Goal: Task Accomplishment & Management: Manage account settings

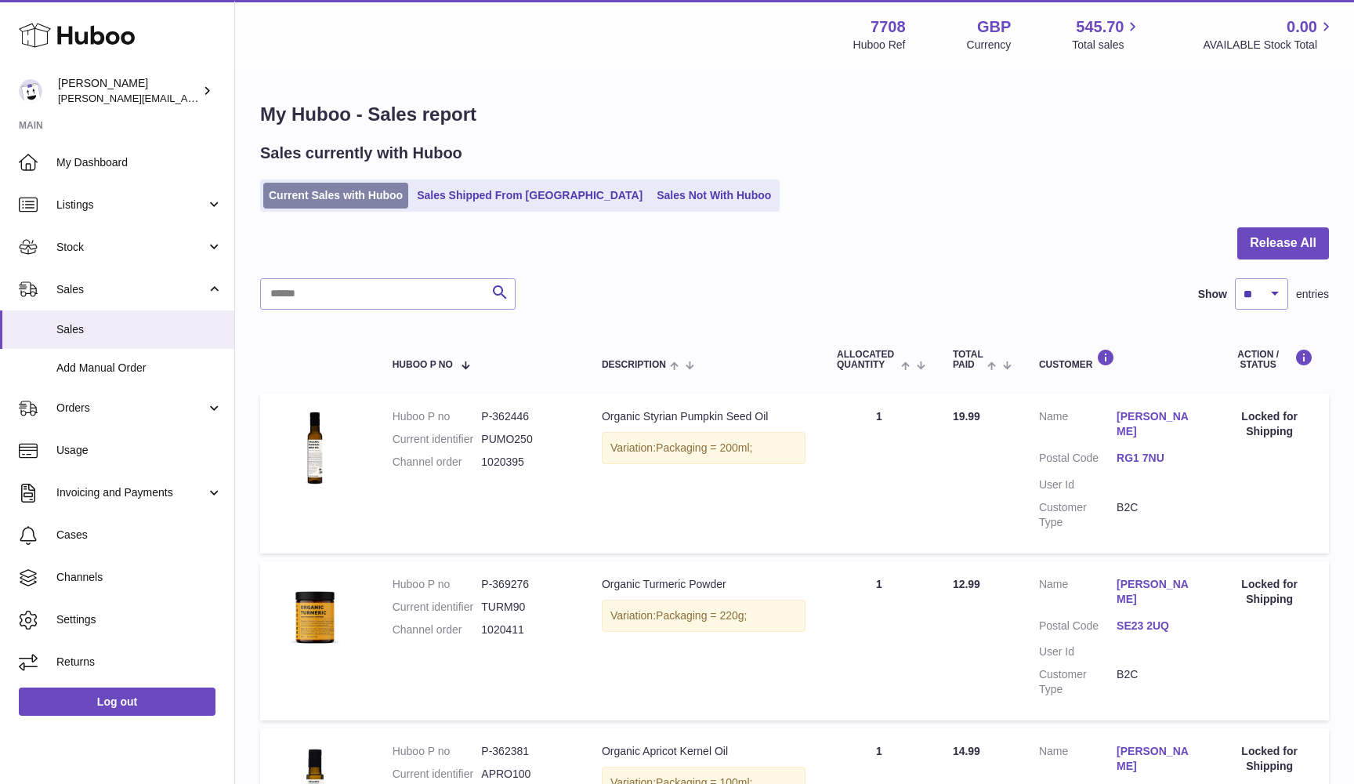
click at [373, 194] on link "Current Sales with Huboo" at bounding box center [335, 196] width 145 height 26
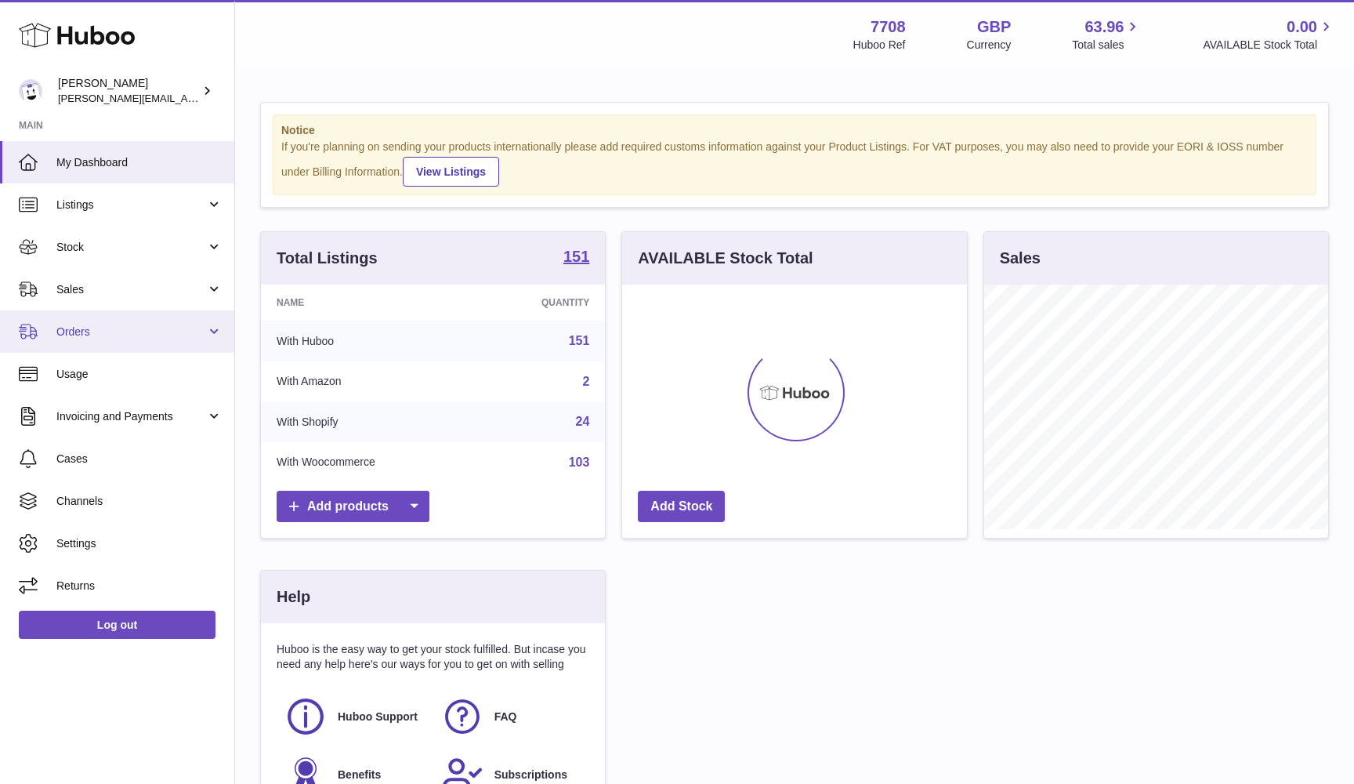
scroll to position [245, 345]
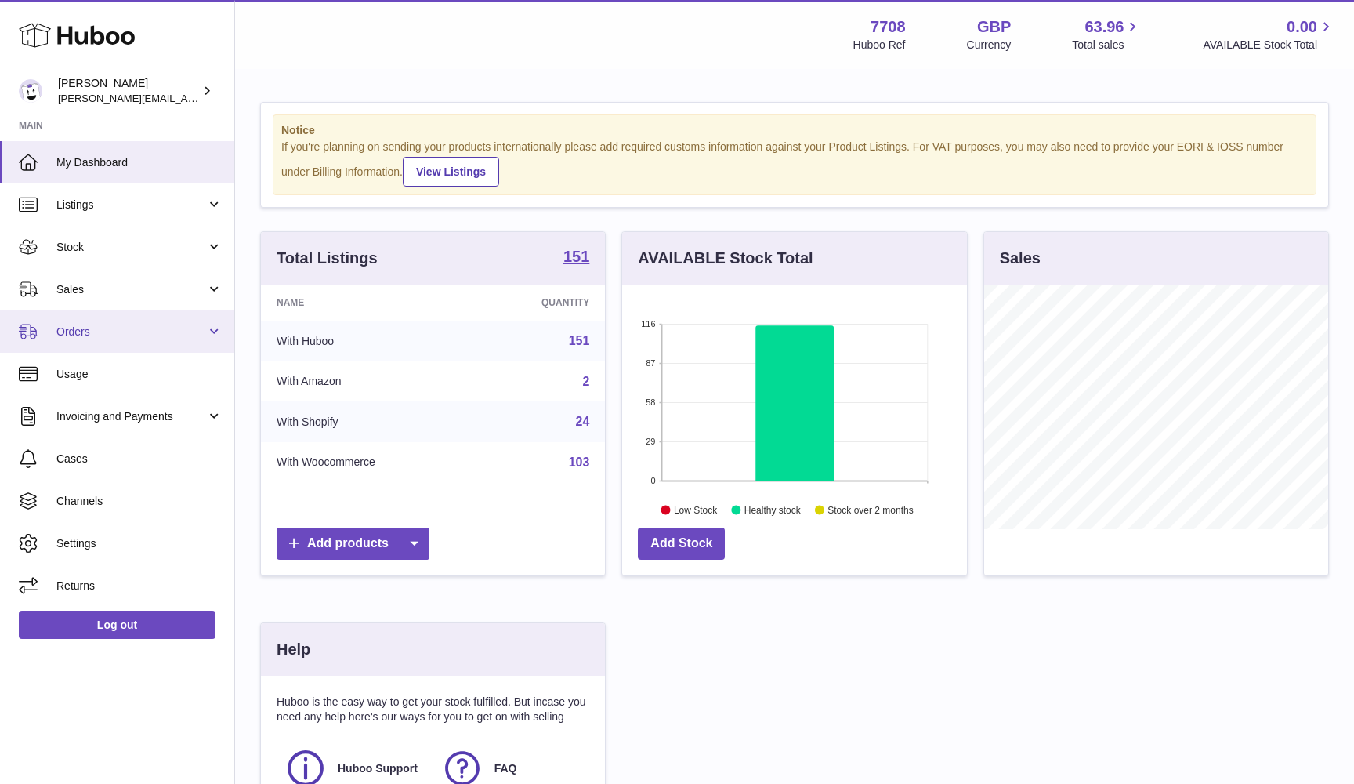
click at [134, 333] on span "Orders" at bounding box center [131, 331] width 150 height 15
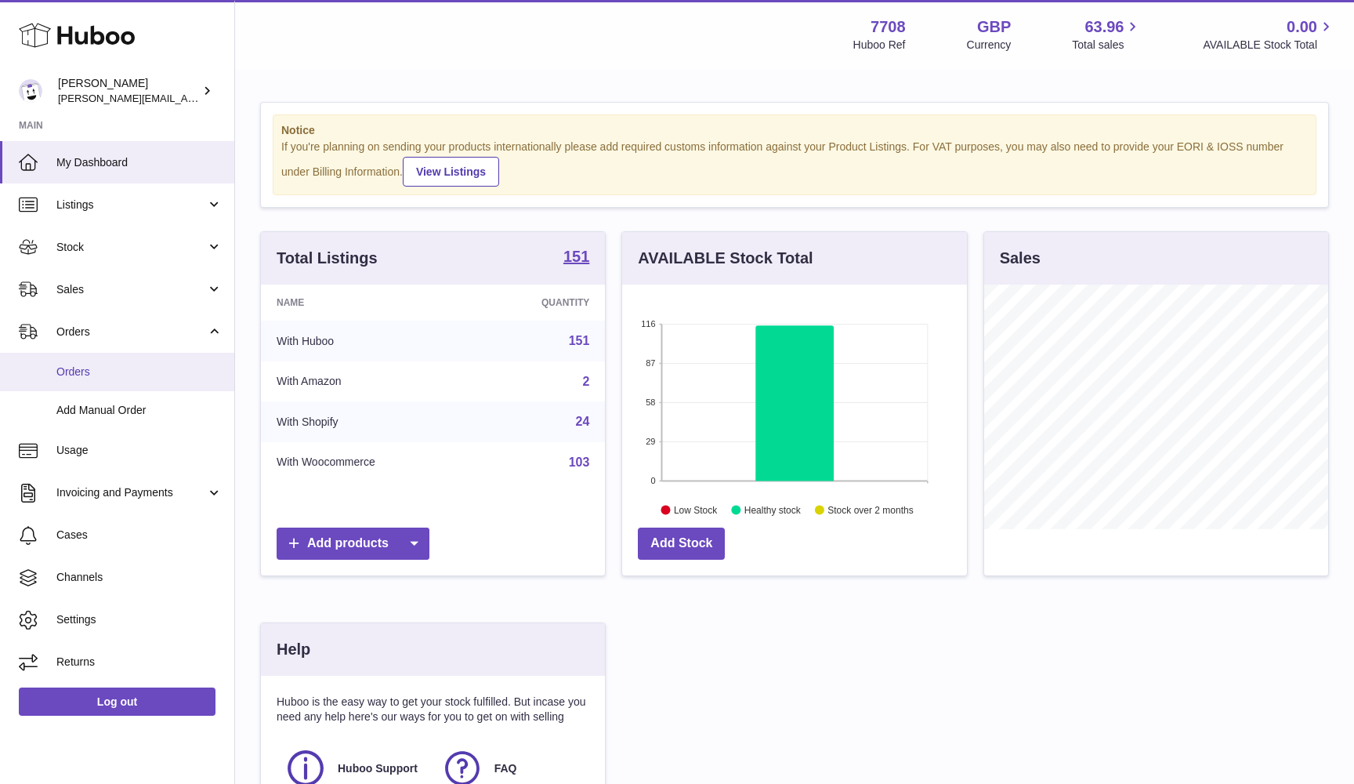
click at [119, 366] on span "Orders" at bounding box center [139, 371] width 166 height 15
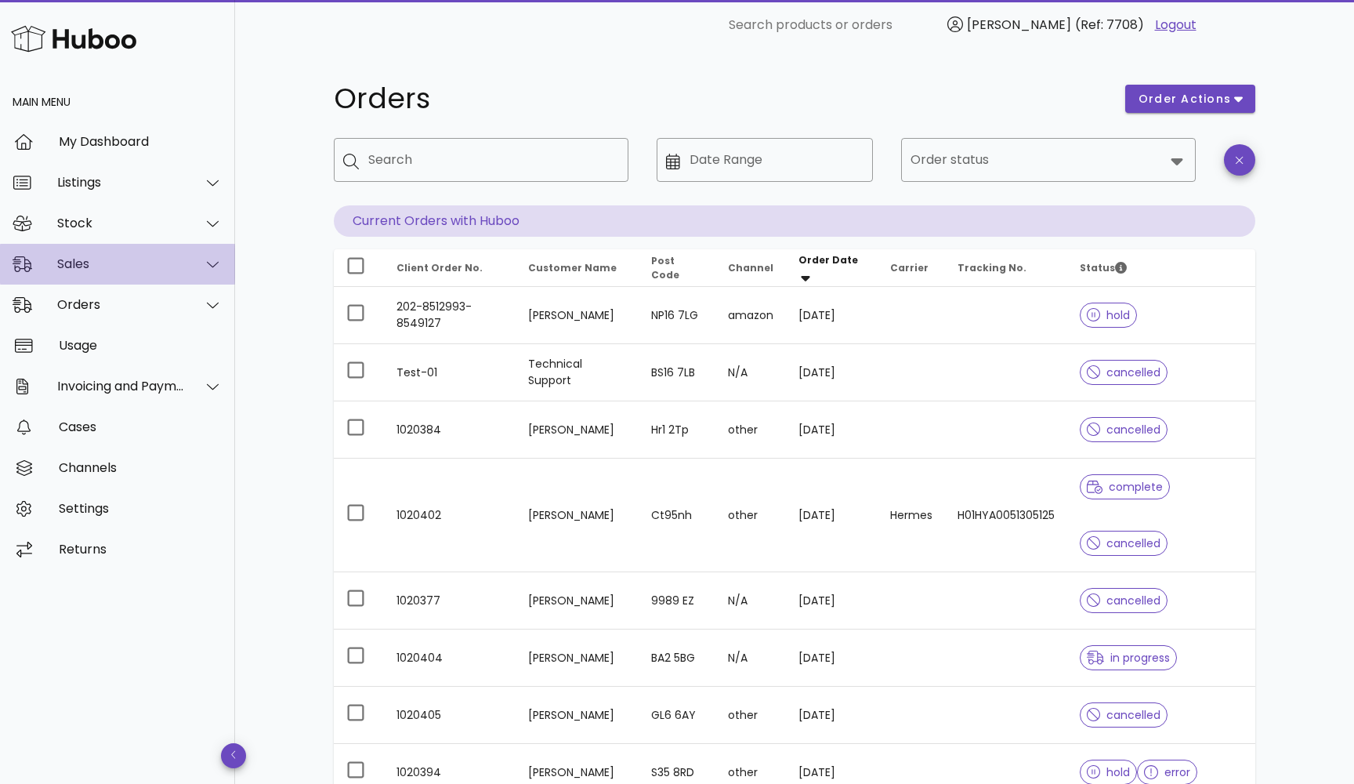
click at [121, 259] on div "Sales" at bounding box center [121, 263] width 128 height 15
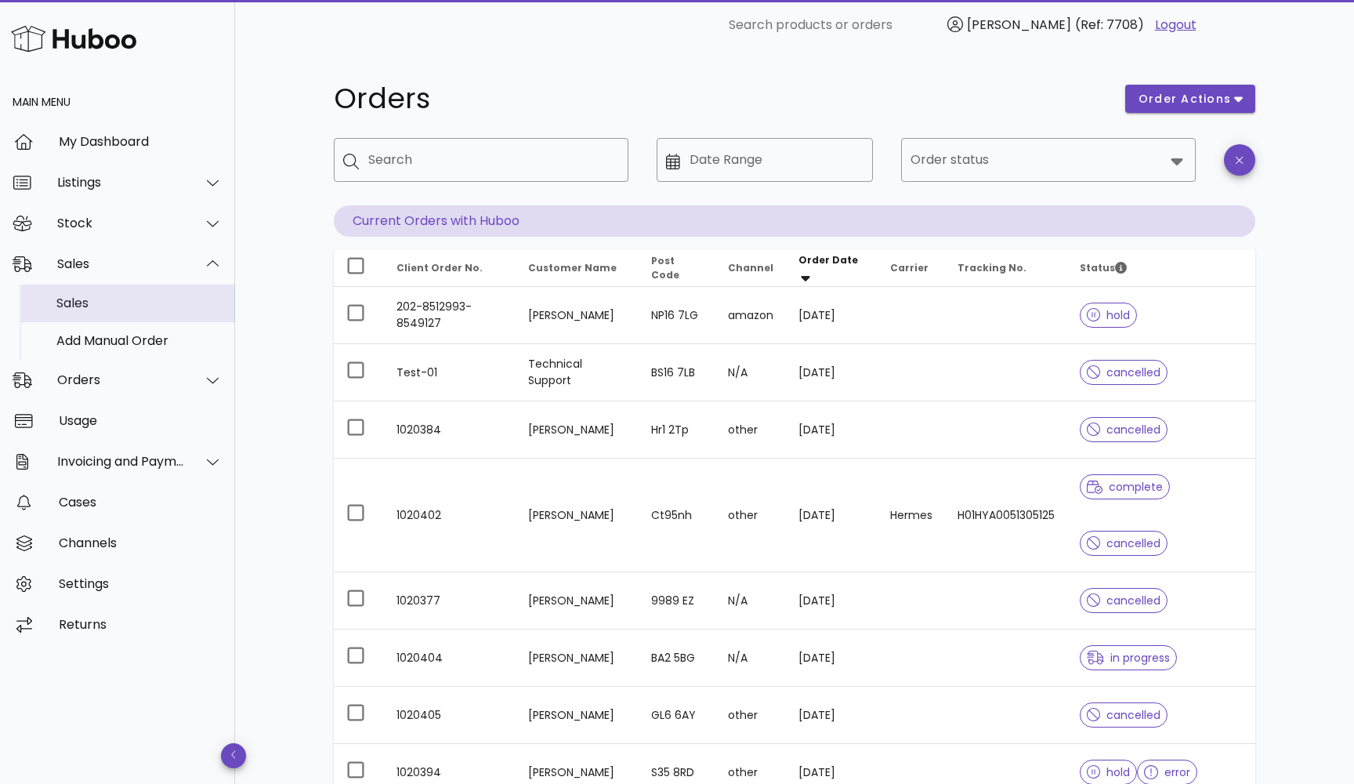
click at [106, 296] on div "Sales" at bounding box center [139, 302] width 166 height 15
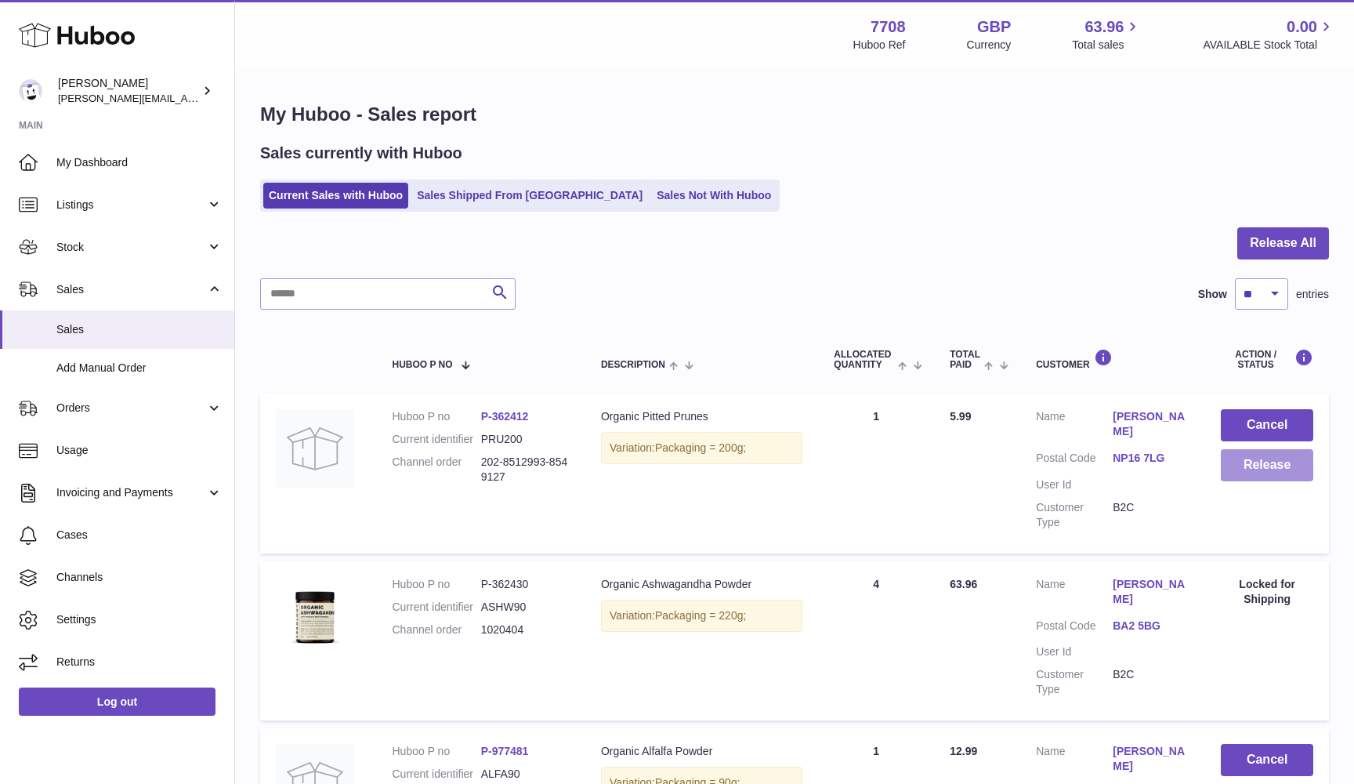
click at [1279, 462] on button "Release" at bounding box center [1267, 465] width 92 height 32
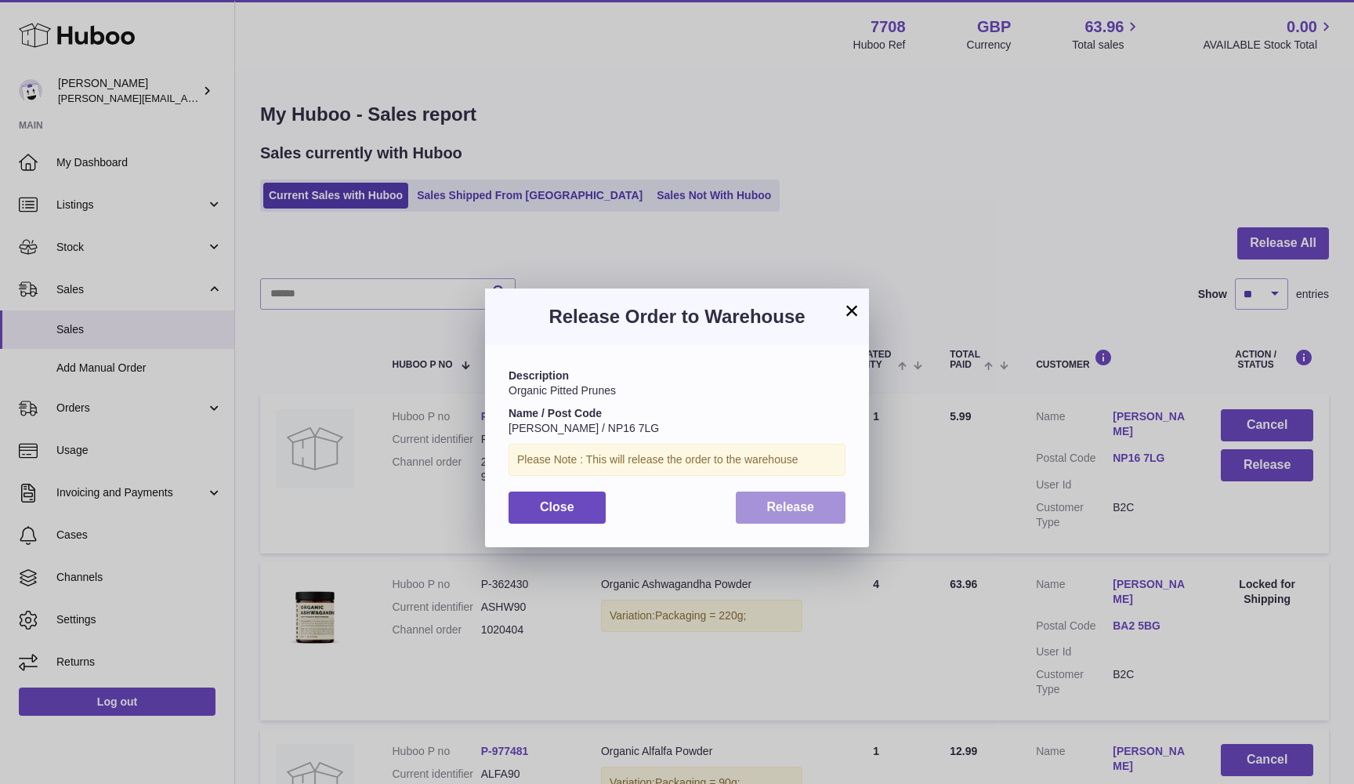
click at [755, 501] on button "Release" at bounding box center [791, 507] width 111 height 32
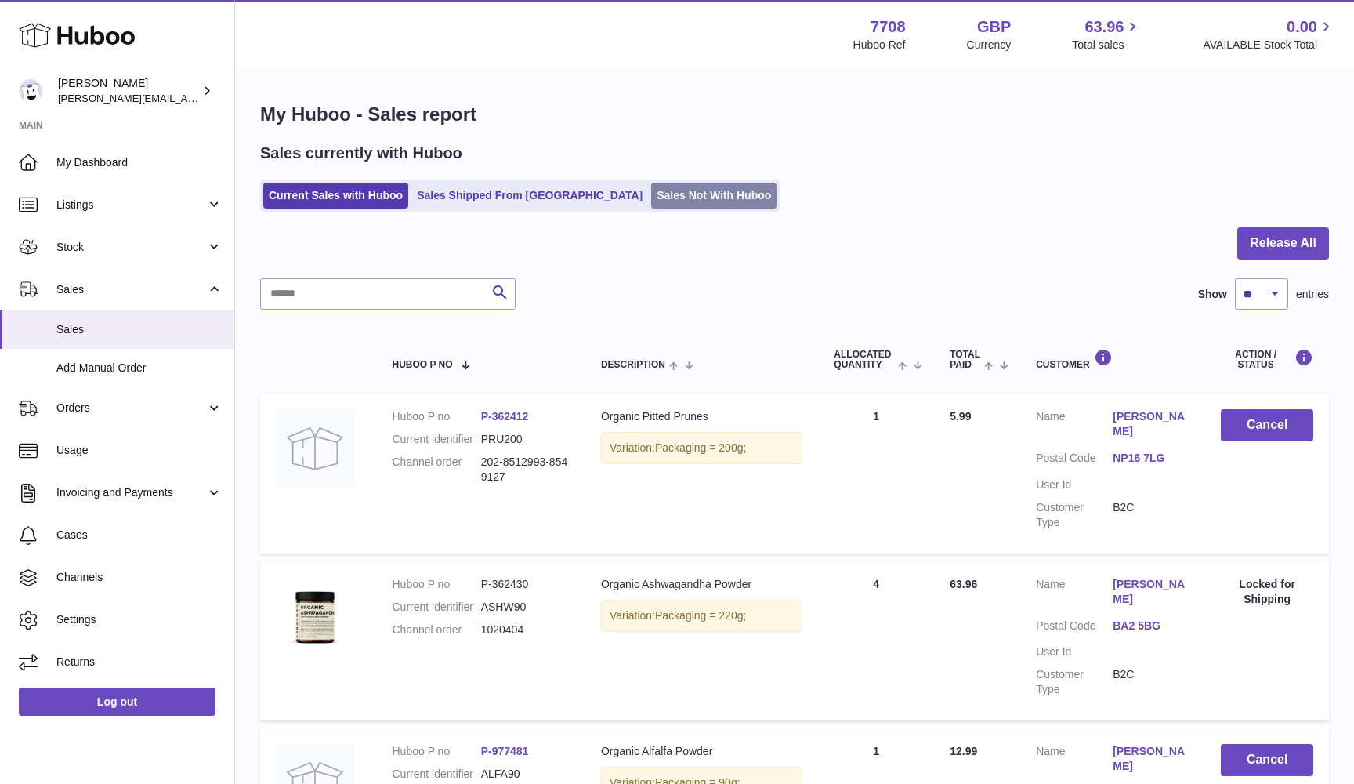
click at [669, 198] on link "Sales Not With Huboo" at bounding box center [713, 196] width 125 height 26
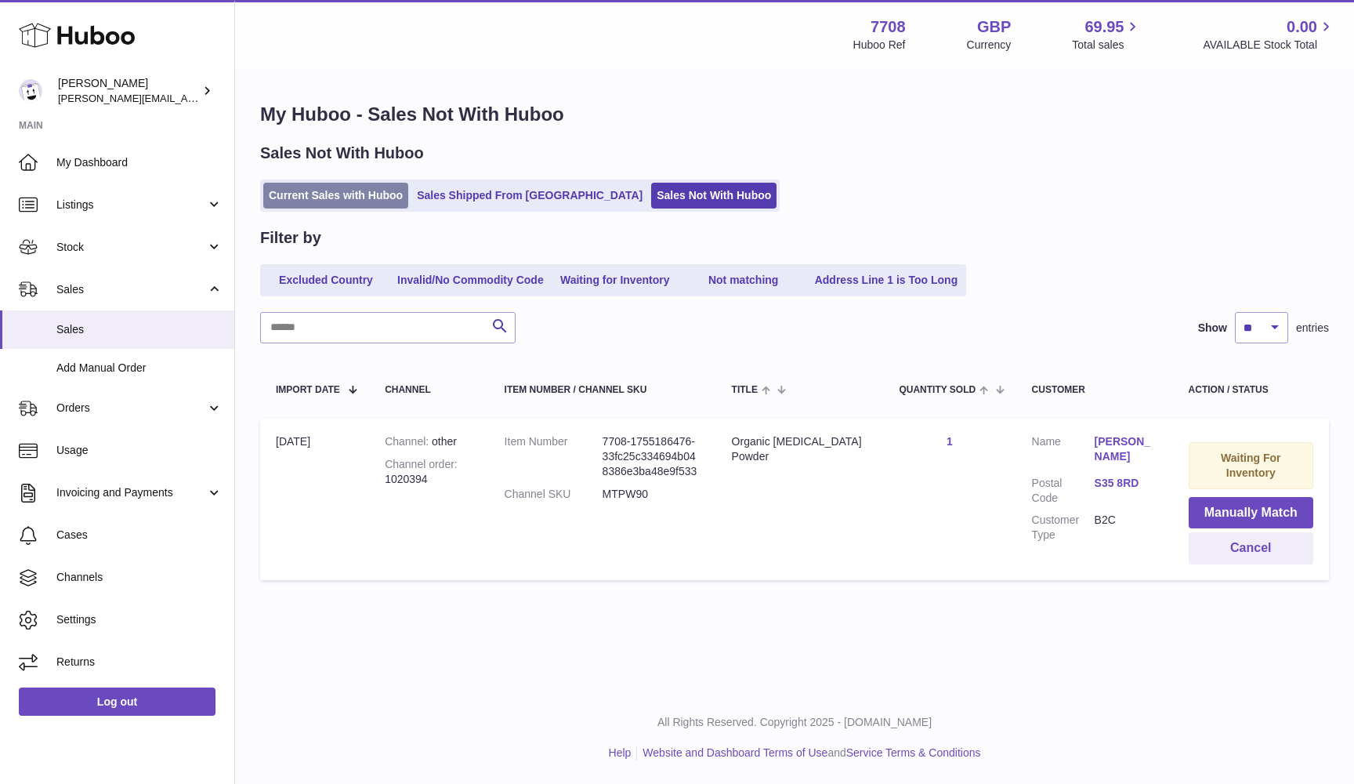
click at [300, 191] on link "Current Sales with Huboo" at bounding box center [335, 196] width 145 height 26
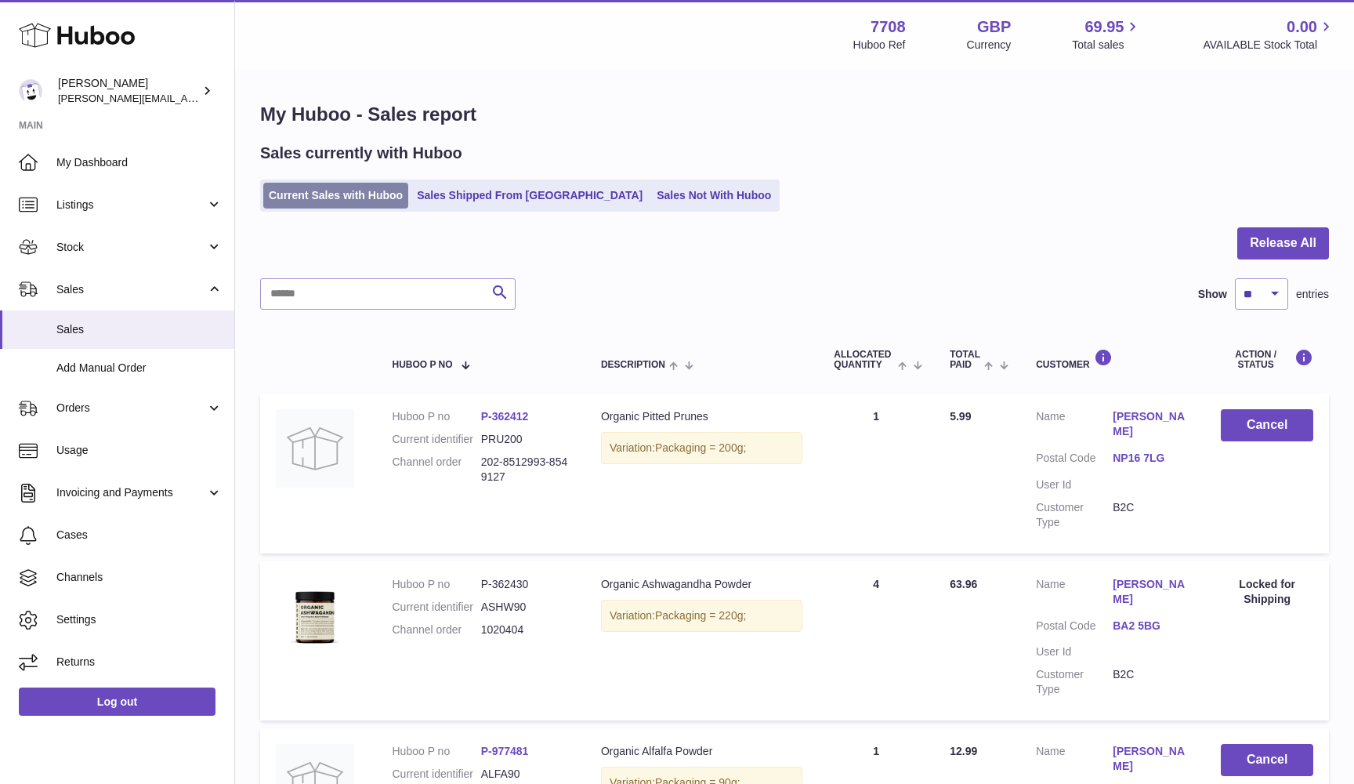
click at [365, 190] on link "Current Sales with Huboo" at bounding box center [335, 196] width 145 height 26
click at [651, 199] on link "Sales Not With Huboo" at bounding box center [713, 196] width 125 height 26
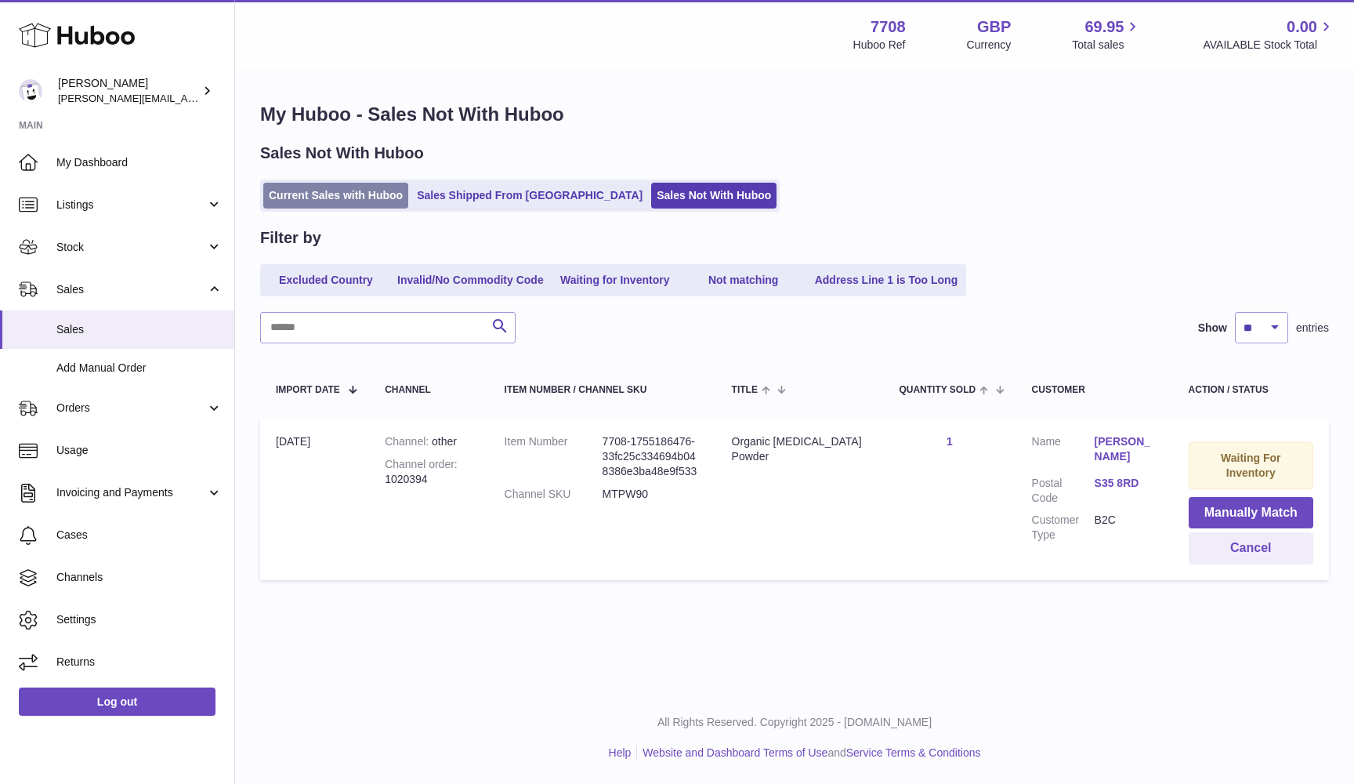
click at [308, 200] on link "Current Sales with Huboo" at bounding box center [335, 196] width 145 height 26
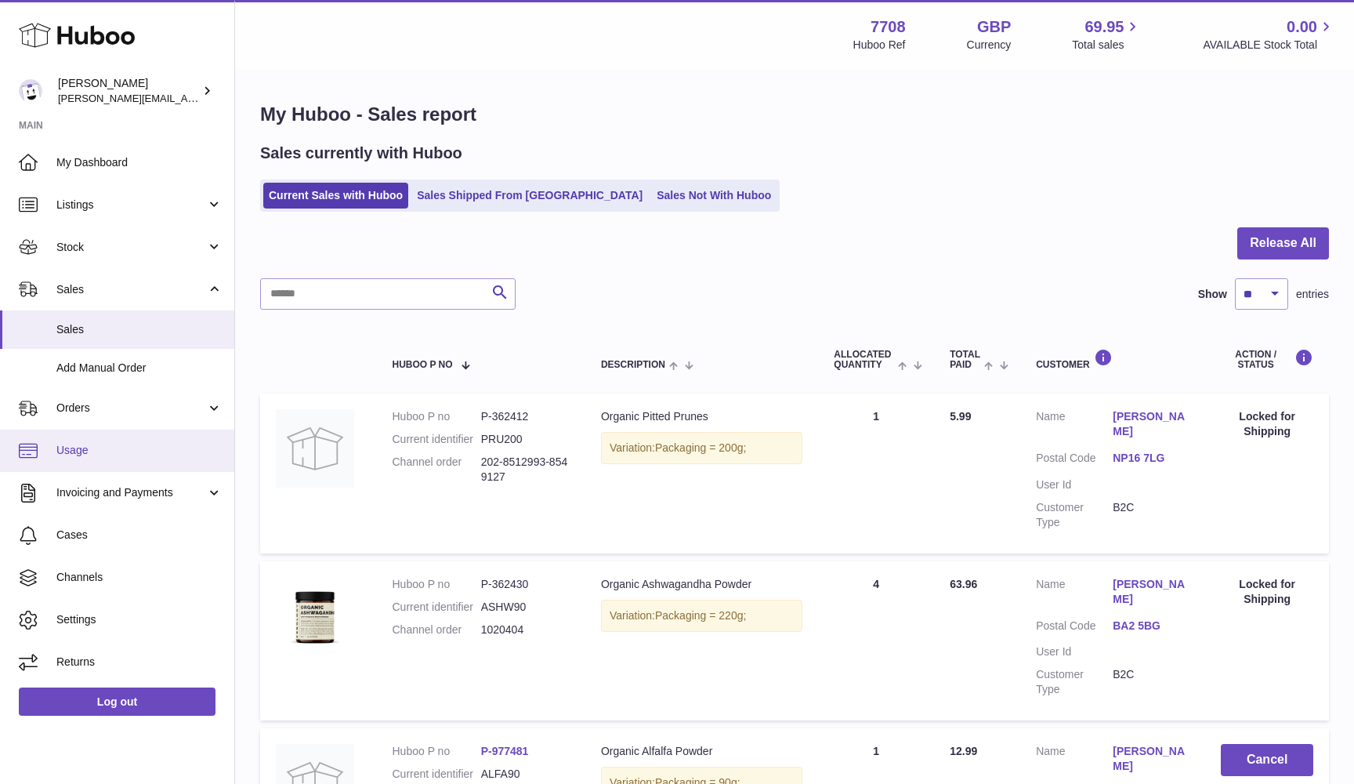
click at [64, 451] on span "Usage" at bounding box center [139, 450] width 166 height 15
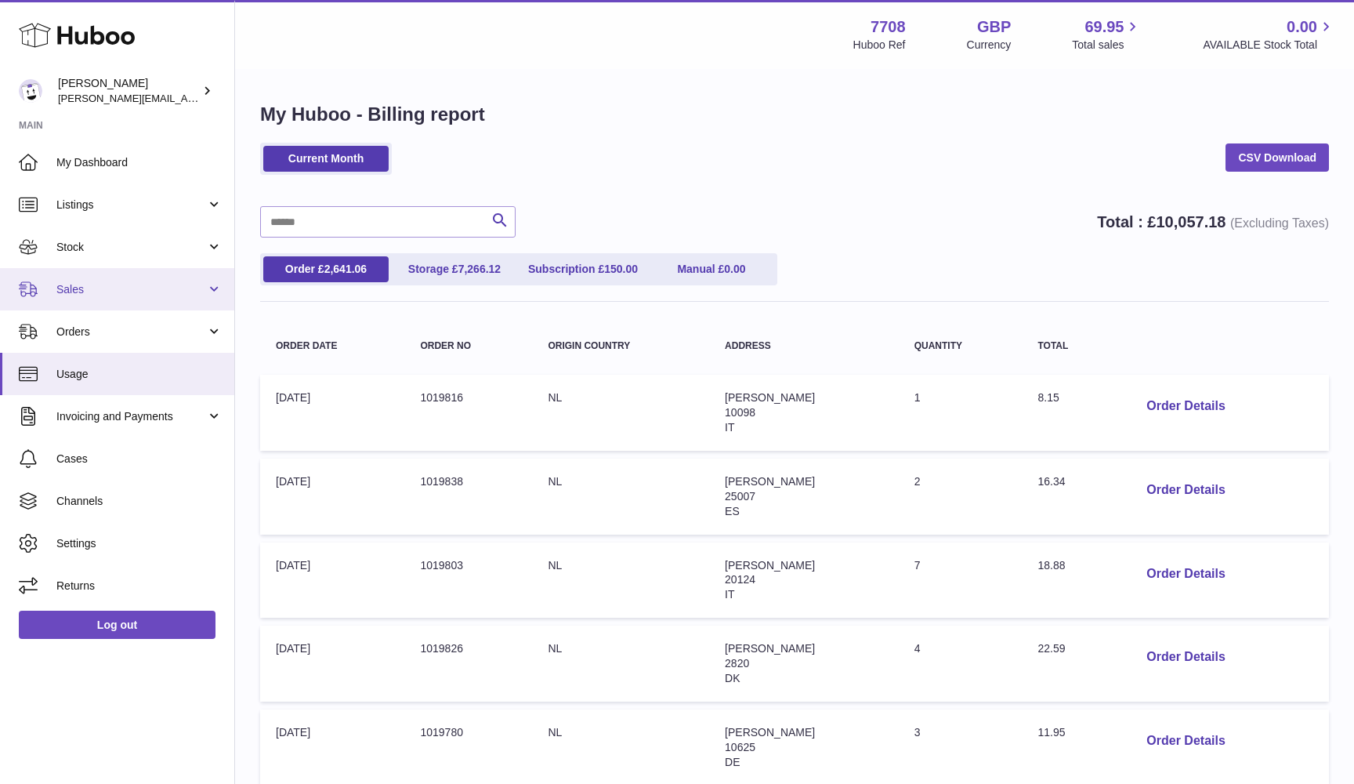
click at [85, 295] on link "Sales" at bounding box center [117, 289] width 234 height 42
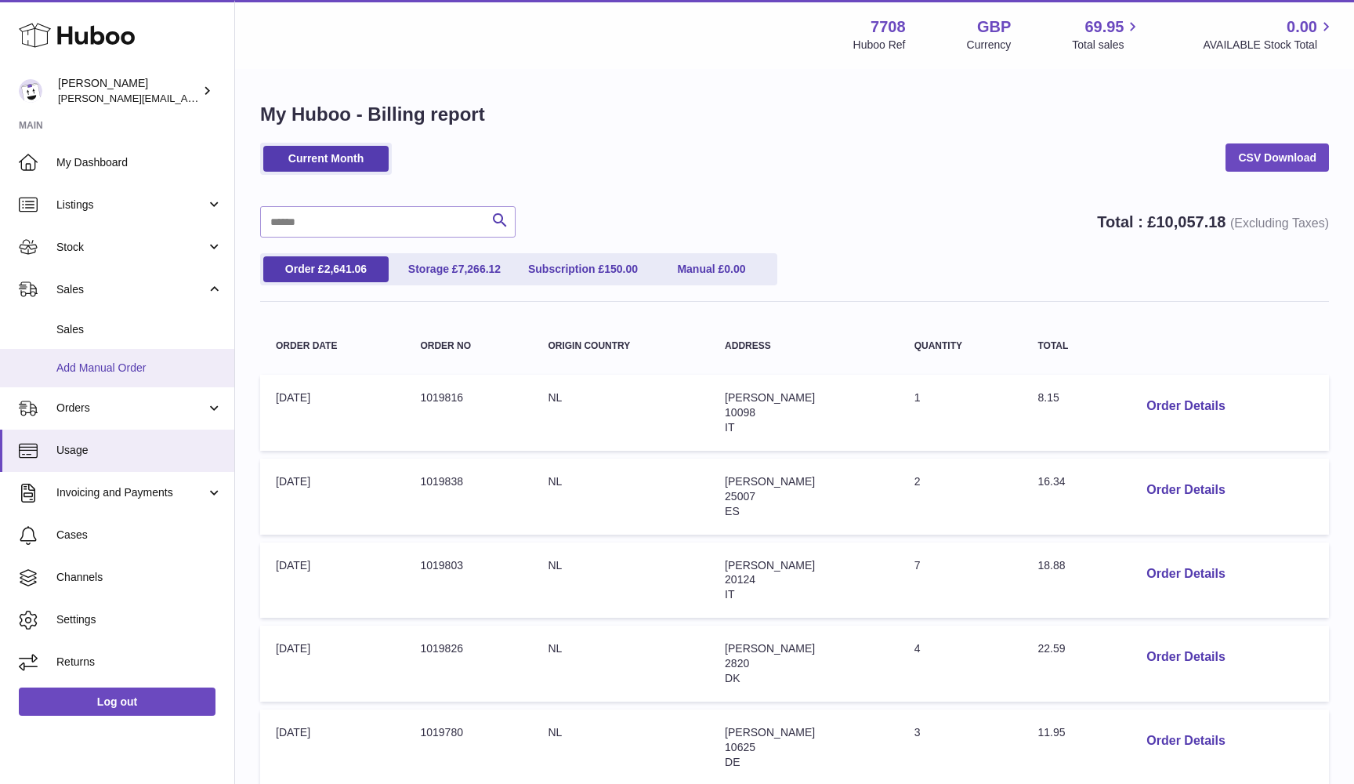
click at [85, 366] on span "Add Manual Order" at bounding box center [139, 368] width 166 height 15
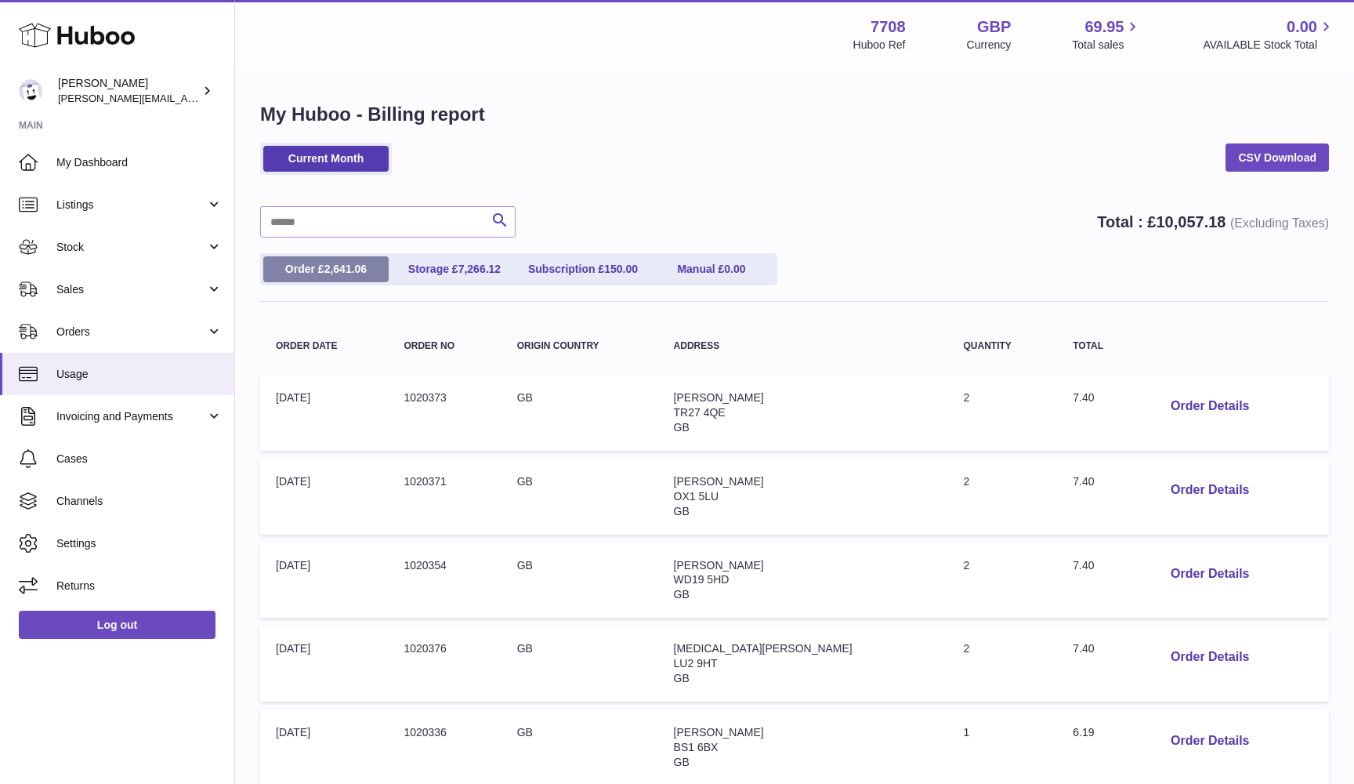
click at [317, 271] on link "Order £ 2,641.06" at bounding box center [325, 269] width 125 height 26
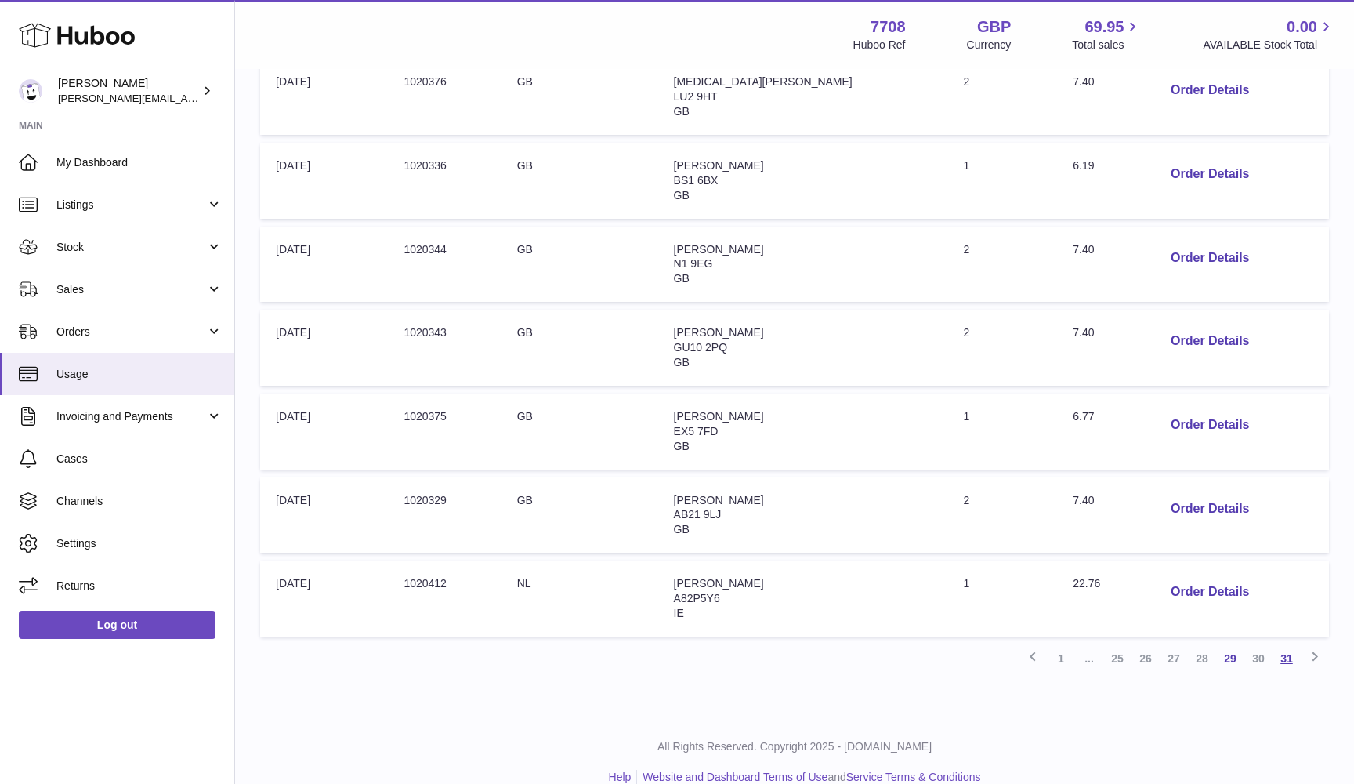
click at [1289, 644] on link "31" at bounding box center [1287, 658] width 28 height 28
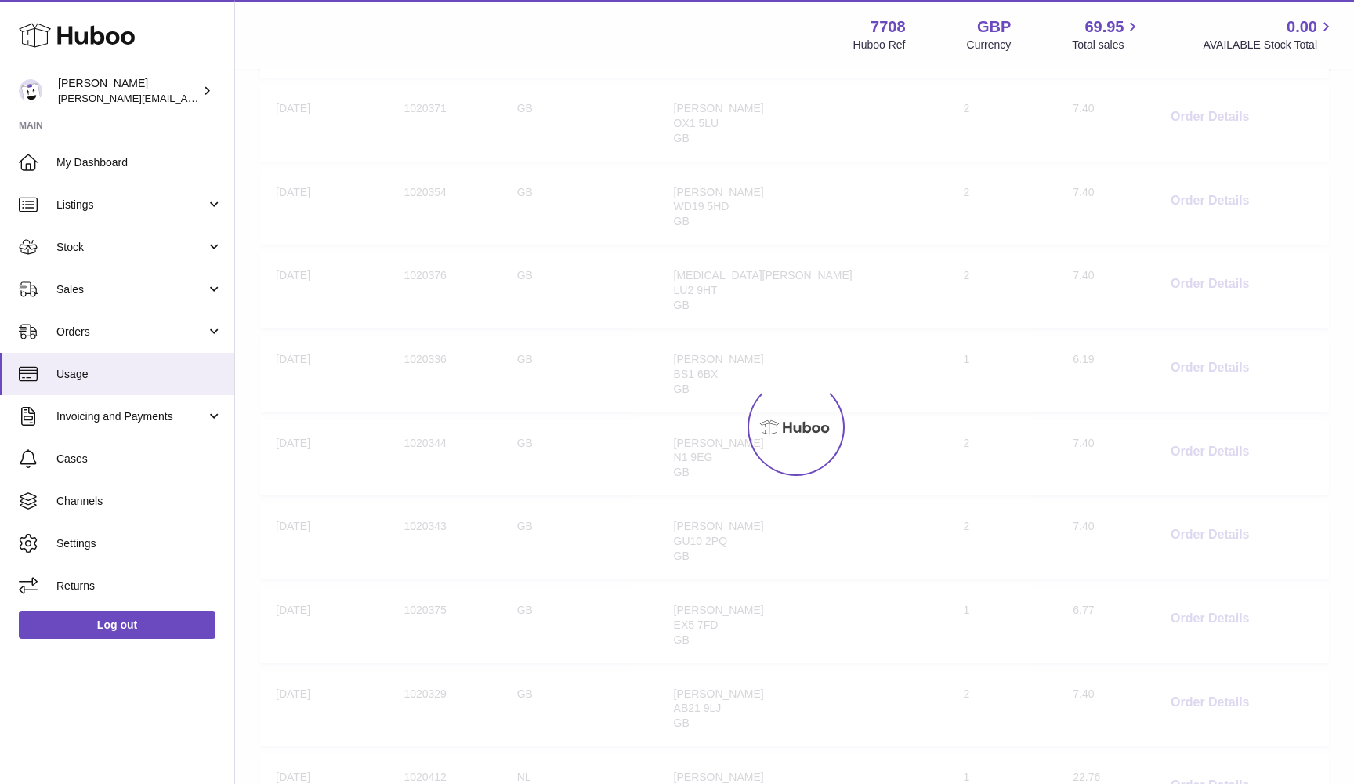
scroll to position [71, 0]
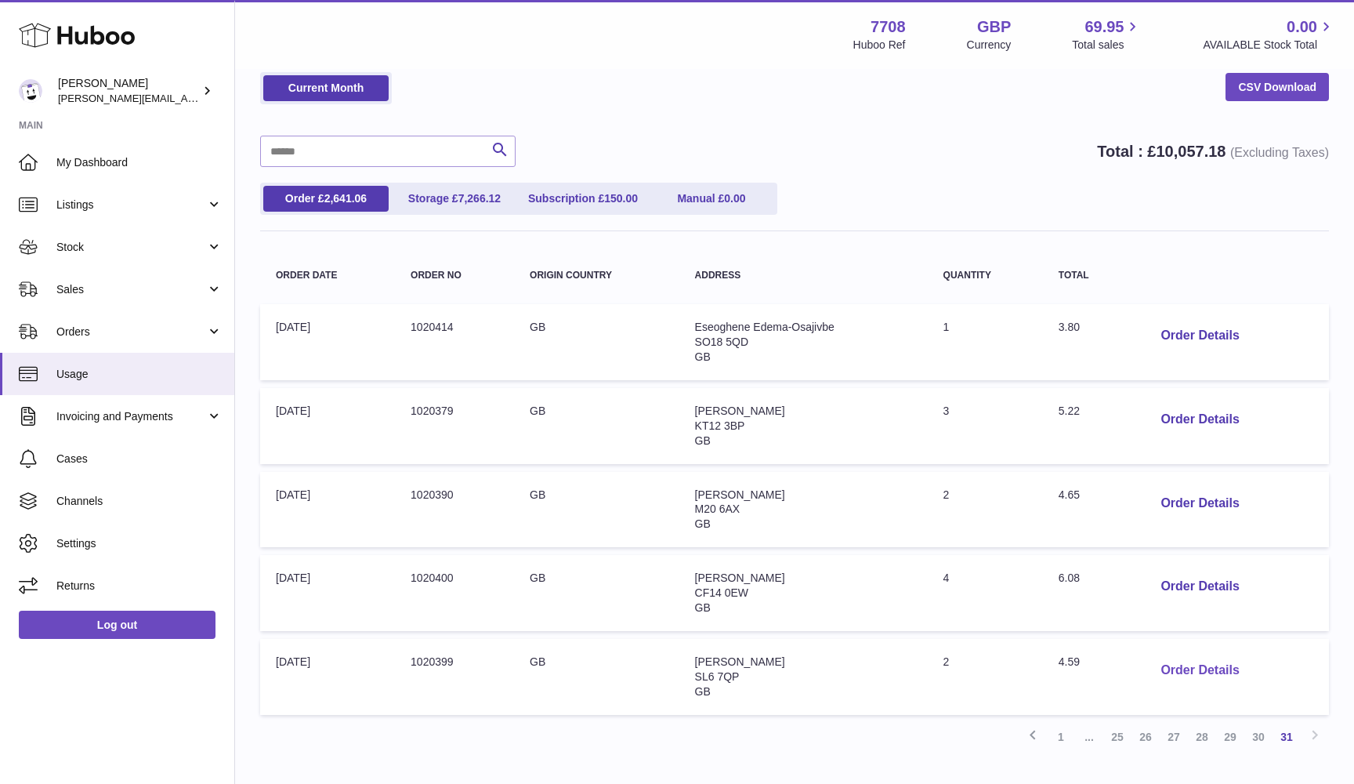
click at [1209, 660] on button "Order Details" at bounding box center [1199, 670] width 103 height 32
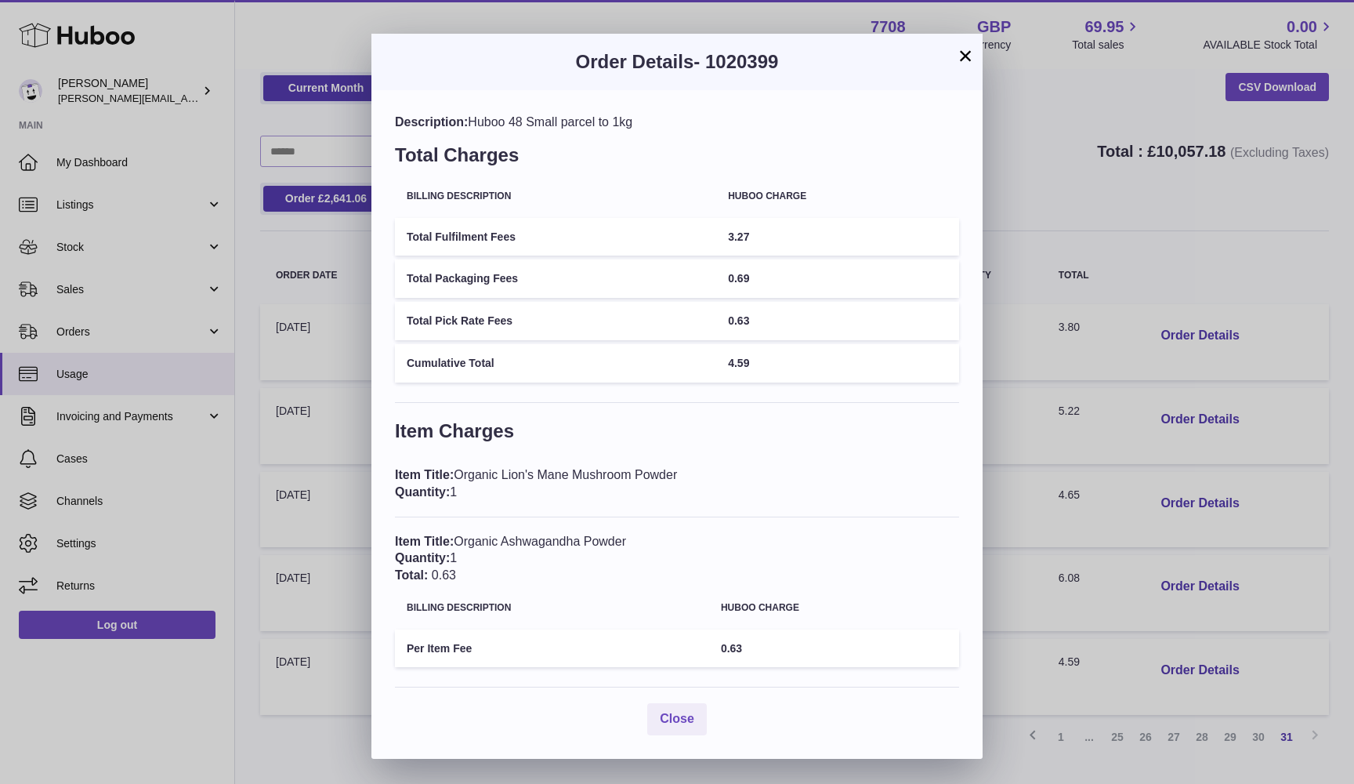
click at [1234, 318] on div "× Order Details - 1020399 Description: Huboo 48 Small parcel to 1kg Total Charg…" at bounding box center [677, 392] width 1354 height 784
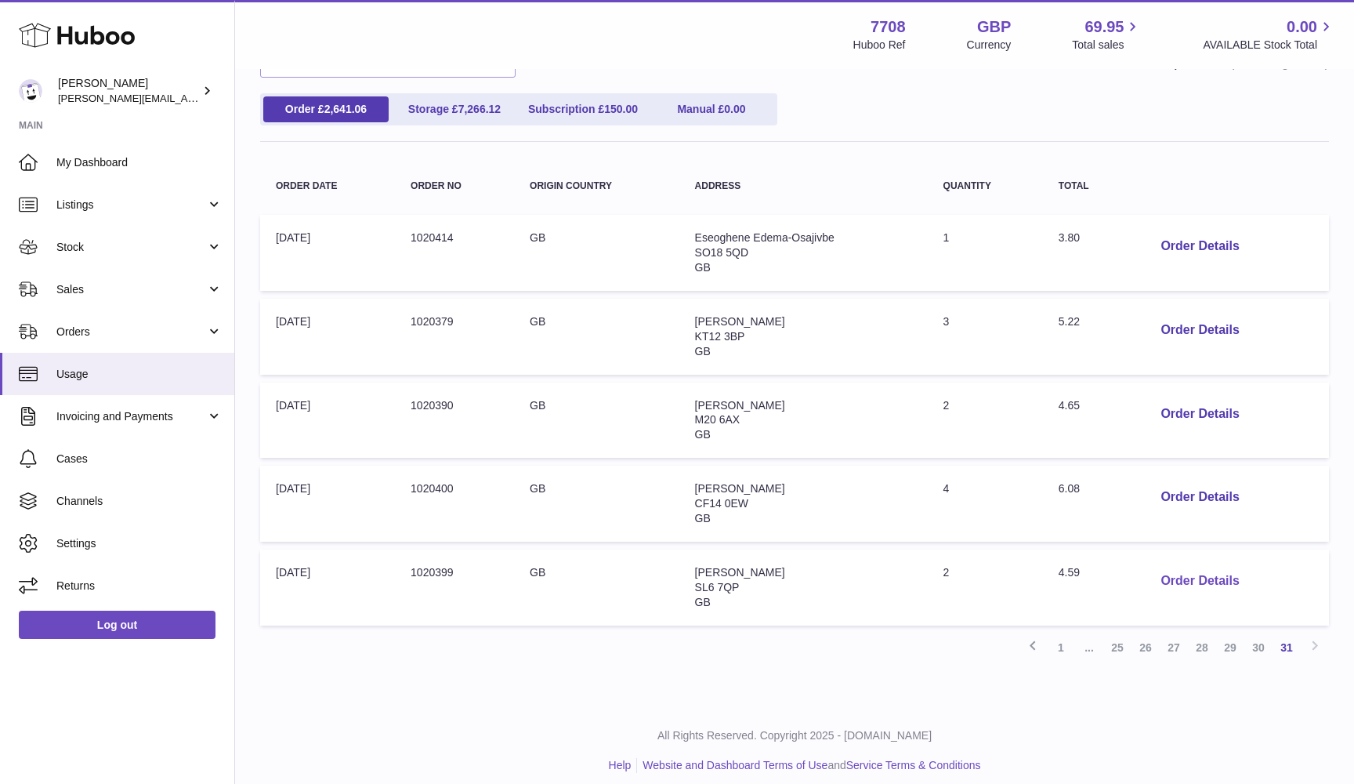
scroll to position [159, 0]
click at [1188, 567] on button "Order Details" at bounding box center [1199, 582] width 103 height 32
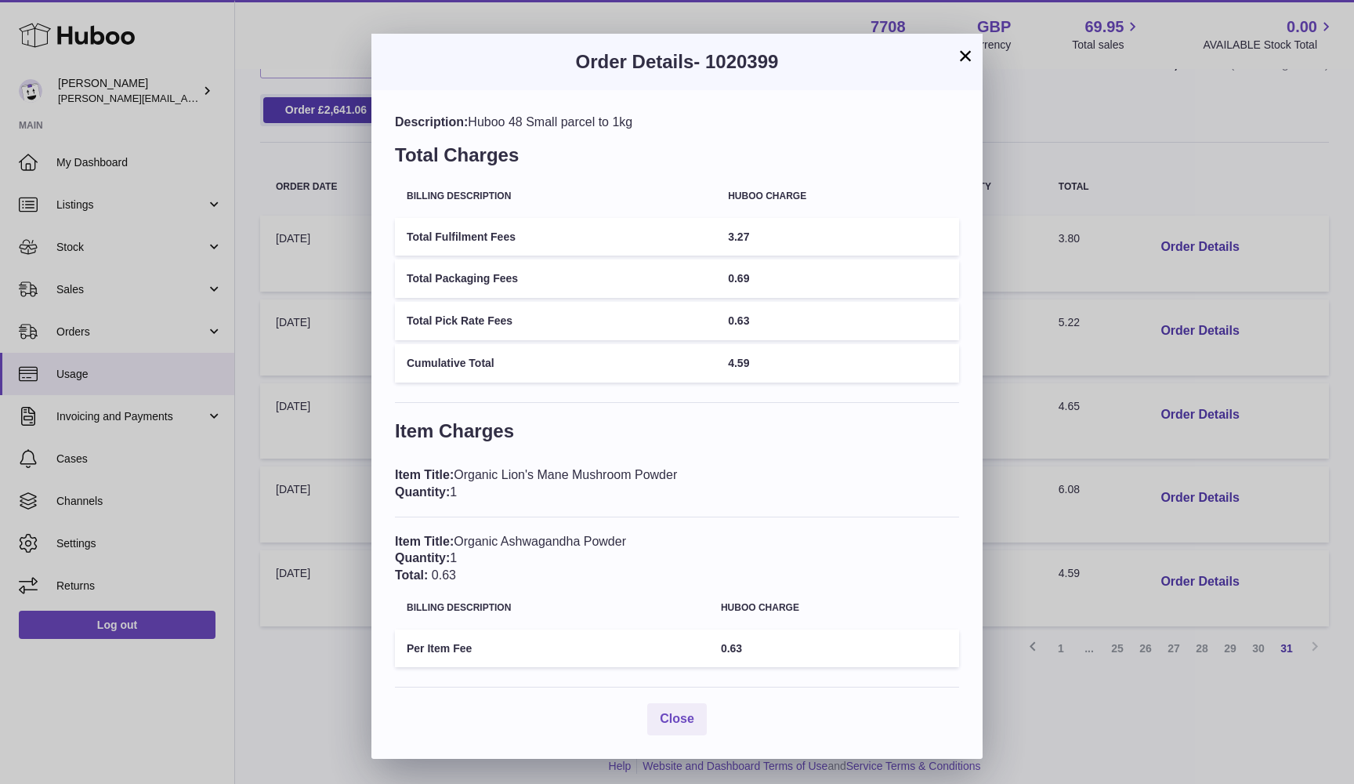
click at [1192, 525] on div "× Order Details - 1020399 Description: Huboo 48 Small parcel to 1kg Total Charg…" at bounding box center [677, 392] width 1354 height 784
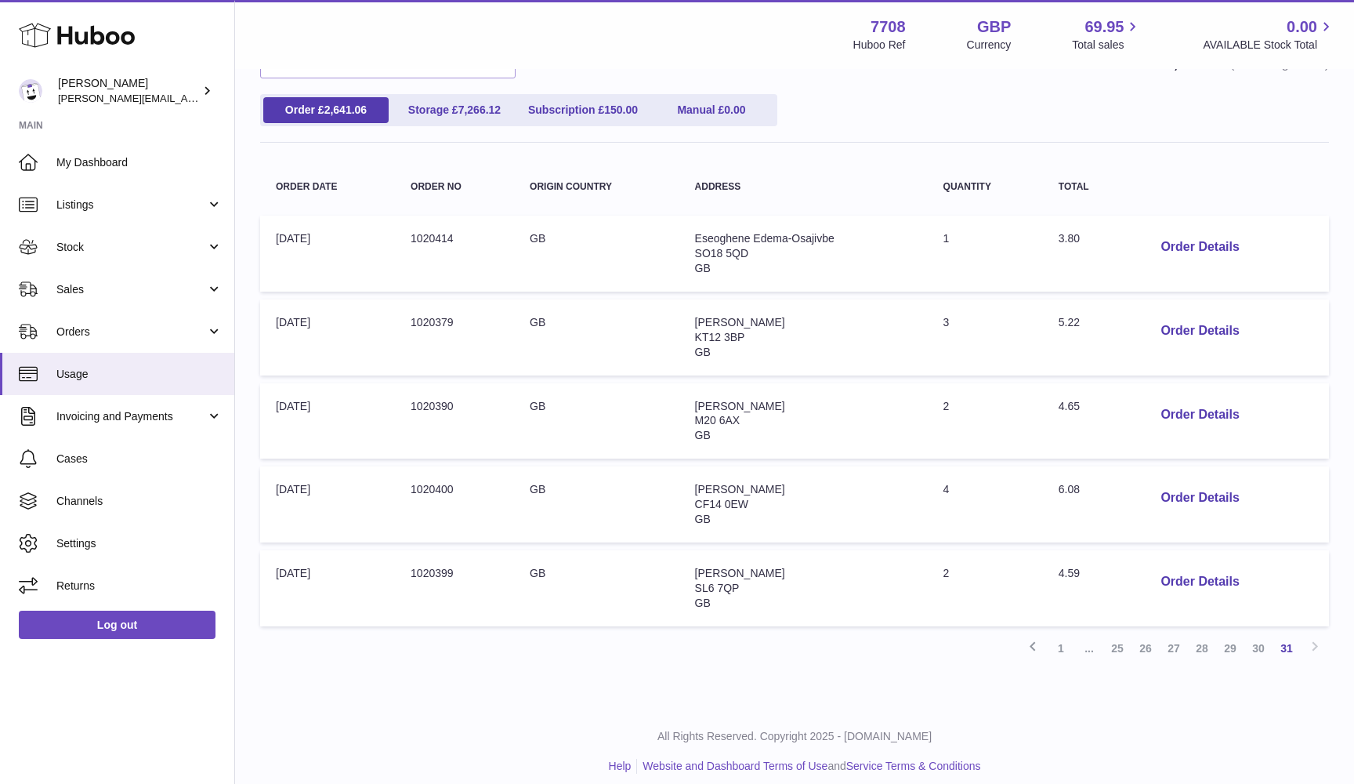
click at [1192, 471] on td "Order Details" at bounding box center [1231, 504] width 197 height 76
click at [1191, 493] on button "Order Details" at bounding box center [1199, 498] width 103 height 32
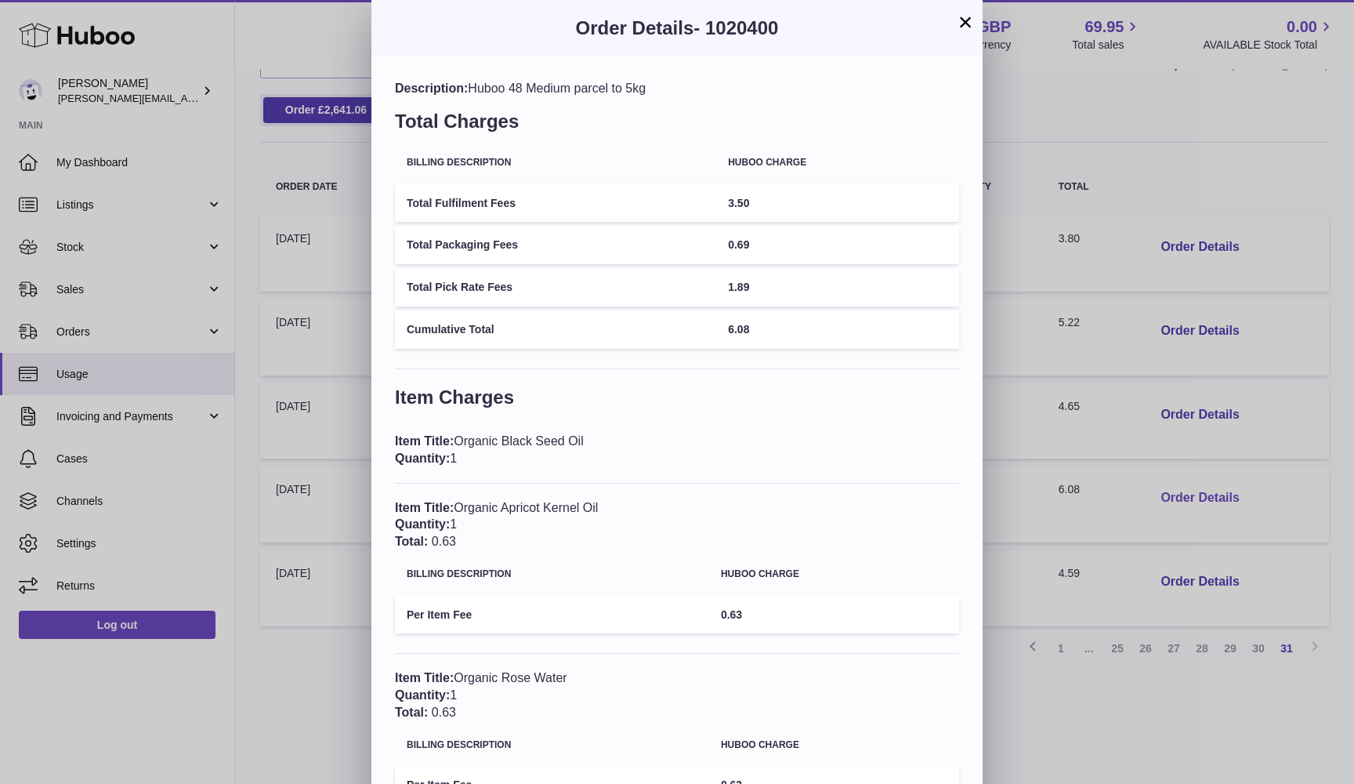
click at [1191, 493] on div "× Order Details - 1020400 Description: Huboo 48 Medium parcel to 5kg Total Char…" at bounding box center [677, 533] width 1354 height 1067
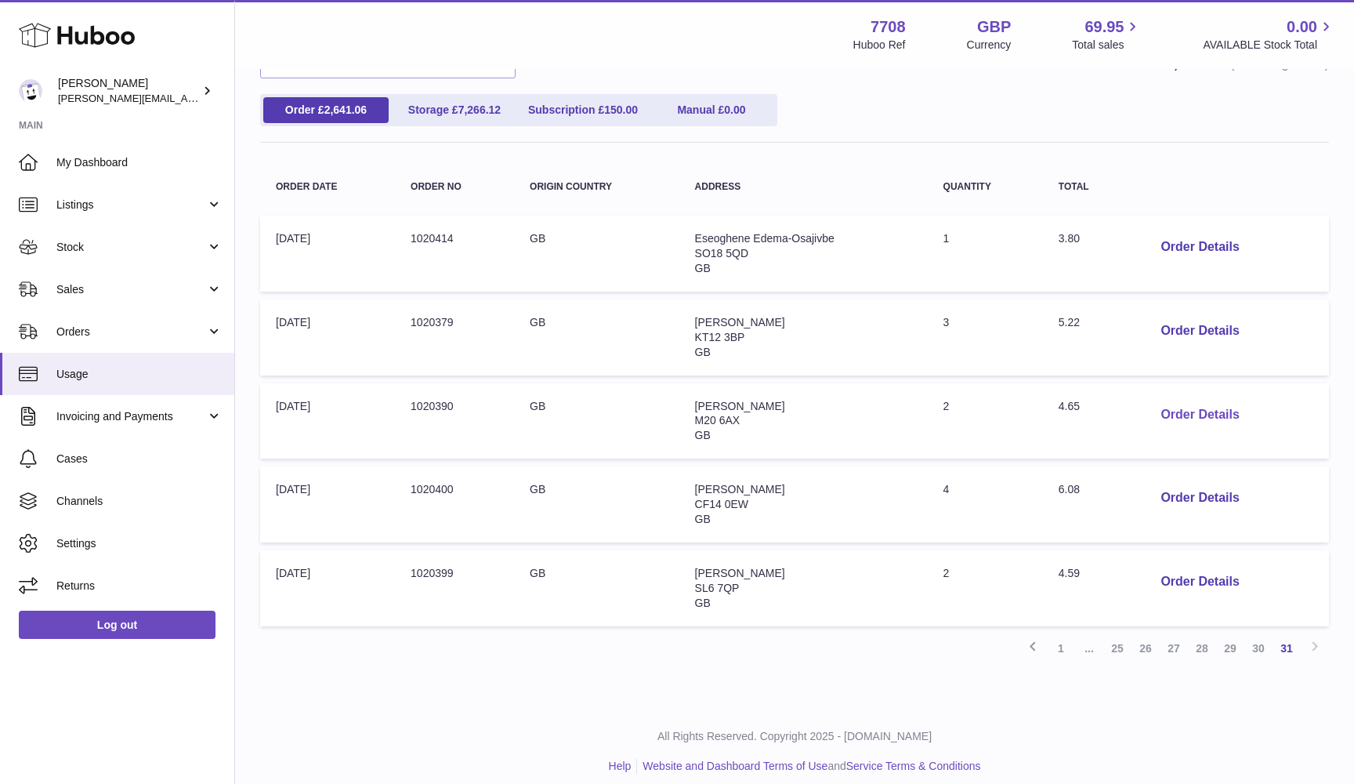
click at [1184, 408] on button "Order Details" at bounding box center [1199, 415] width 103 height 32
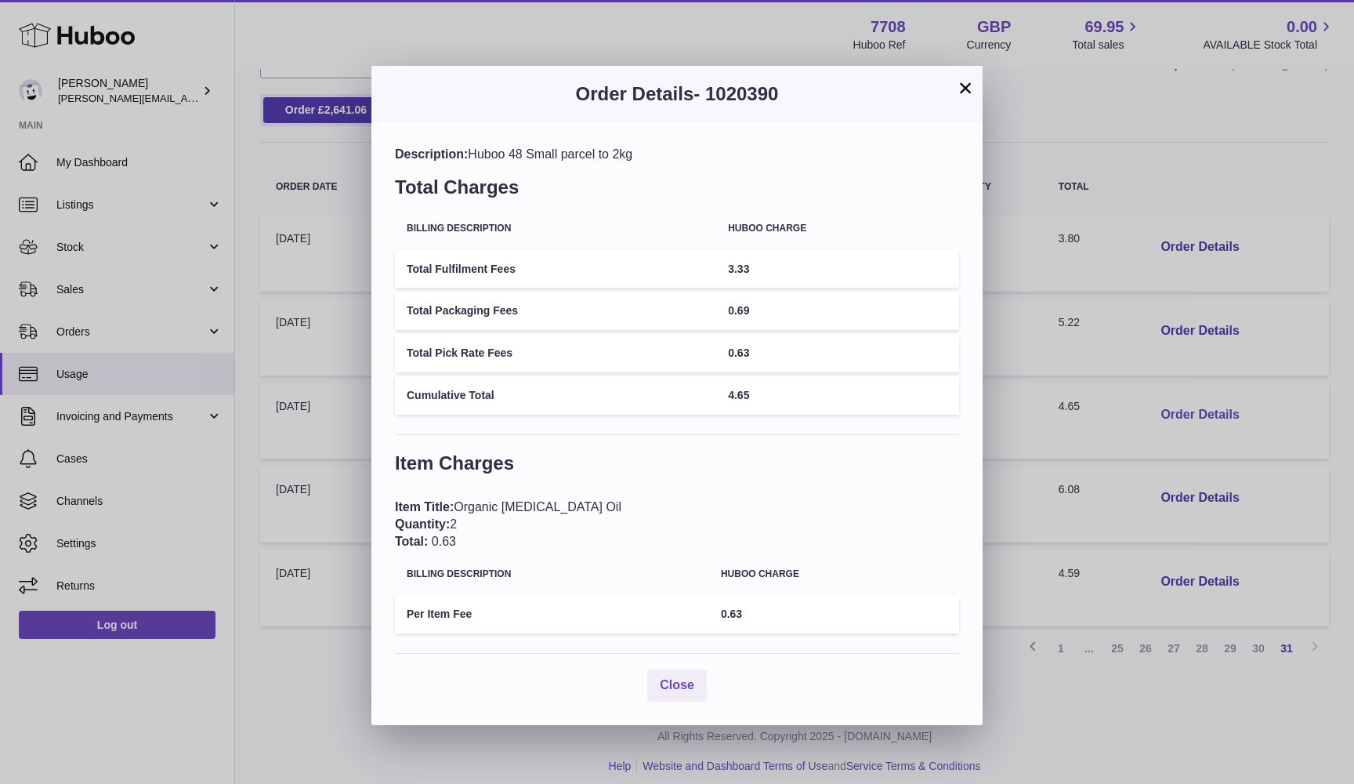
click at [1184, 408] on div "× Order Details - 1020390 Description: Huboo 48 Small parcel to 2kg Total Charg…" at bounding box center [677, 392] width 1354 height 784
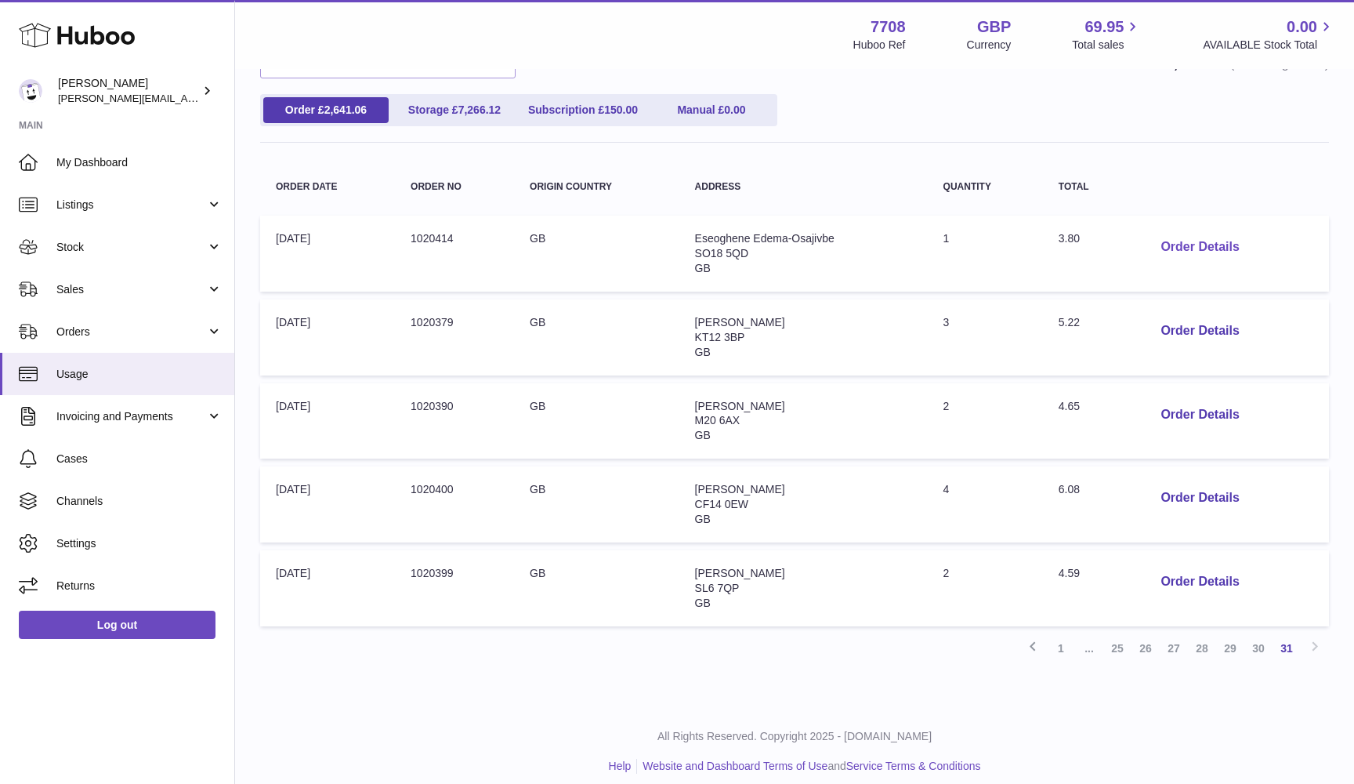
click at [1173, 241] on button "Order Details" at bounding box center [1199, 247] width 103 height 32
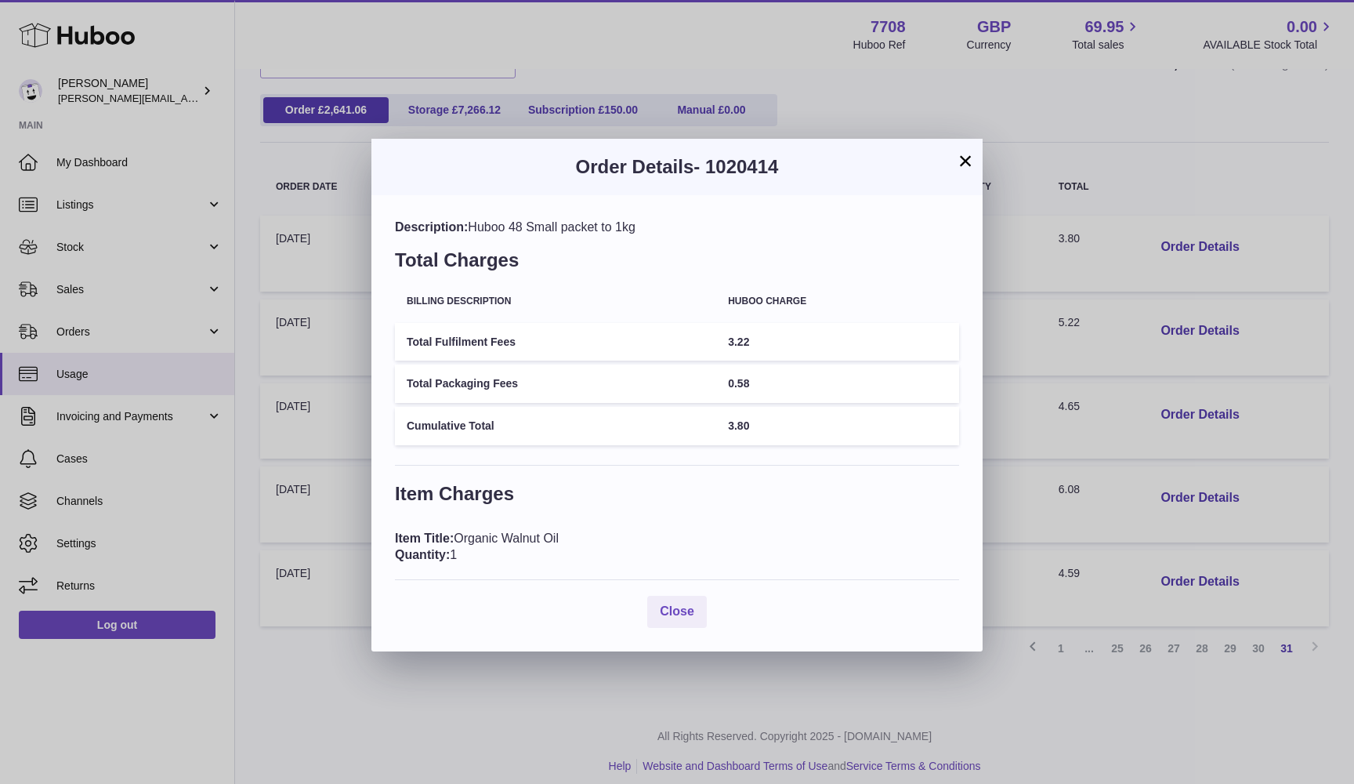
click at [1123, 258] on div "× Order Details - 1020414 Description: Huboo 48 Small packet to 1kg Total Charg…" at bounding box center [677, 392] width 1354 height 784
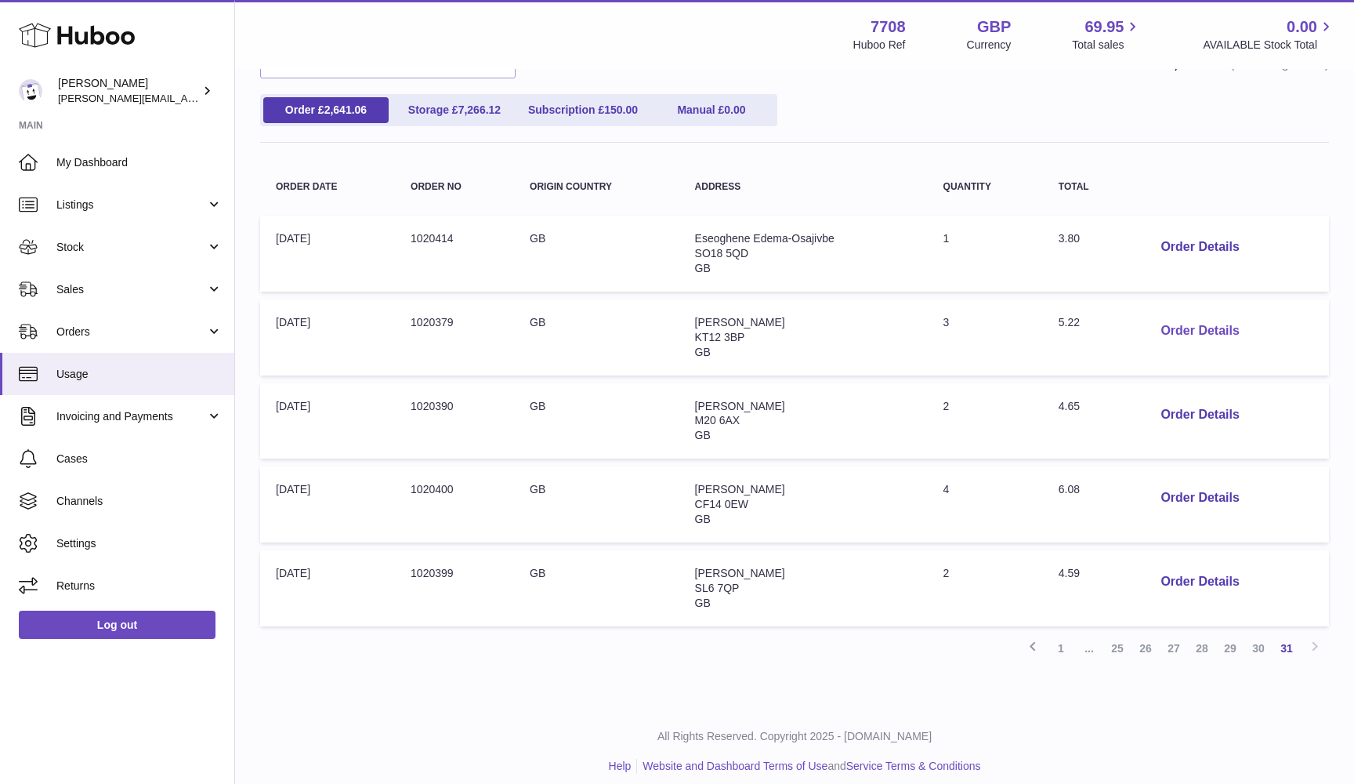
click at [1181, 329] on button "Order Details" at bounding box center [1199, 331] width 103 height 32
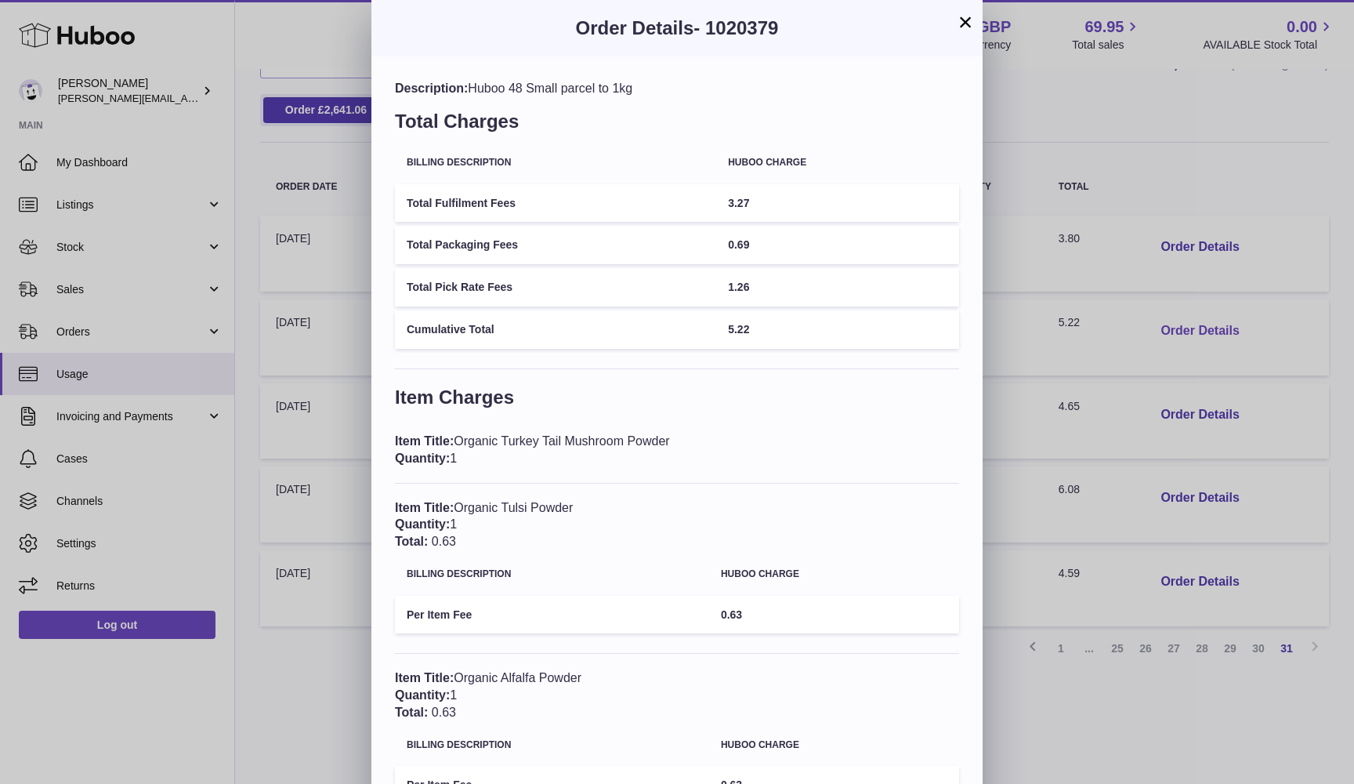
click at [1181, 329] on div "× Order Details - 1020379 Description: Huboo 48 Small parcel to 1kg Total Charg…" at bounding box center [677, 448] width 1354 height 896
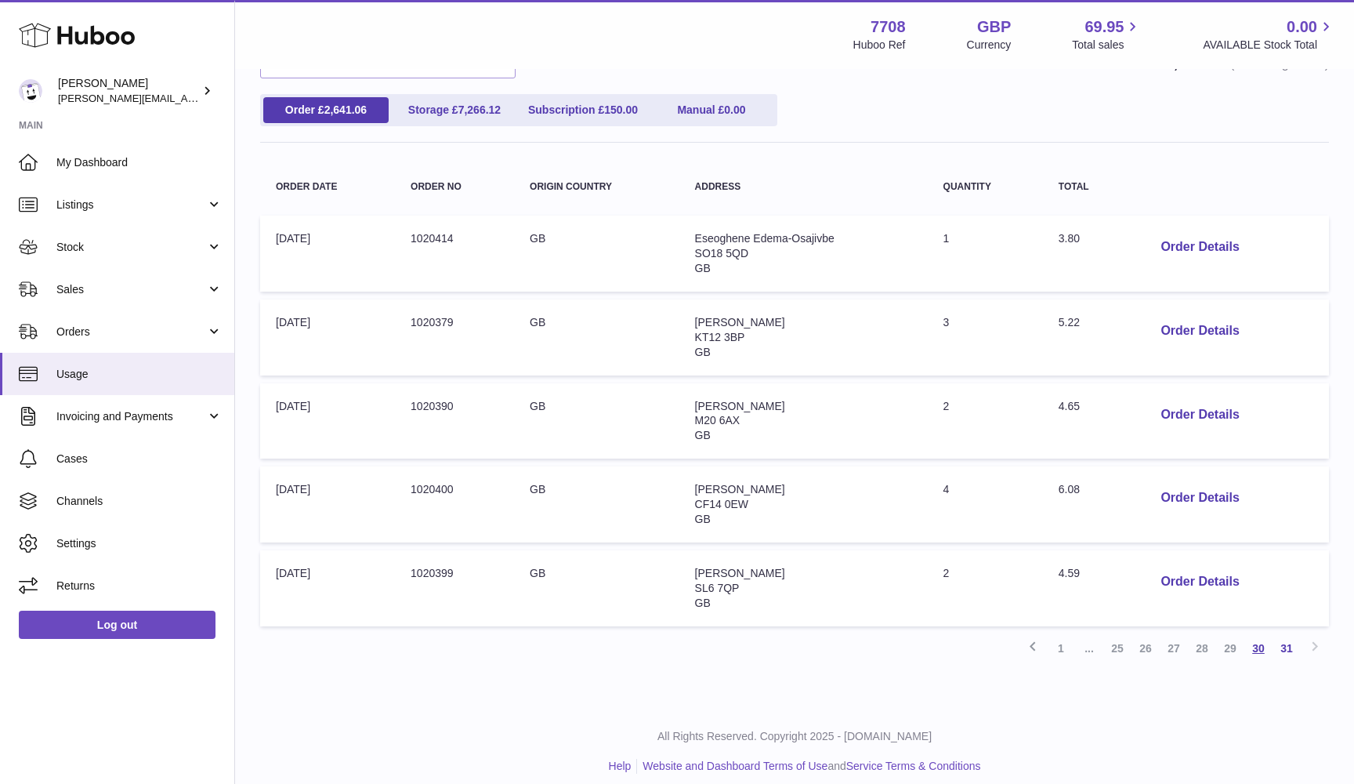
click at [1254, 639] on link "30" at bounding box center [1259, 648] width 28 height 28
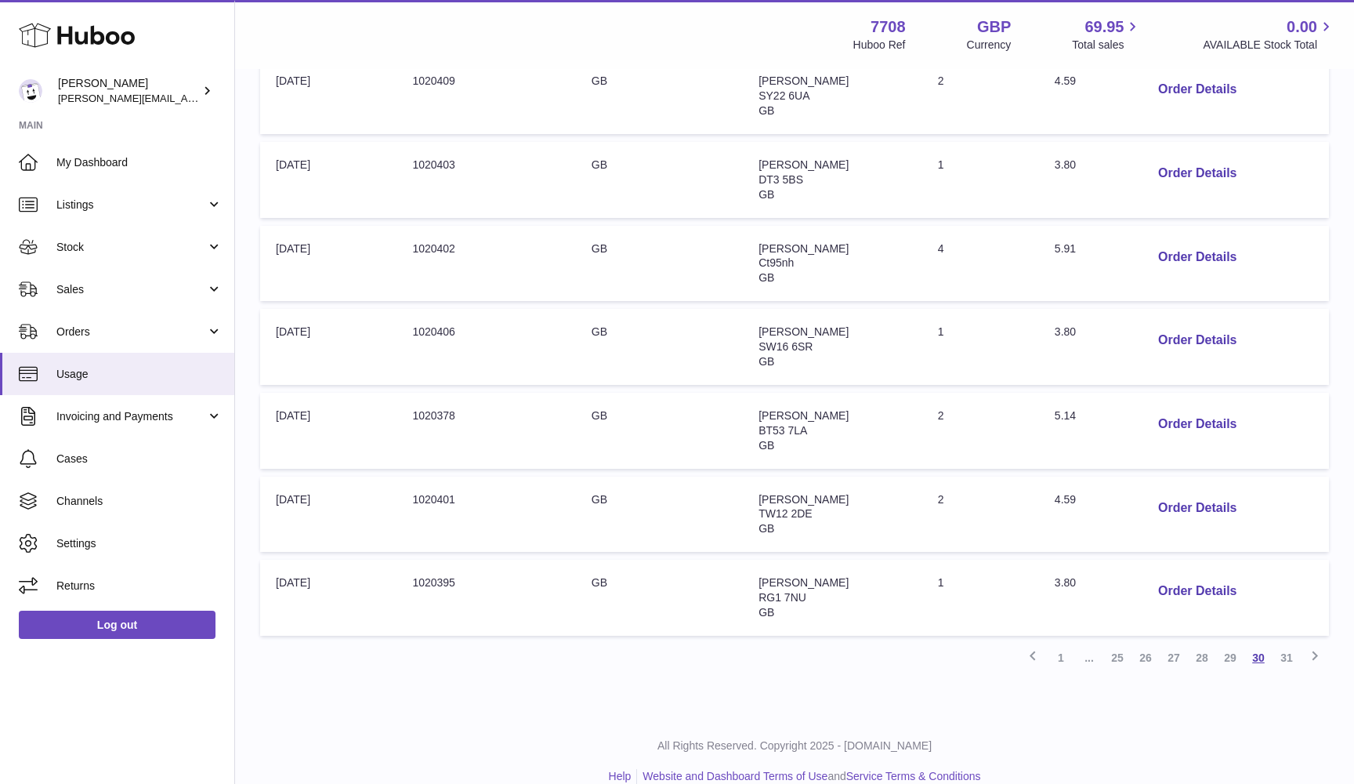
scroll to position [567, 0]
click at [1204, 576] on button "Order Details" at bounding box center [1197, 592] width 103 height 32
click at [1204, 576] on div at bounding box center [677, 392] width 1354 height 784
click at [1185, 493] on button "Order Details" at bounding box center [1197, 509] width 103 height 32
click at [1185, 491] on div at bounding box center [677, 392] width 1354 height 784
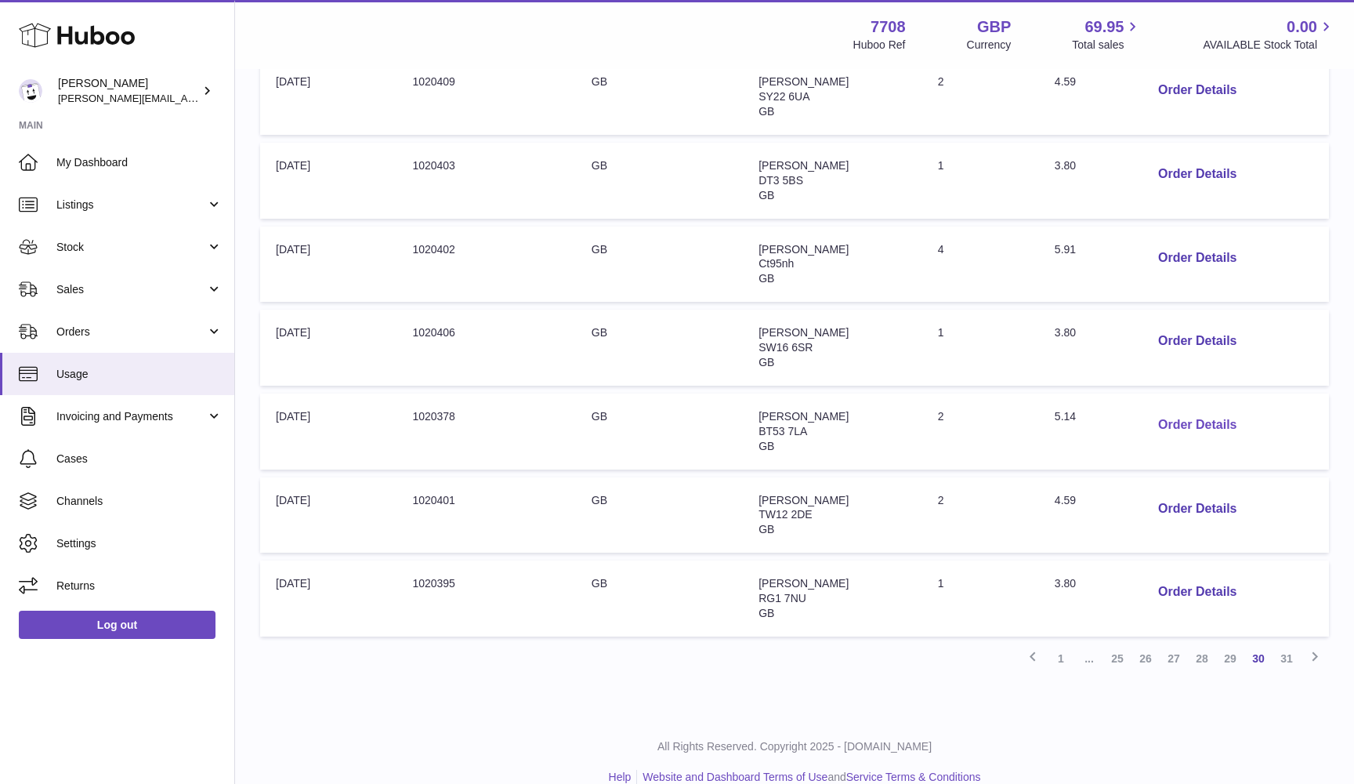
click at [1186, 409] on button "Order Details" at bounding box center [1197, 425] width 103 height 32
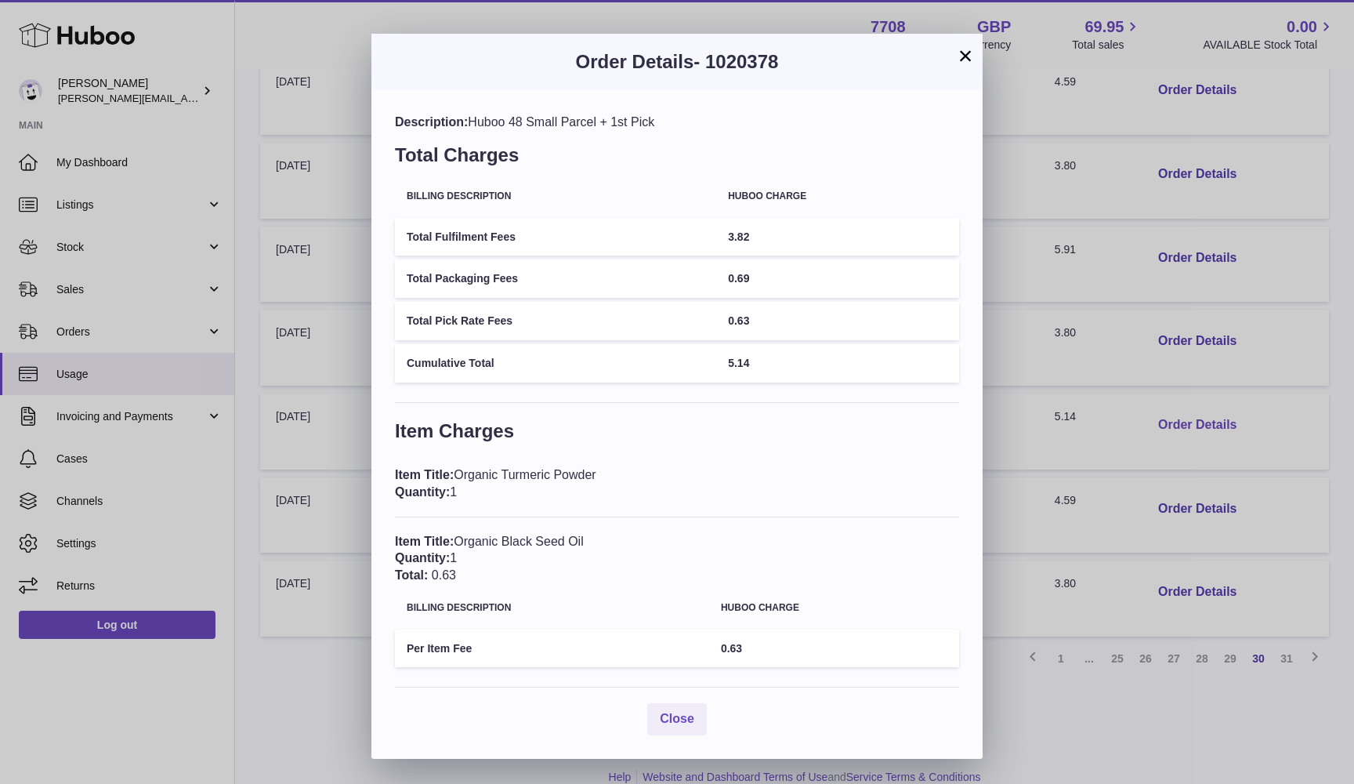
click at [1186, 408] on div "× Order Details - 1020378 Description: Huboo 48 Small Parcel + 1st Pick Total C…" at bounding box center [677, 392] width 1354 height 784
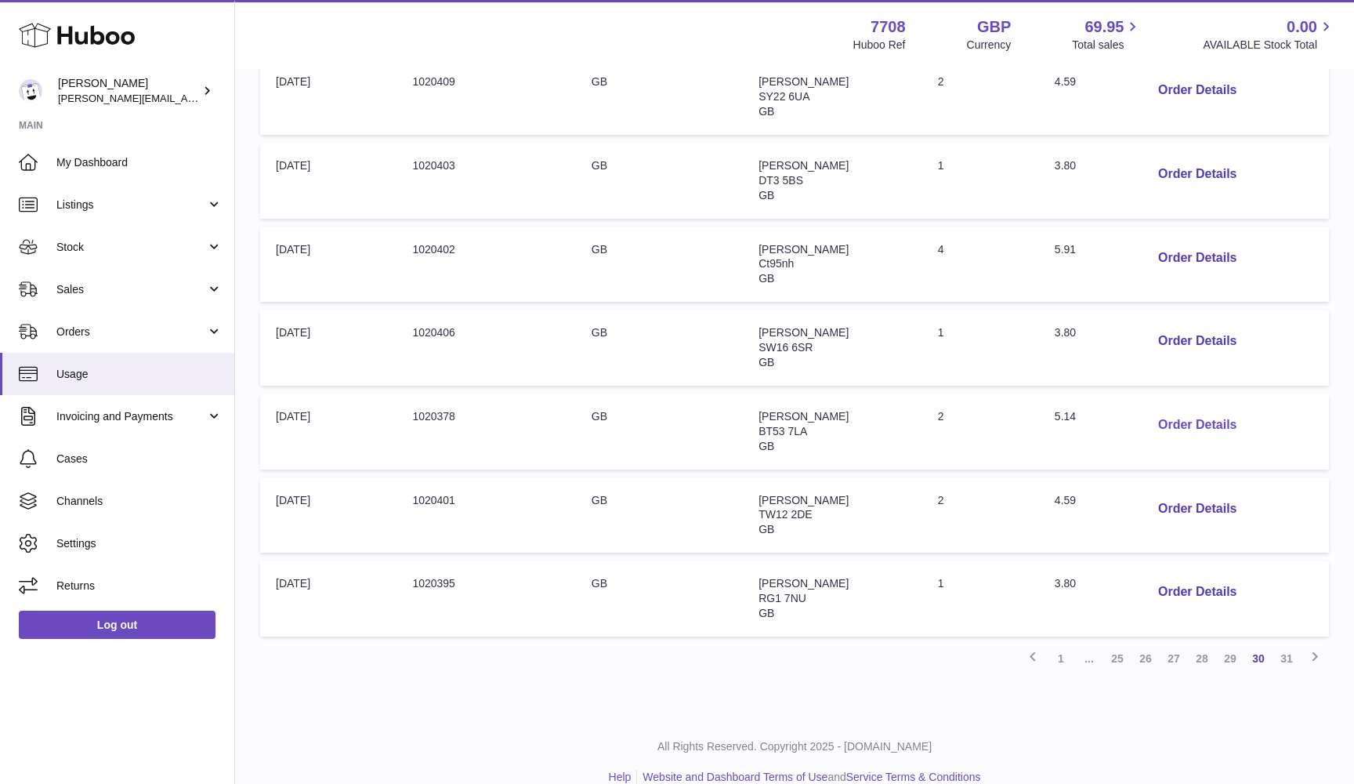
scroll to position [480, 0]
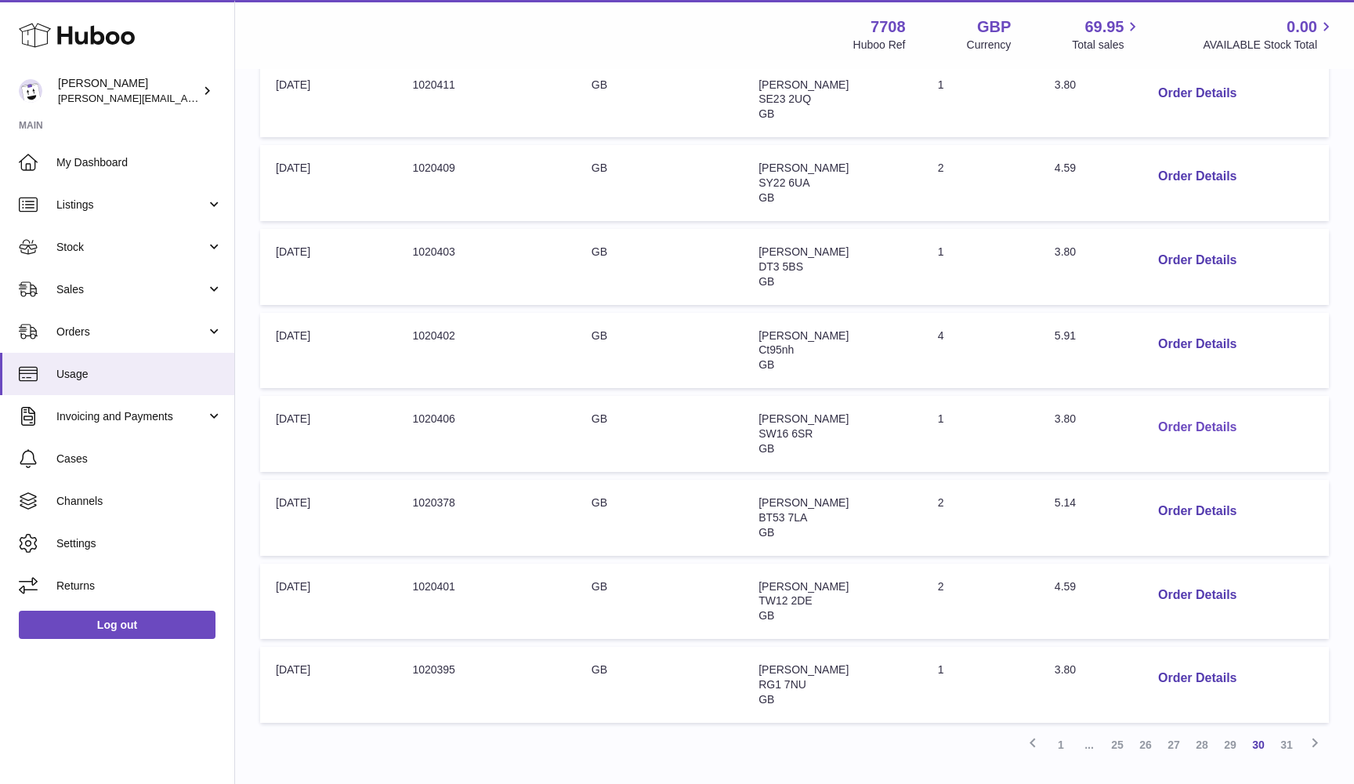
click at [1186, 411] on button "Order Details" at bounding box center [1197, 427] width 103 height 32
click at [1186, 408] on div at bounding box center [677, 392] width 1354 height 784
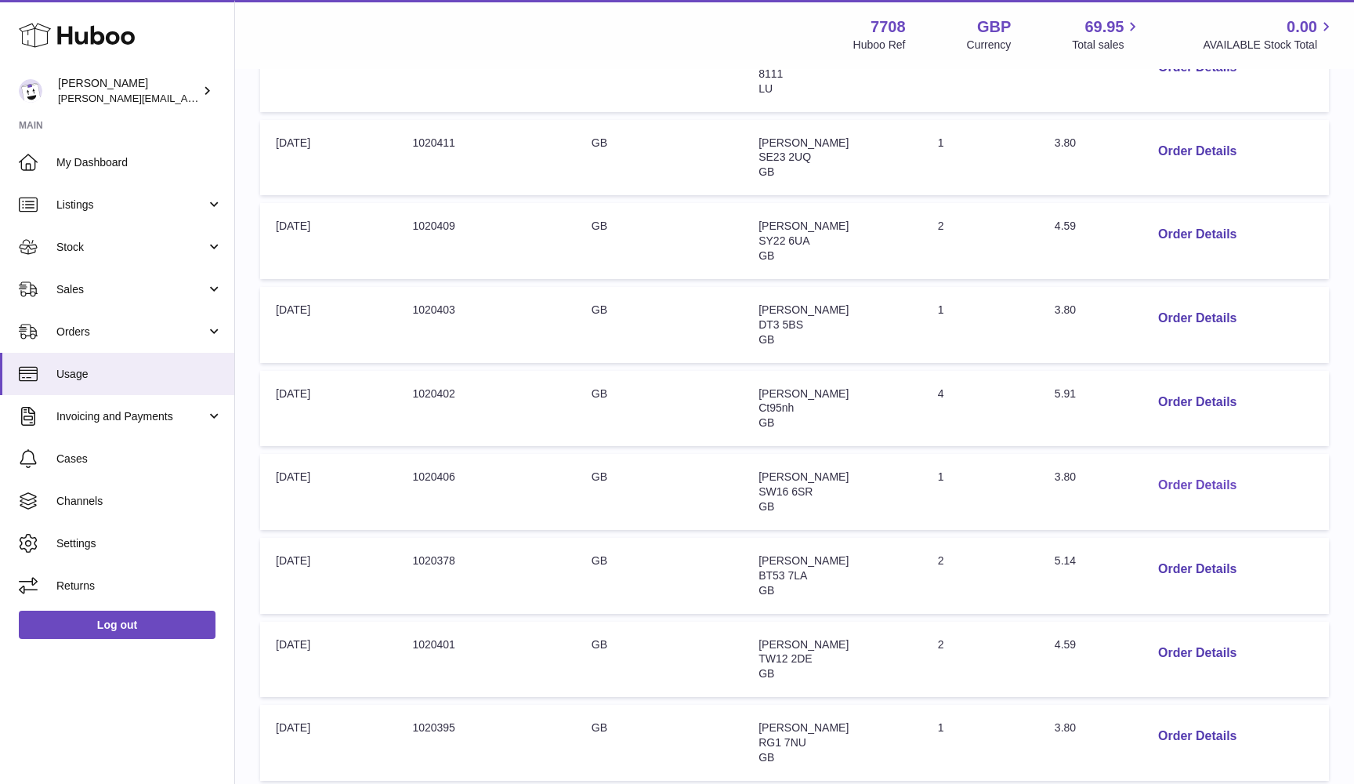
scroll to position [367, 0]
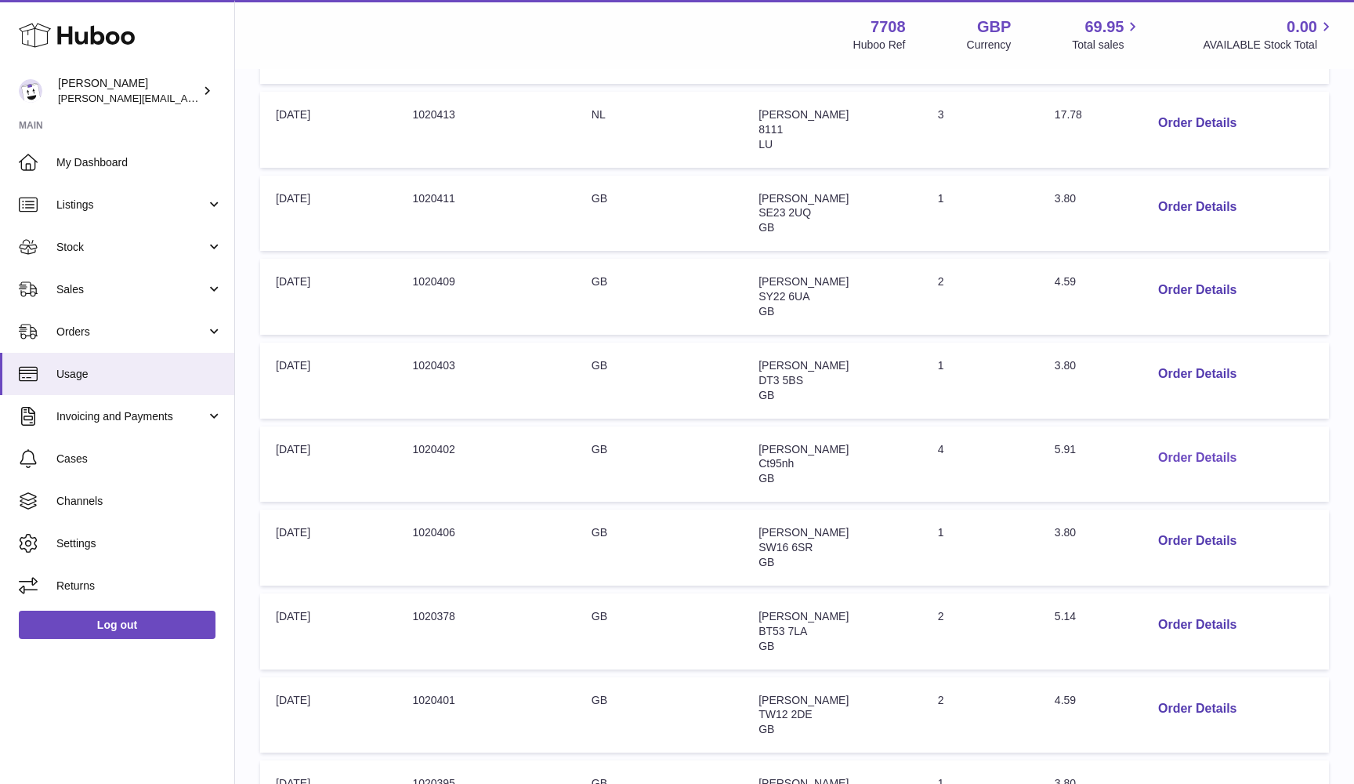
click at [1184, 443] on button "Order Details" at bounding box center [1197, 458] width 103 height 32
click at [1160, 397] on div at bounding box center [677, 392] width 1354 height 784
click at [1173, 361] on button "Order Details" at bounding box center [1197, 374] width 103 height 32
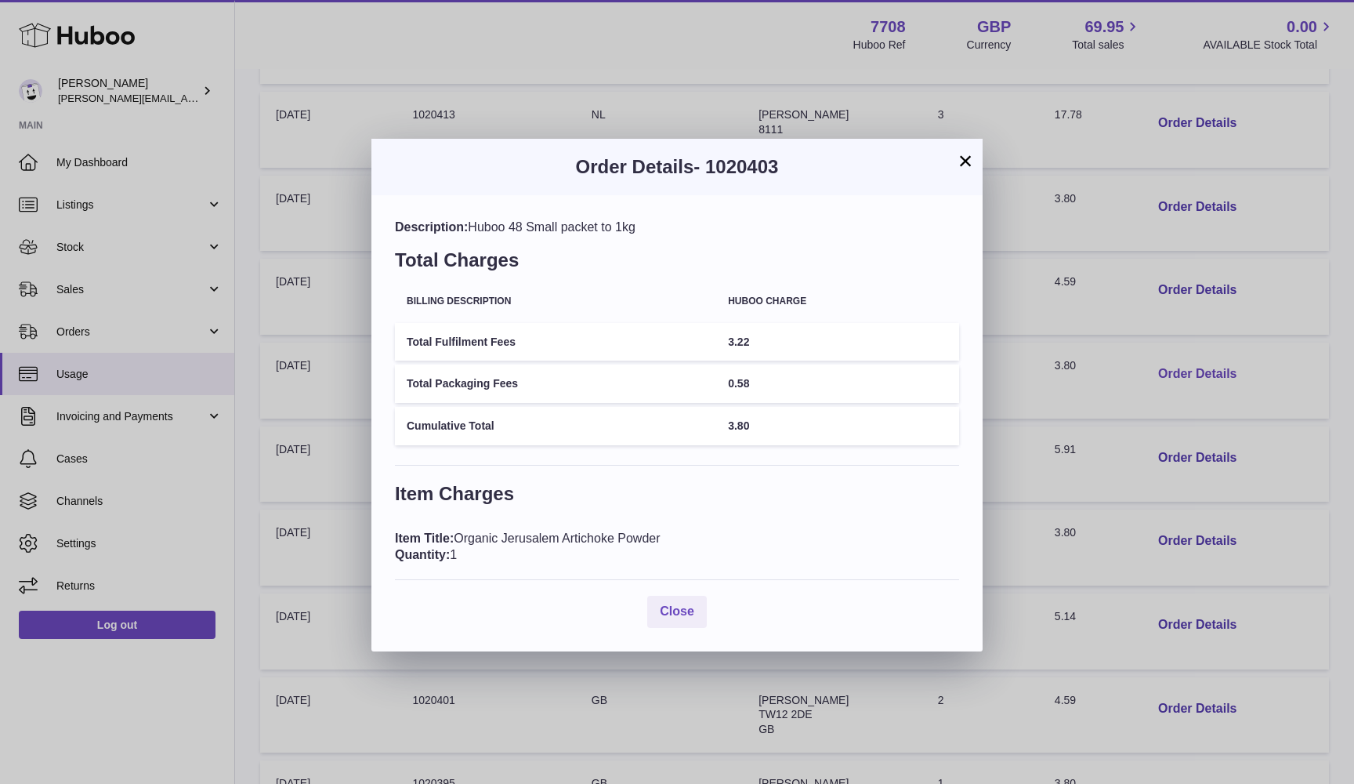
click at [1173, 361] on div "× Order Details - 1020403 Description: Huboo 48 Small packet to 1kg Total Charg…" at bounding box center [677, 392] width 1354 height 784
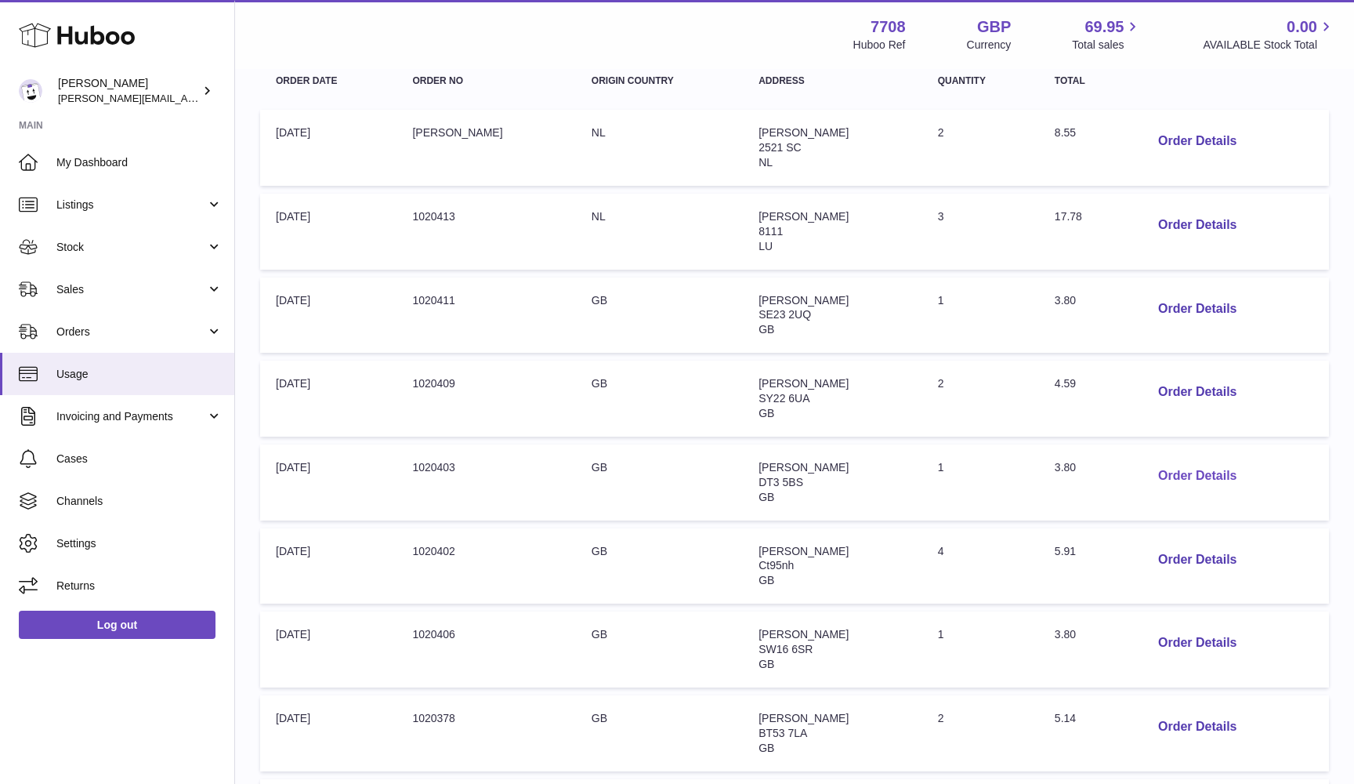
scroll to position [252, 0]
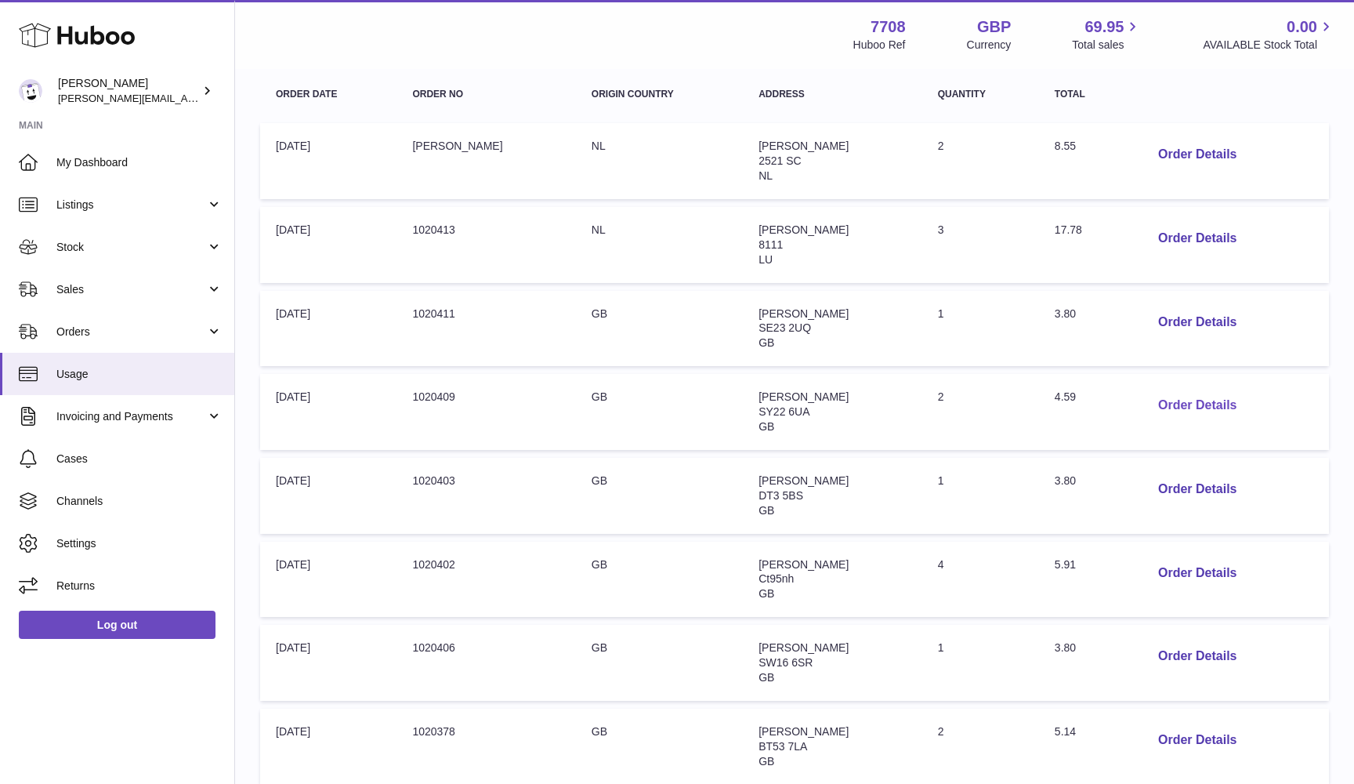
click at [1181, 400] on button "Order Details" at bounding box center [1197, 406] width 103 height 32
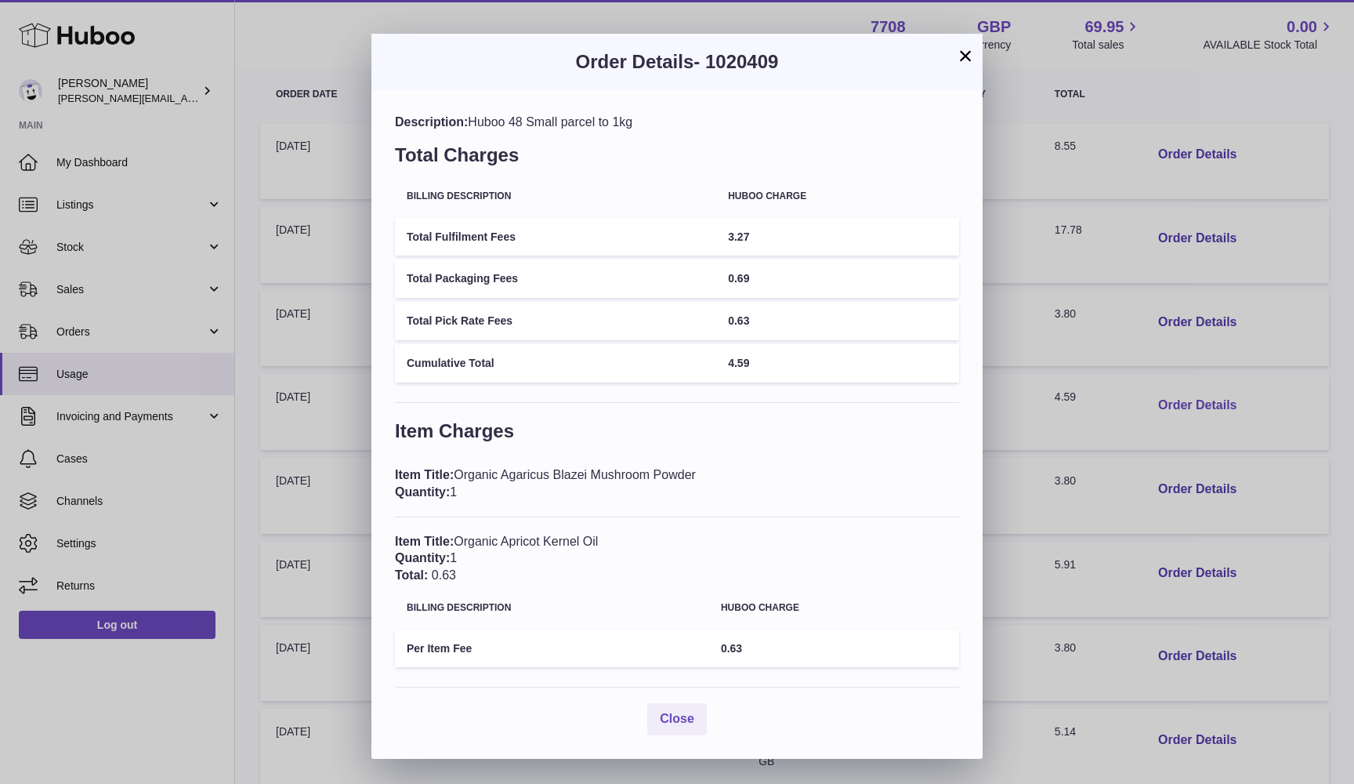
click at [1181, 400] on div "× Order Details - 1020409 Description: Huboo 48 Small parcel to 1kg Total Charg…" at bounding box center [677, 392] width 1354 height 784
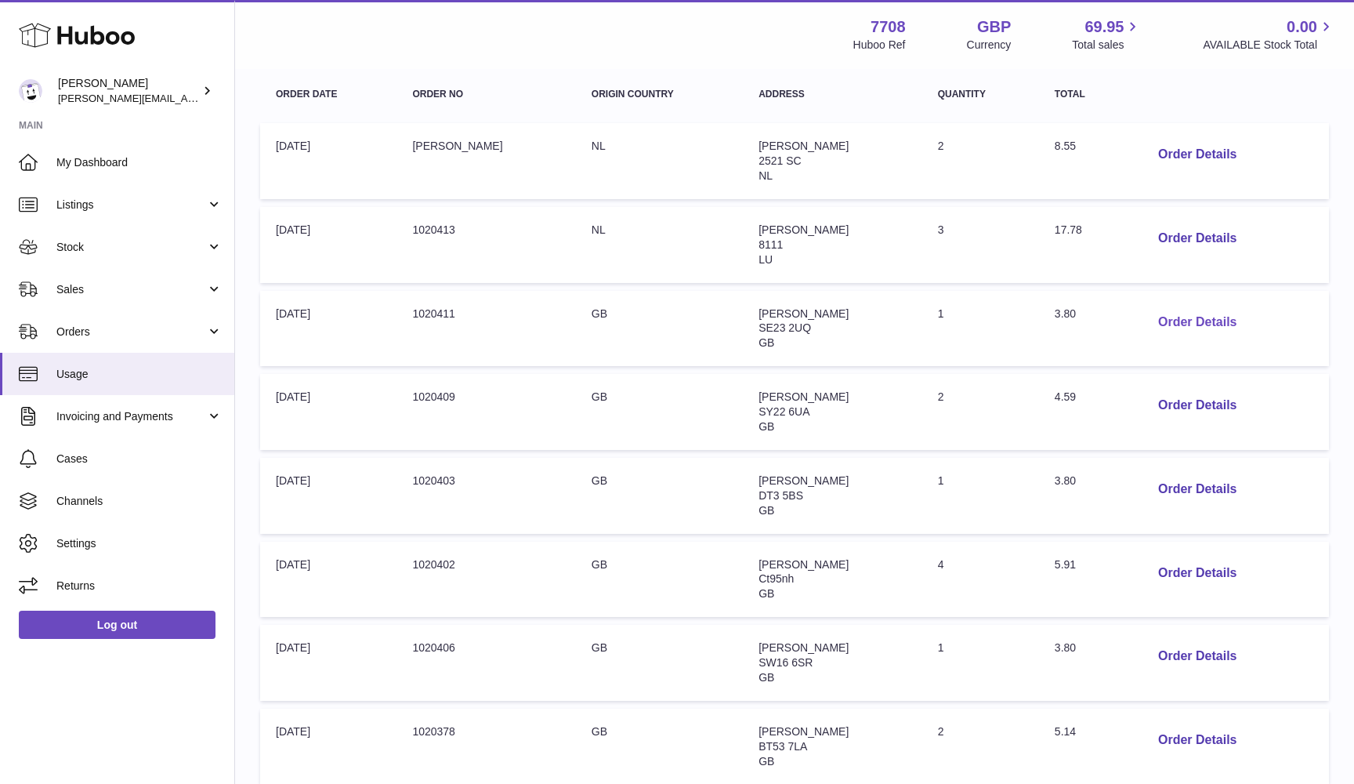
click at [1169, 313] on button "Order Details" at bounding box center [1197, 322] width 103 height 32
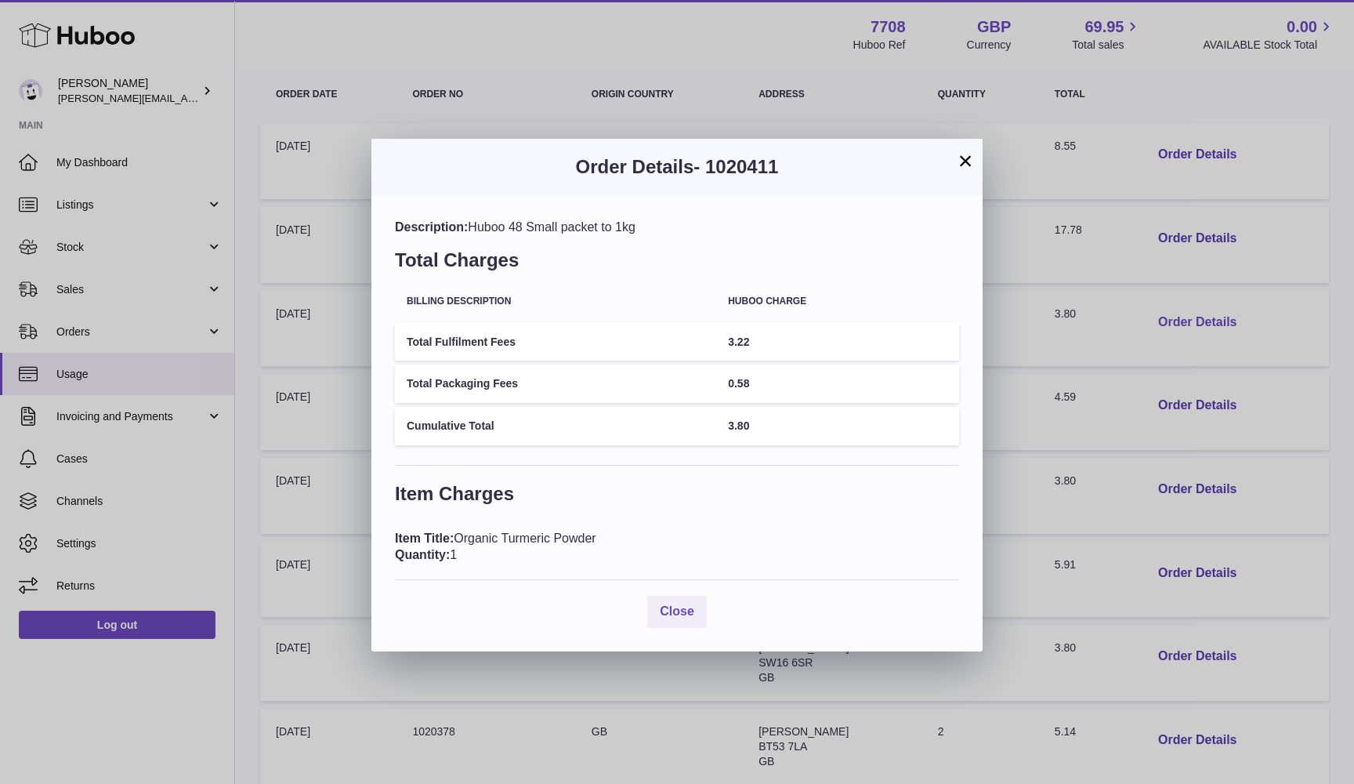
click at [1169, 313] on div "× Order Details - 1020411 Description: Huboo 48 Small packet to 1kg Total Charg…" at bounding box center [677, 392] width 1354 height 784
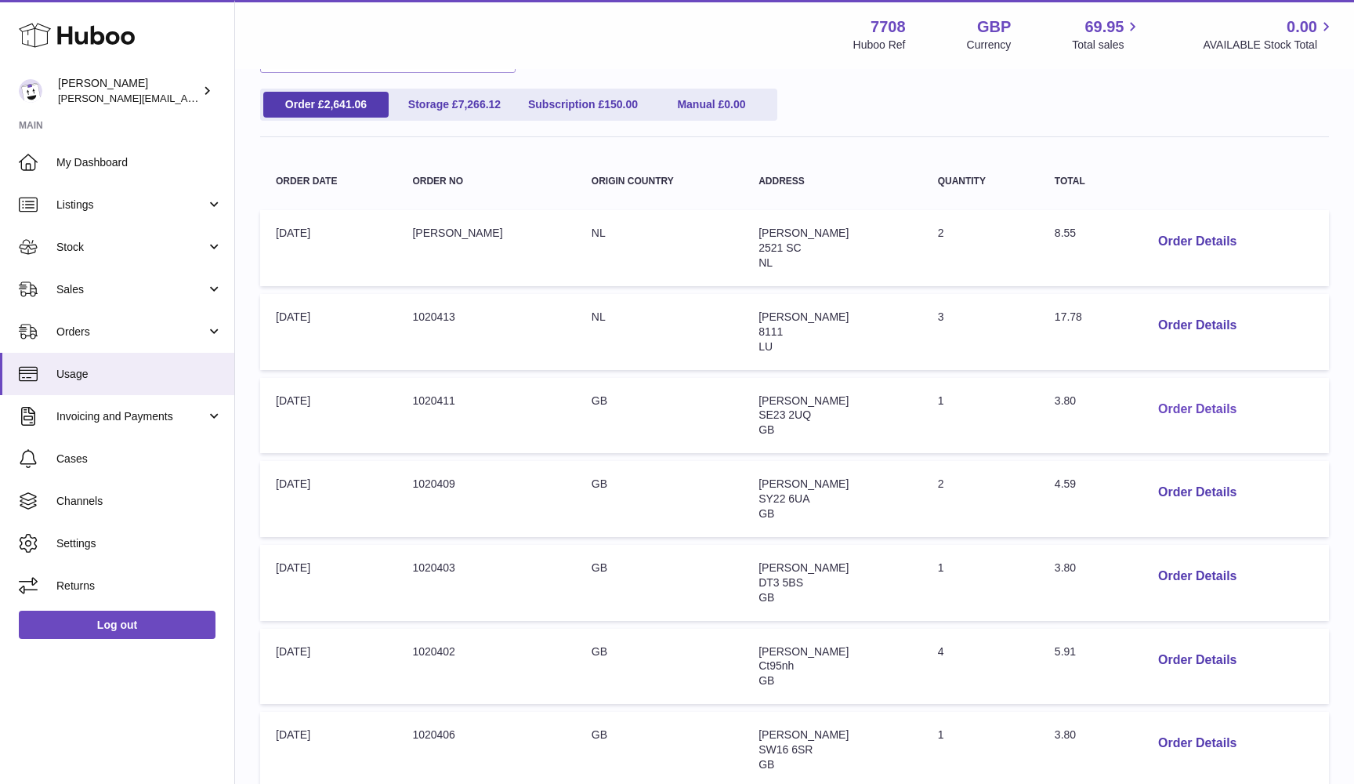
scroll to position [102, 0]
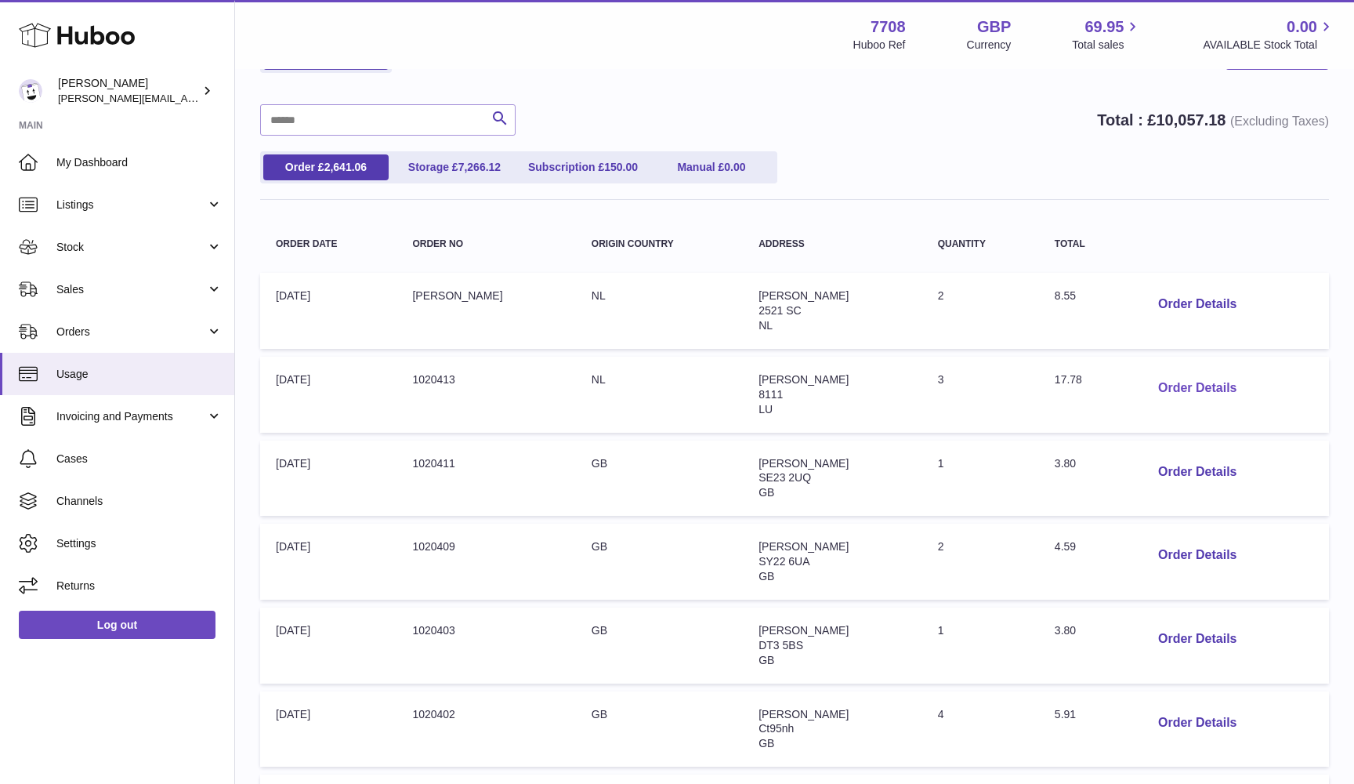
click at [1175, 379] on button "Order Details" at bounding box center [1197, 388] width 103 height 32
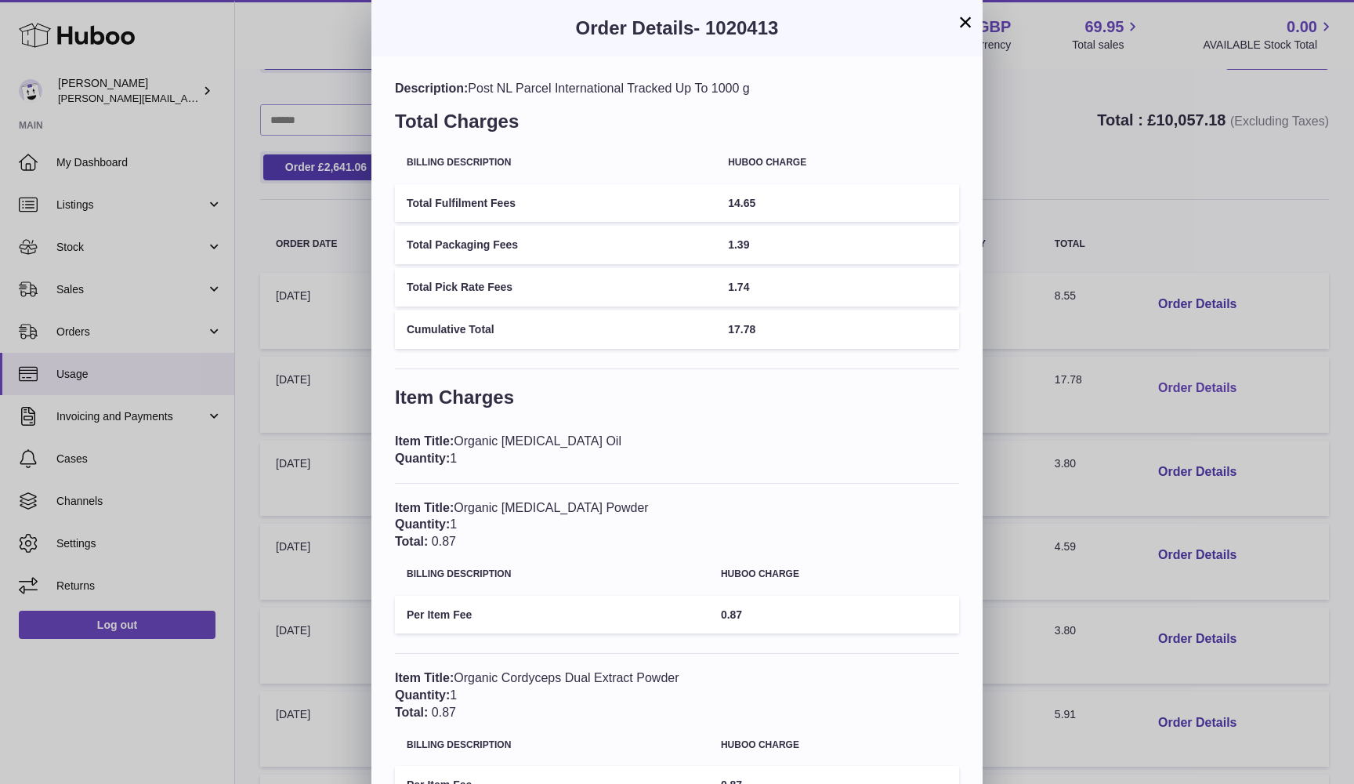
click at [1175, 379] on div "× Order Details - 1020413 Description: Post NL Parcel International Tracked Up …" at bounding box center [677, 448] width 1354 height 896
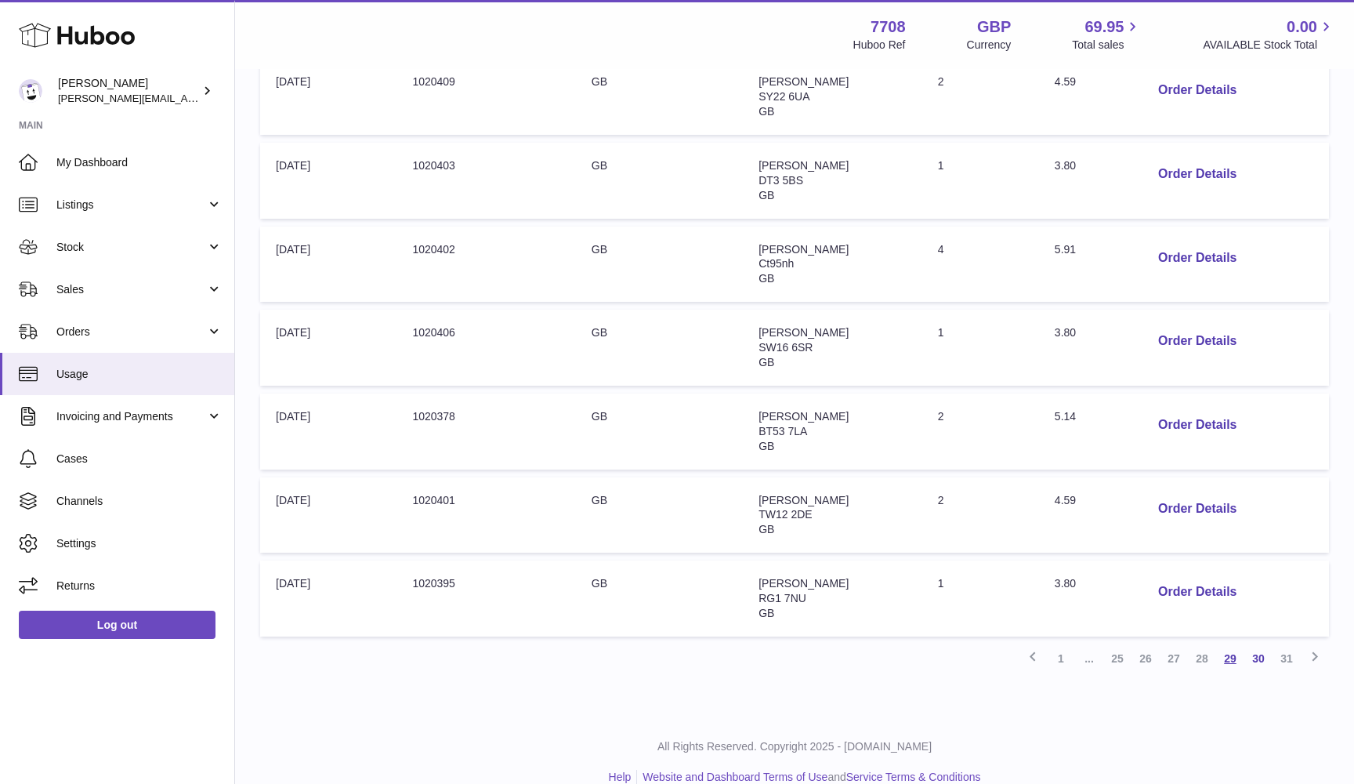
click at [1226, 644] on link "29" at bounding box center [1230, 658] width 28 height 28
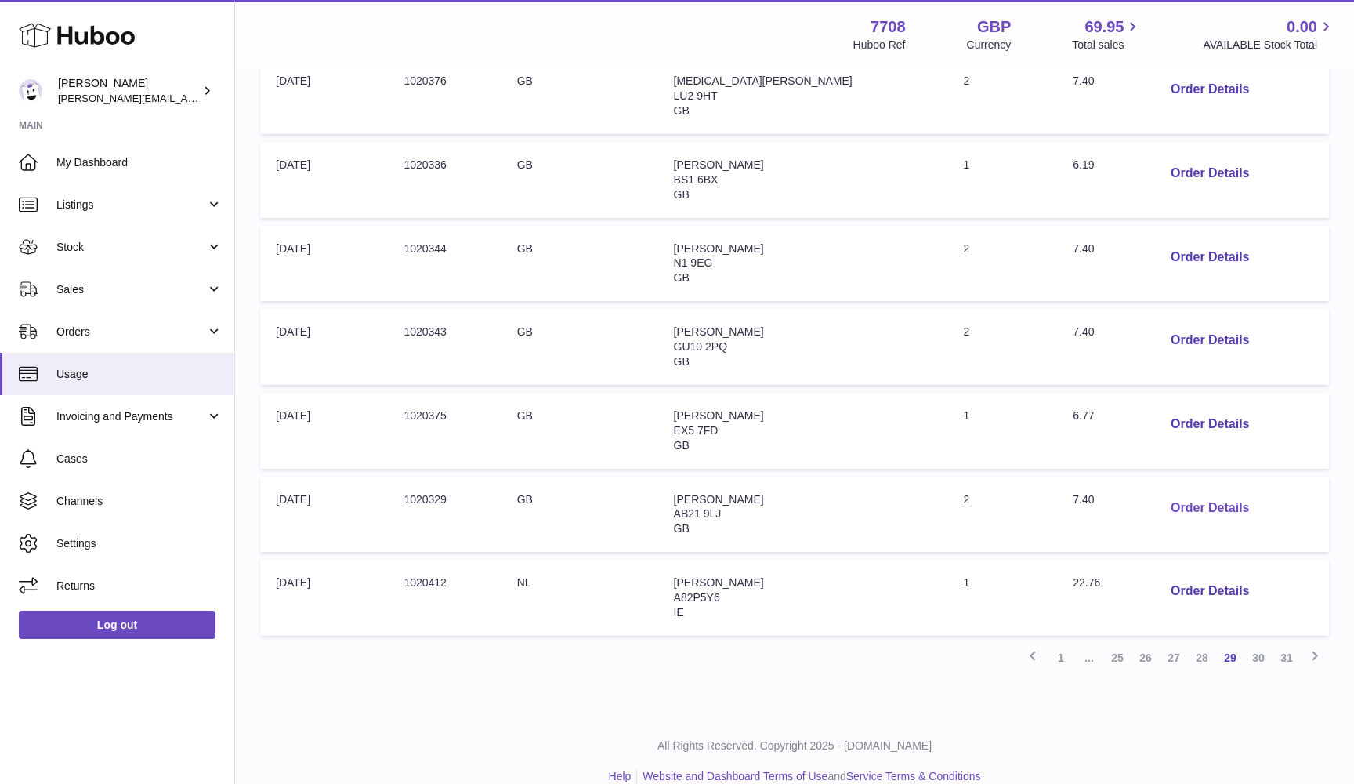
scroll to position [567, 0]
click at [1165, 493] on button "Order Details" at bounding box center [1209, 509] width 103 height 32
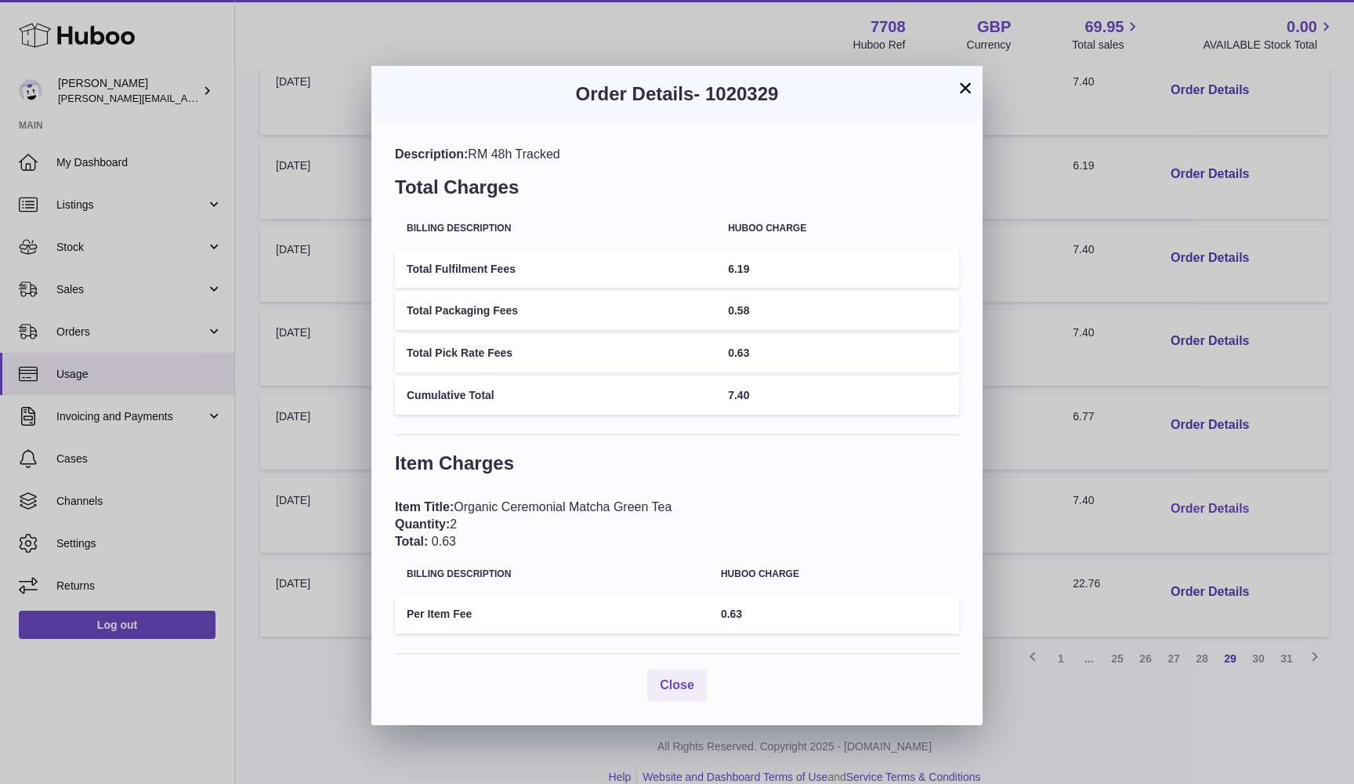
click at [1165, 491] on div "× Order Details - 1020329 Description: RM 48h Tracked Total Charges Billing Des…" at bounding box center [677, 392] width 1354 height 784
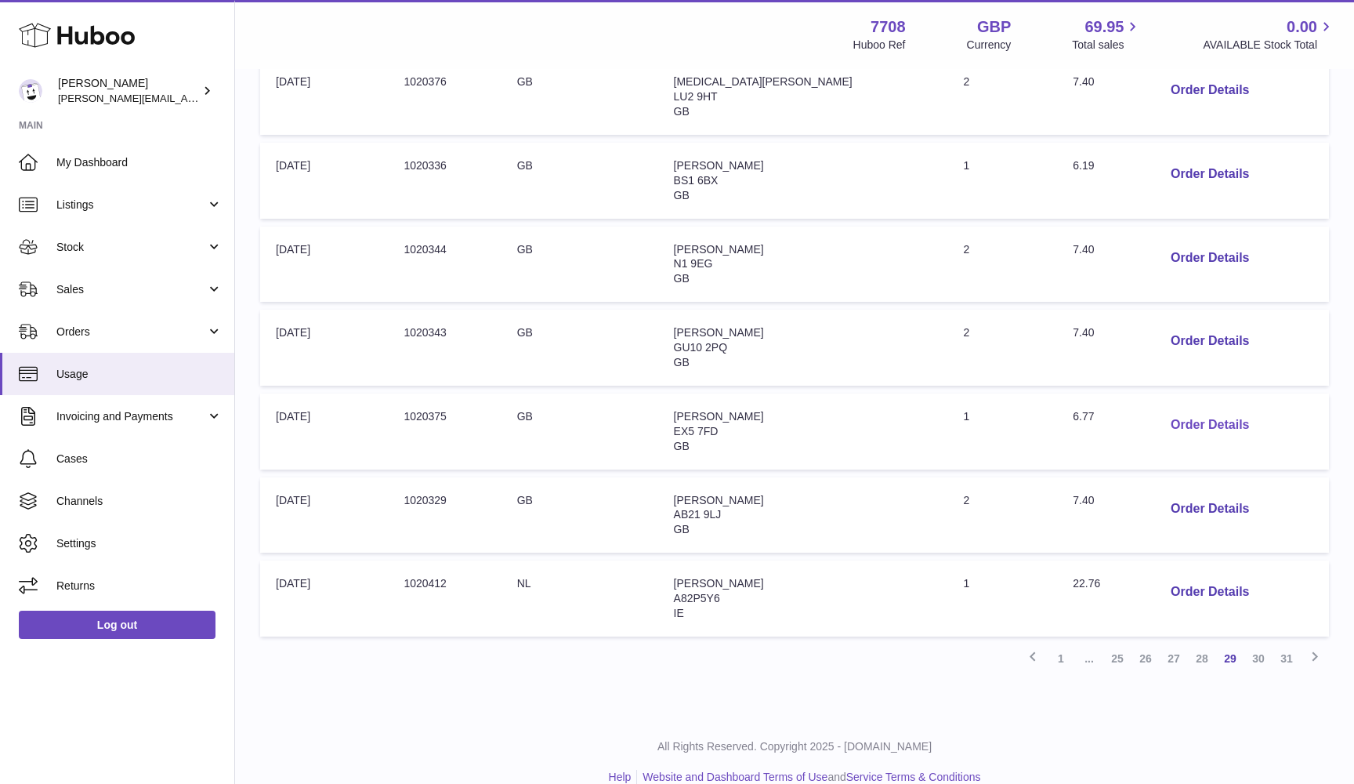
click at [1170, 409] on button "Order Details" at bounding box center [1209, 425] width 103 height 32
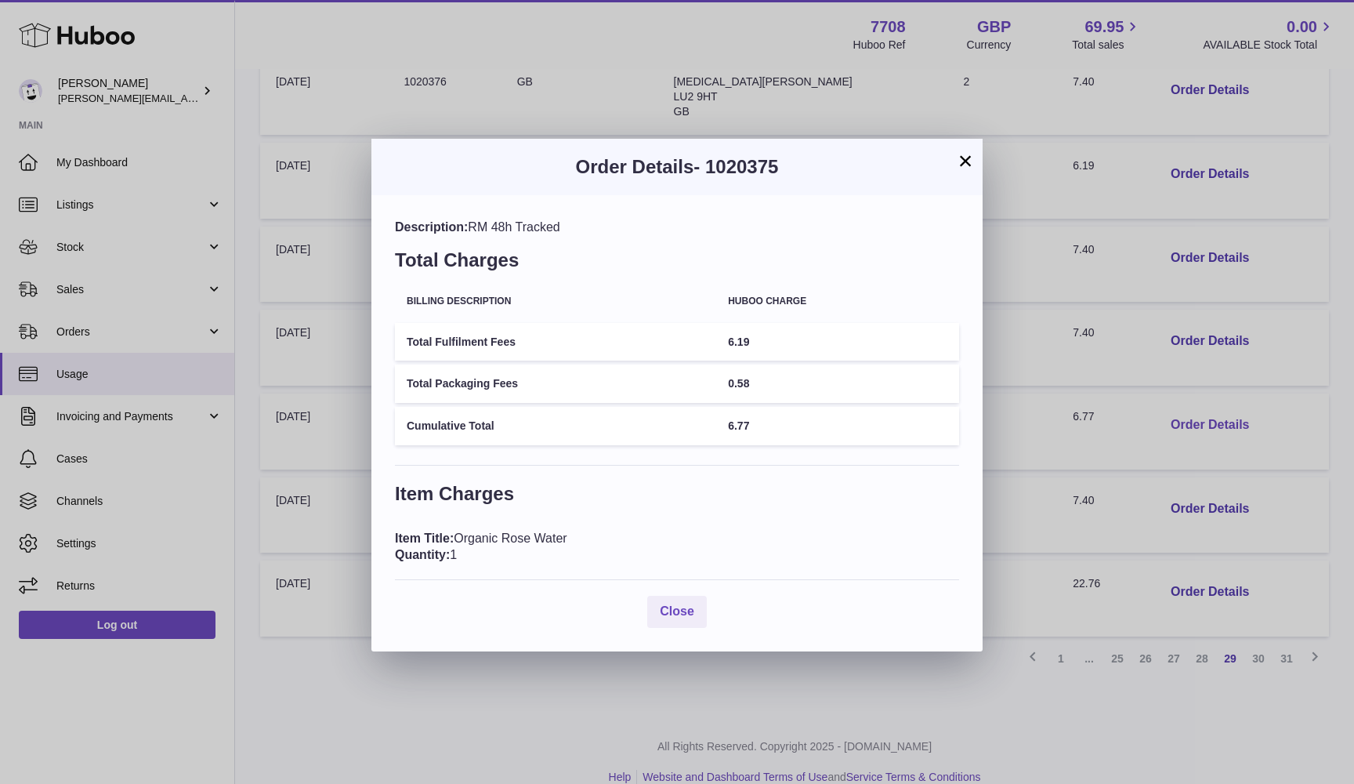
click at [1170, 401] on div "× Order Details - 1020375 Description: RM 48h Tracked Total Charges Billing Des…" at bounding box center [677, 392] width 1354 height 784
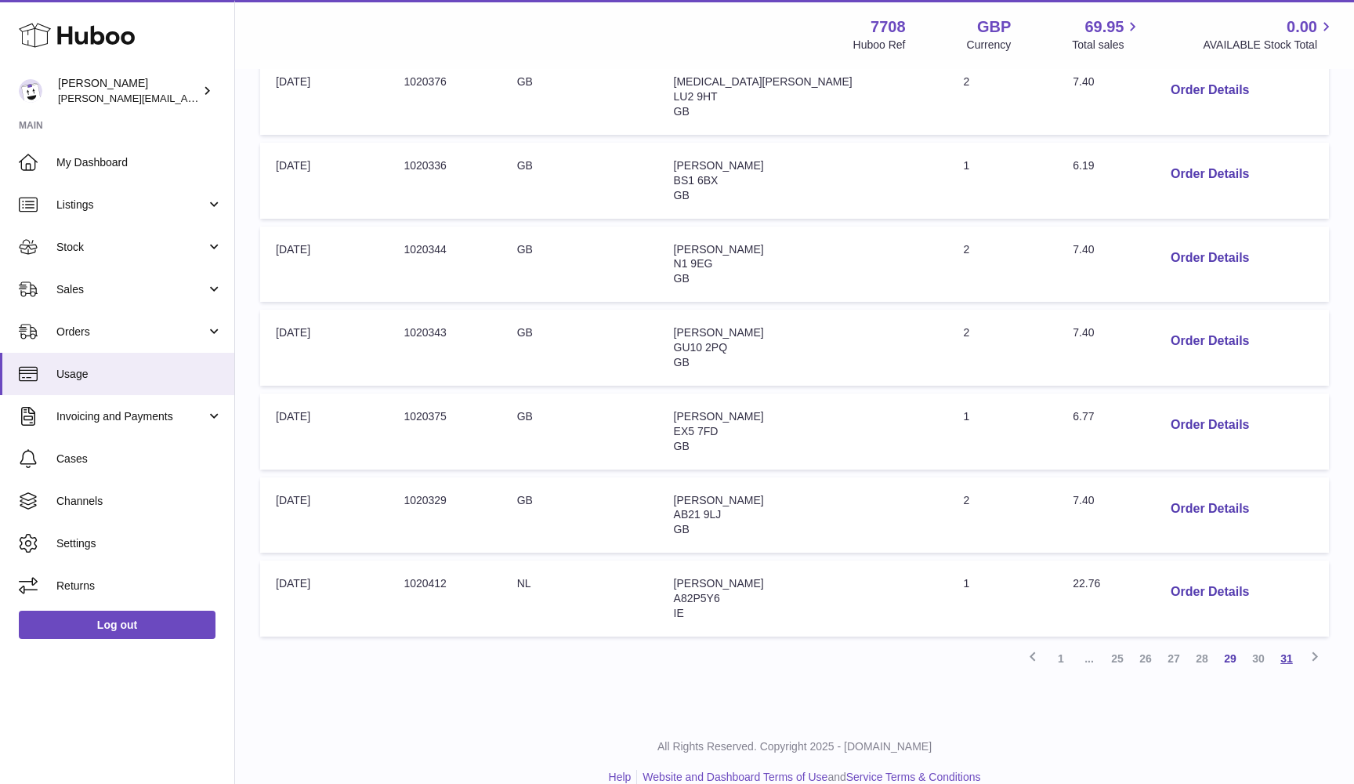
click at [1289, 644] on link "31" at bounding box center [1287, 658] width 28 height 28
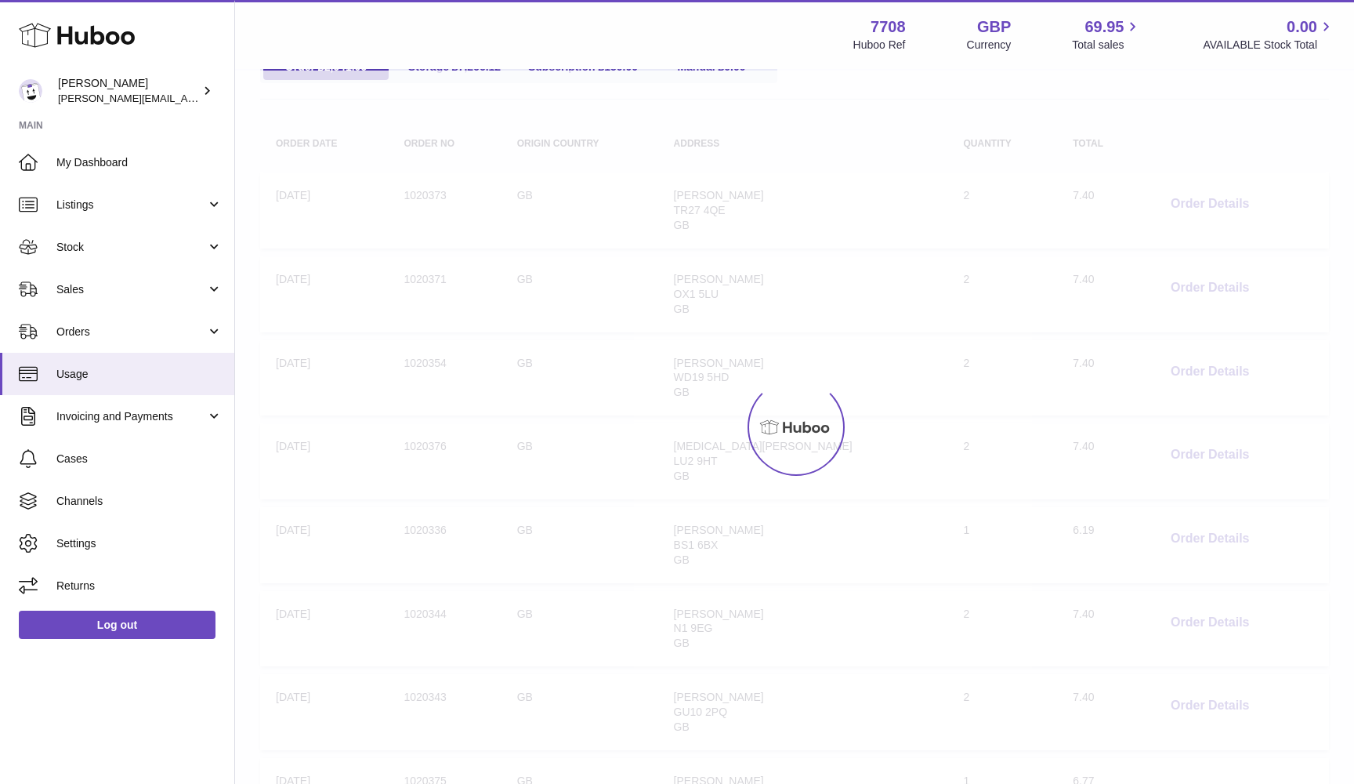
scroll to position [71, 0]
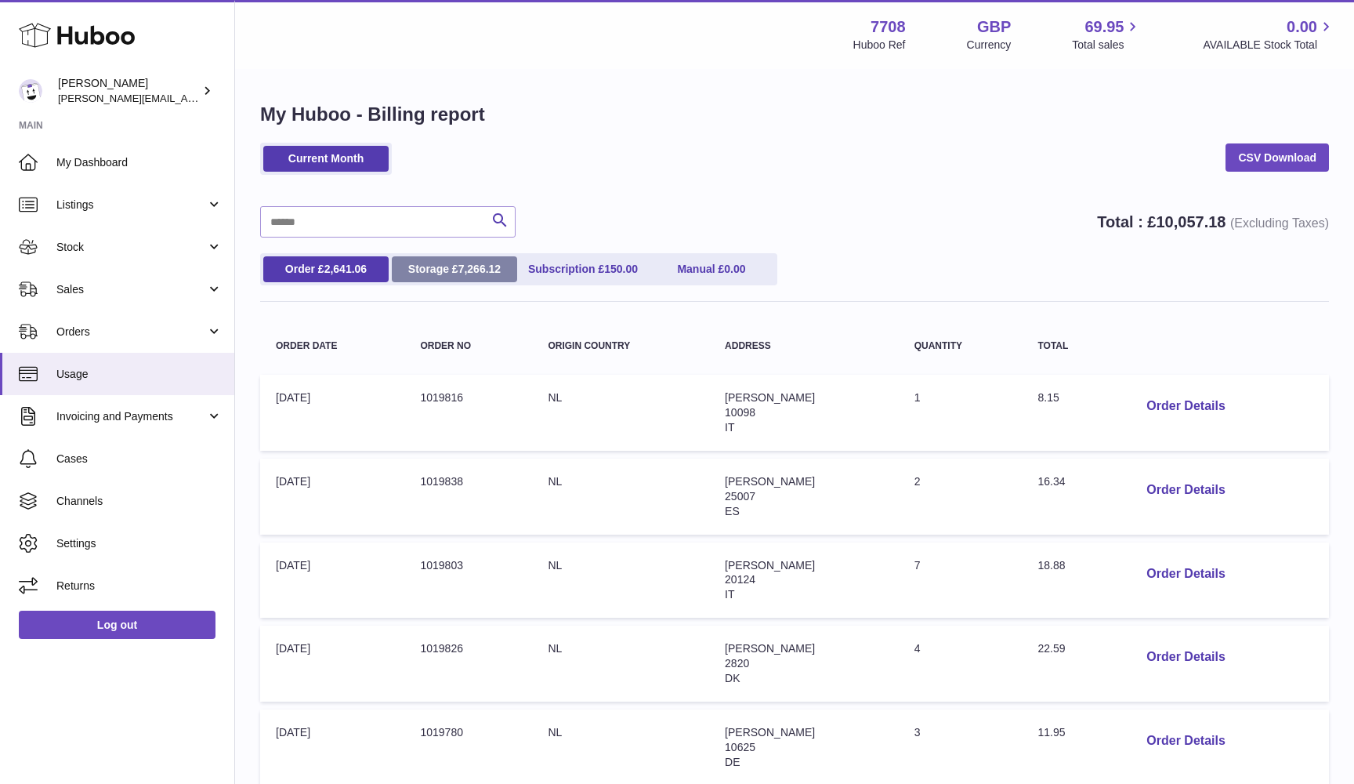
click at [418, 271] on link "Storage £ 7,266.12" at bounding box center [454, 269] width 125 height 26
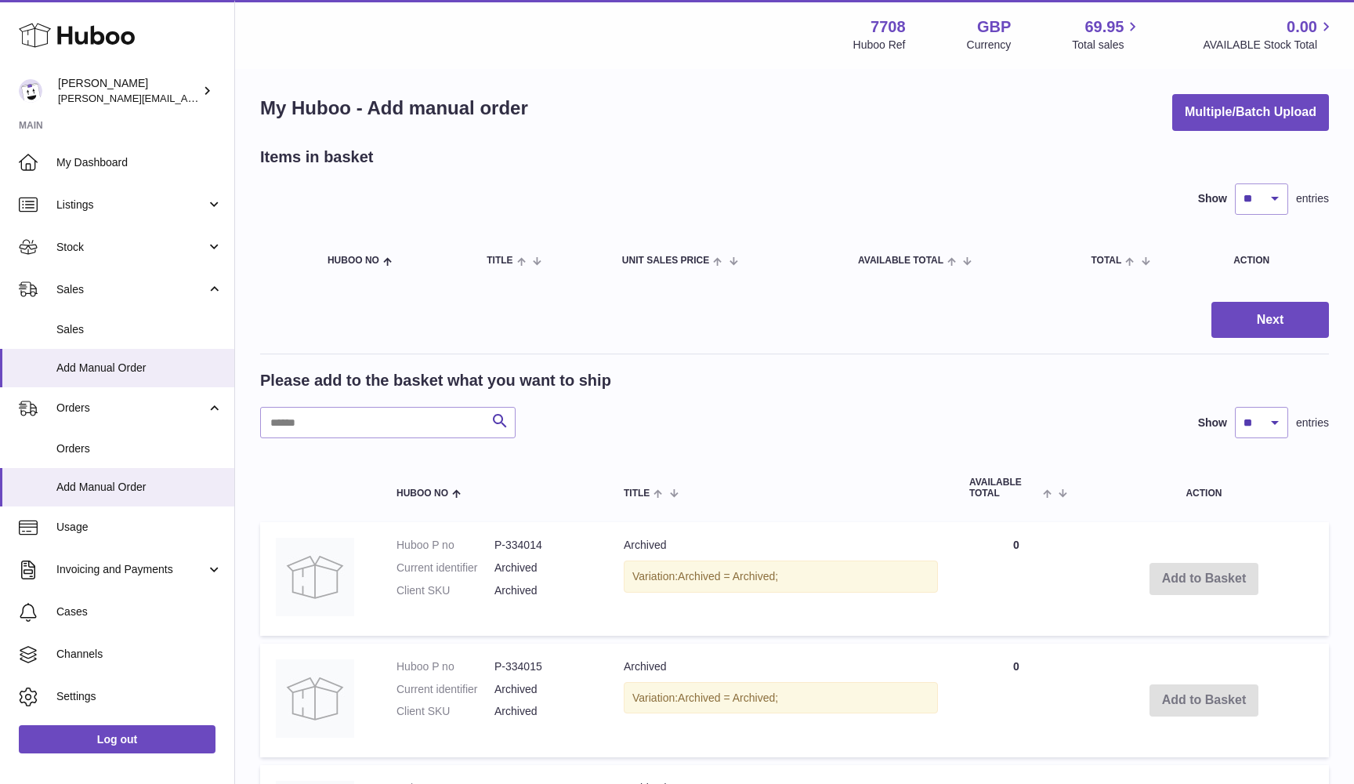
scroll to position [5, 0]
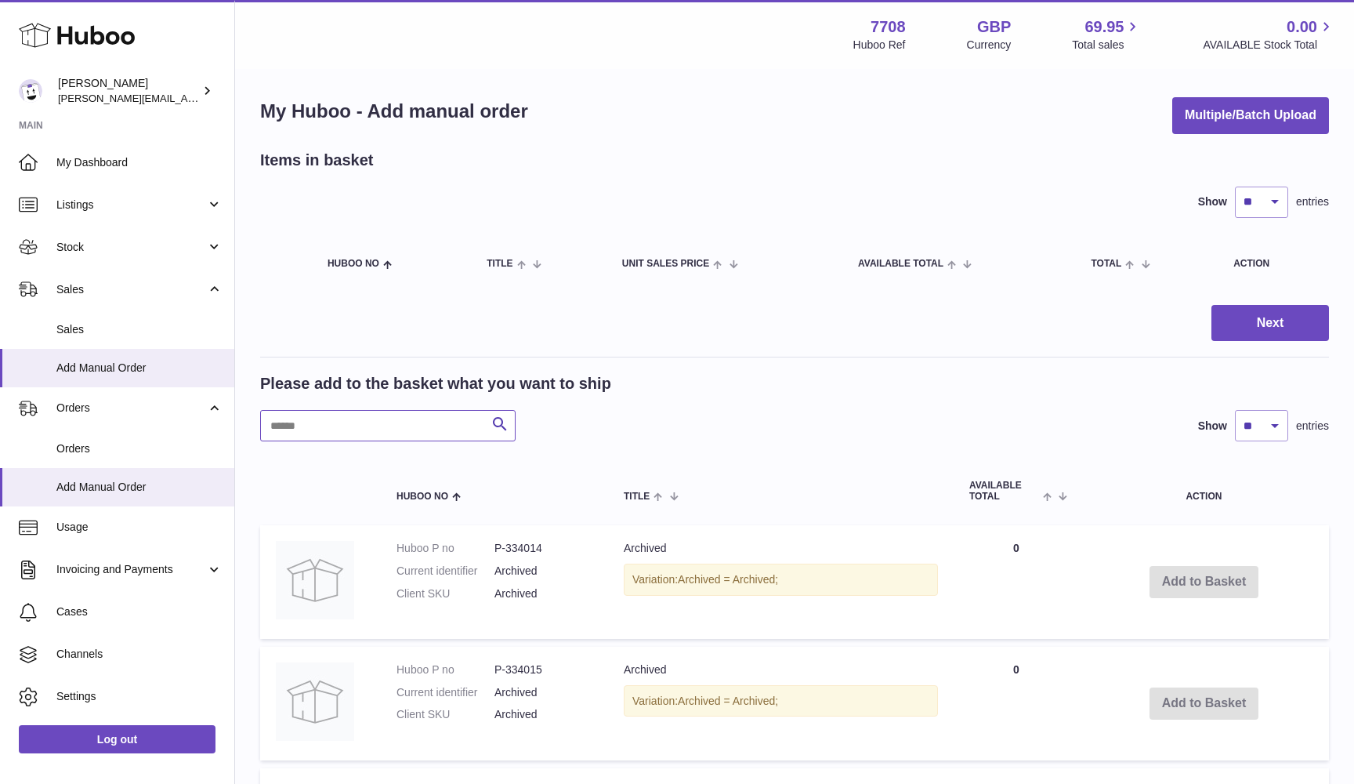
click at [375, 431] on input "text" at bounding box center [388, 425] width 256 height 31
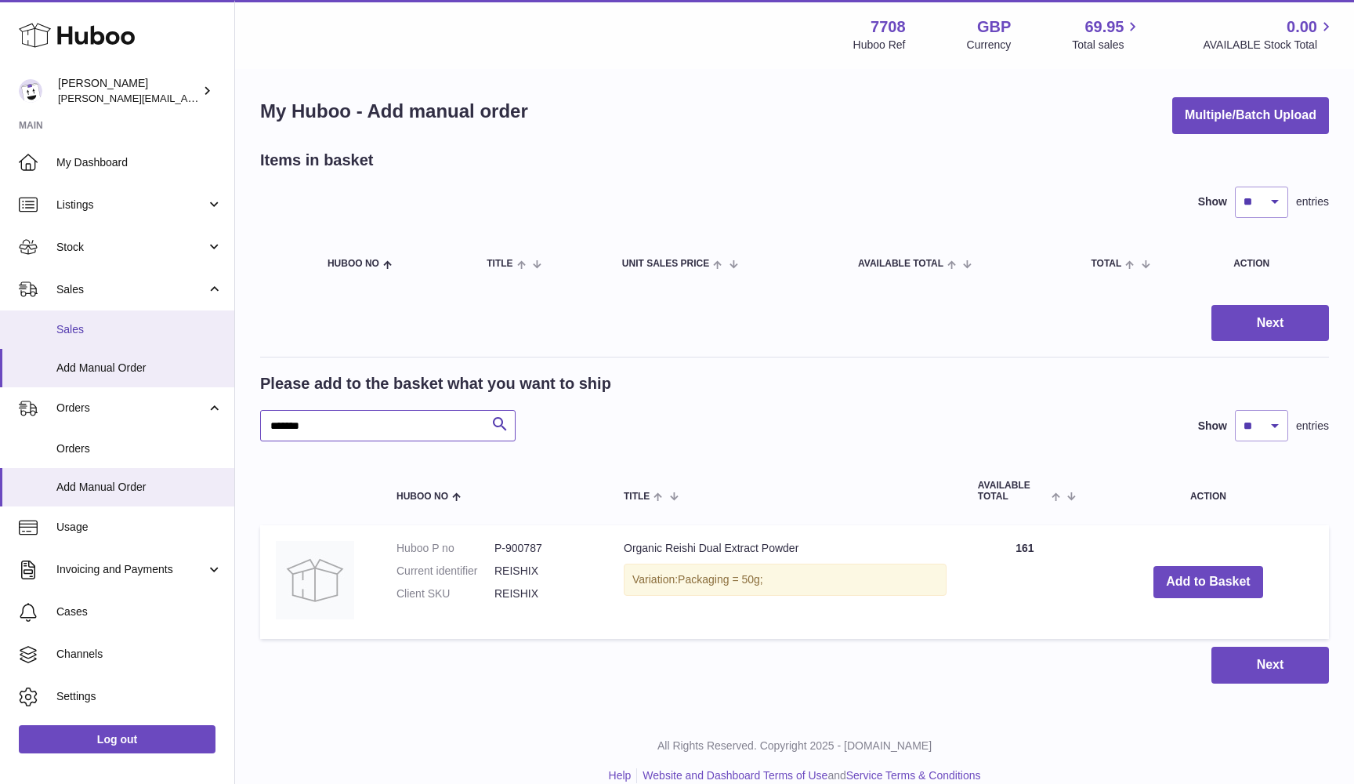
type input "*******"
click at [75, 324] on span "Sales" at bounding box center [139, 329] width 166 height 15
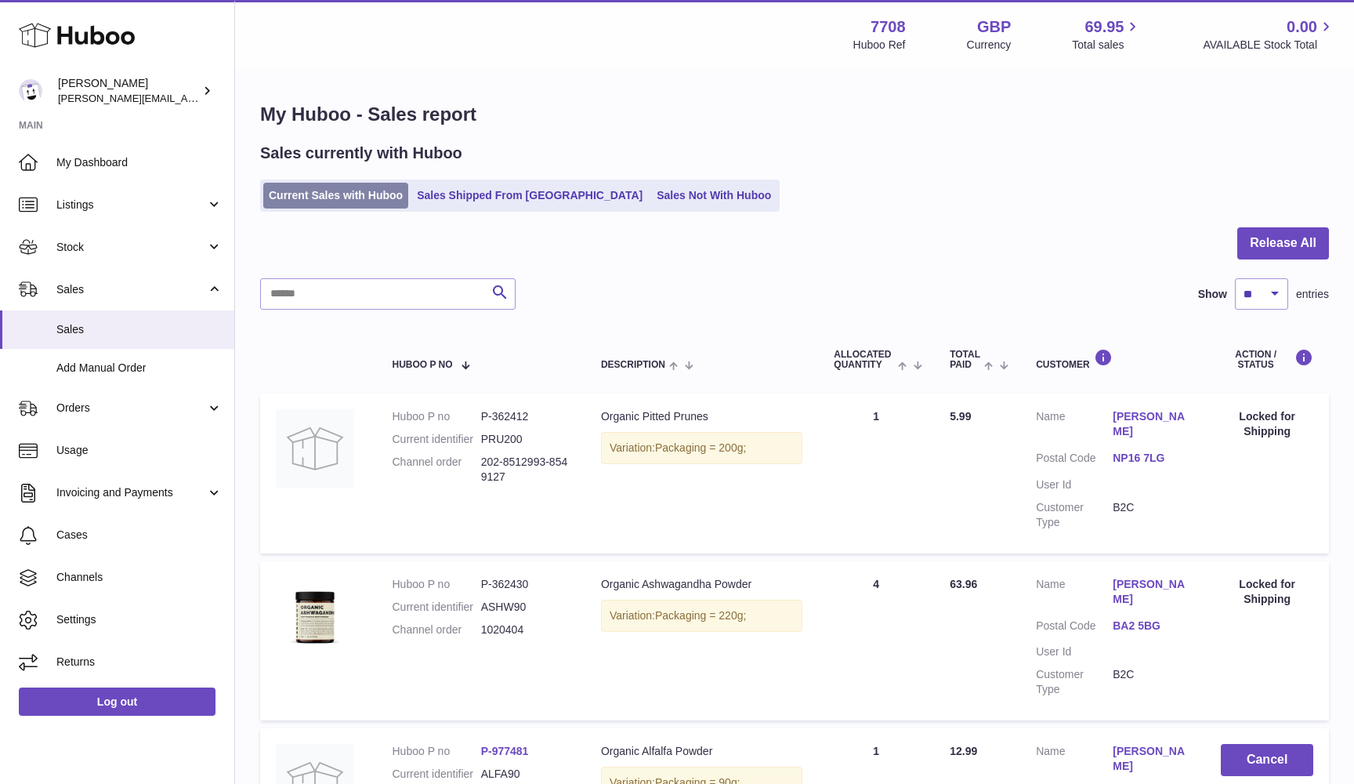
click at [321, 192] on link "Current Sales with Huboo" at bounding box center [335, 196] width 145 height 26
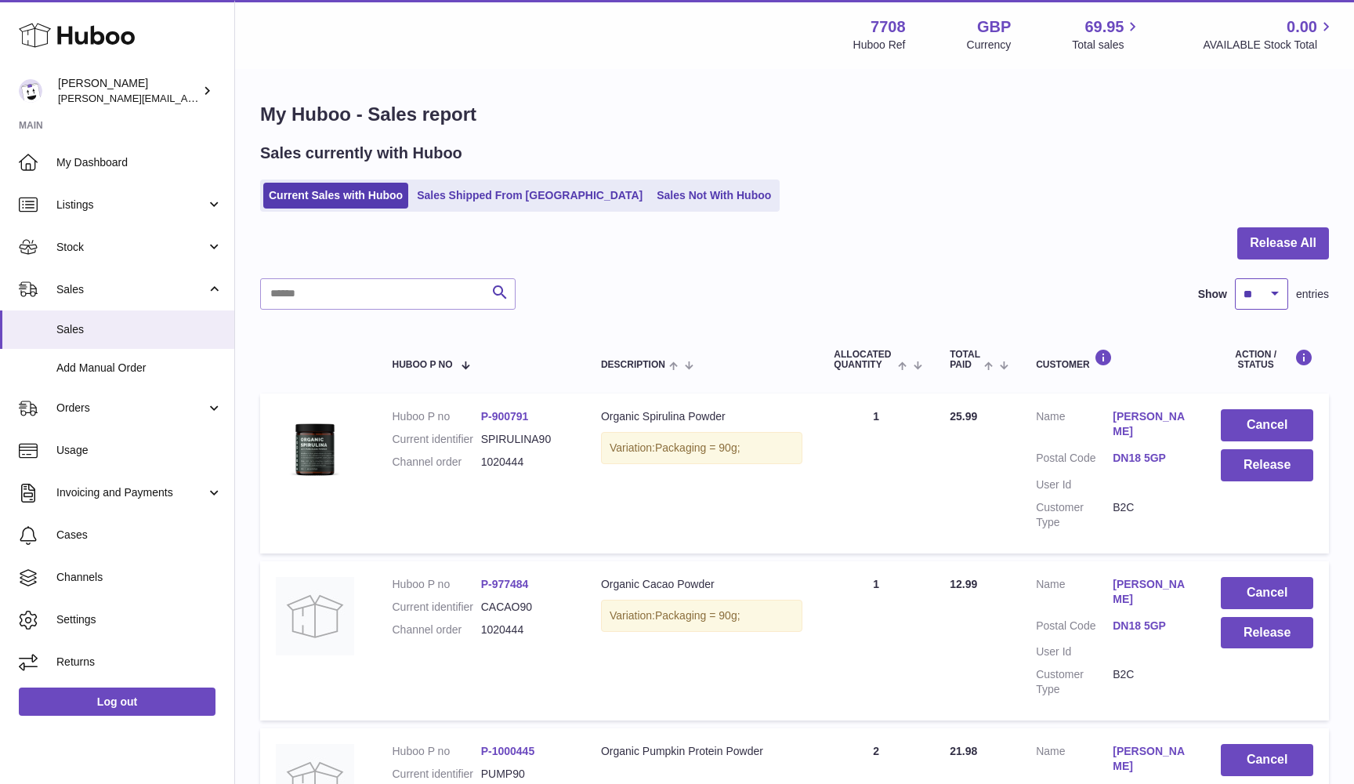
select select "***"
click at [1285, 249] on button "Release All" at bounding box center [1284, 243] width 92 height 32
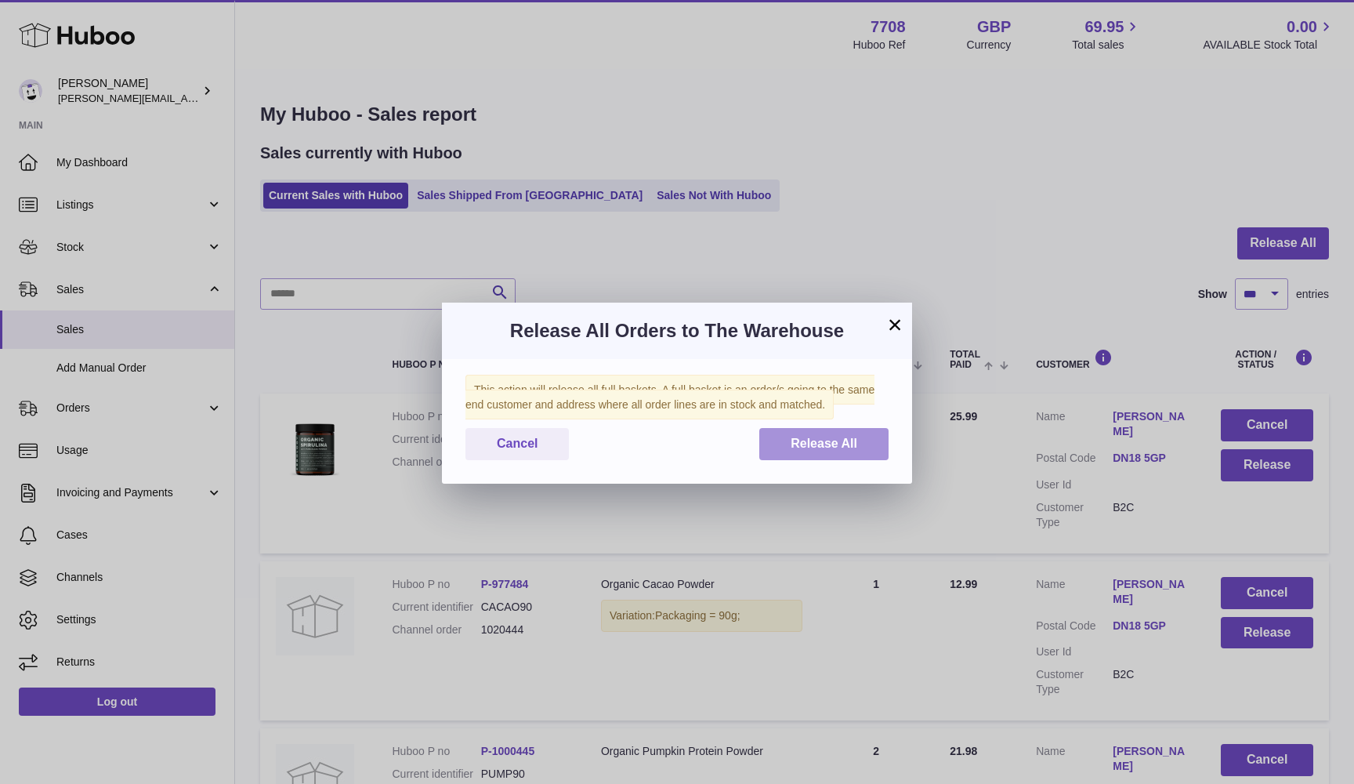
click at [815, 430] on button "Release All" at bounding box center [823, 444] width 129 height 32
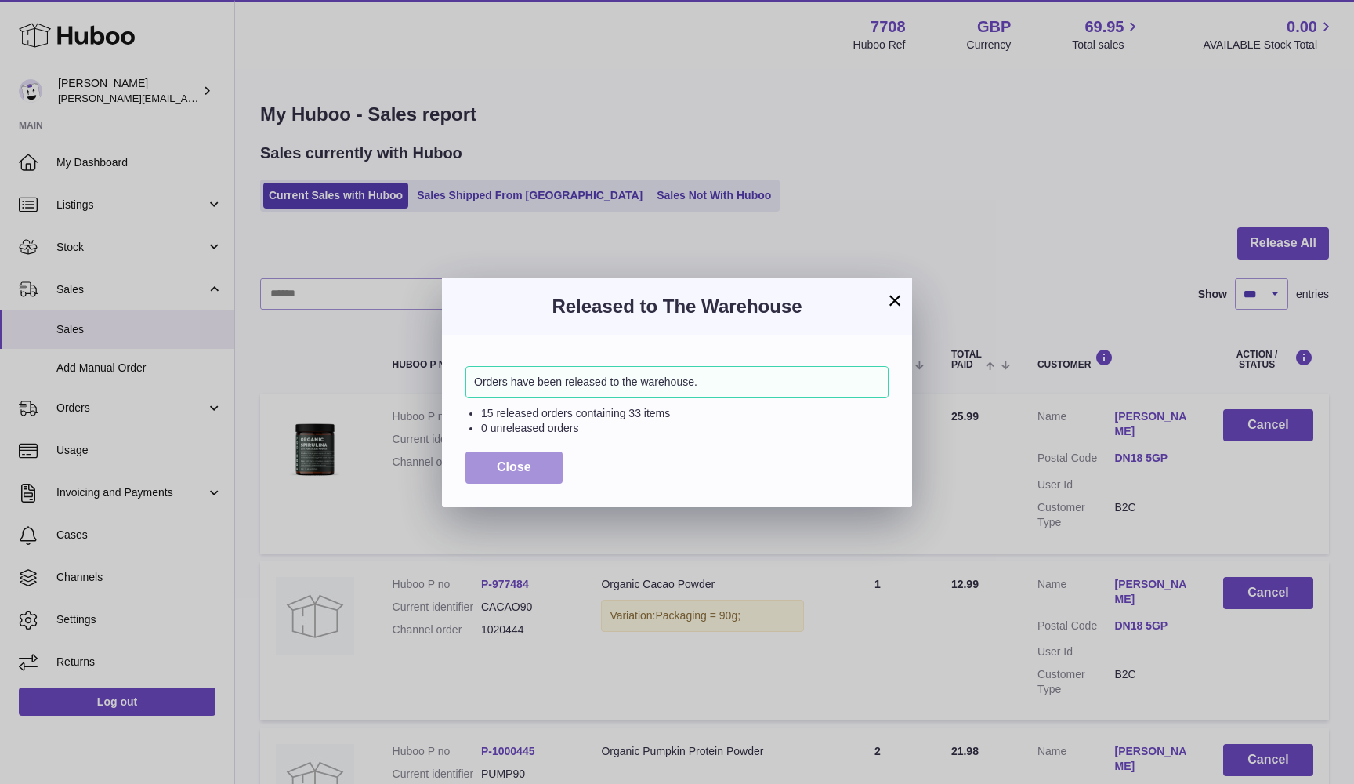
click at [508, 461] on span "Close" at bounding box center [514, 466] width 34 height 13
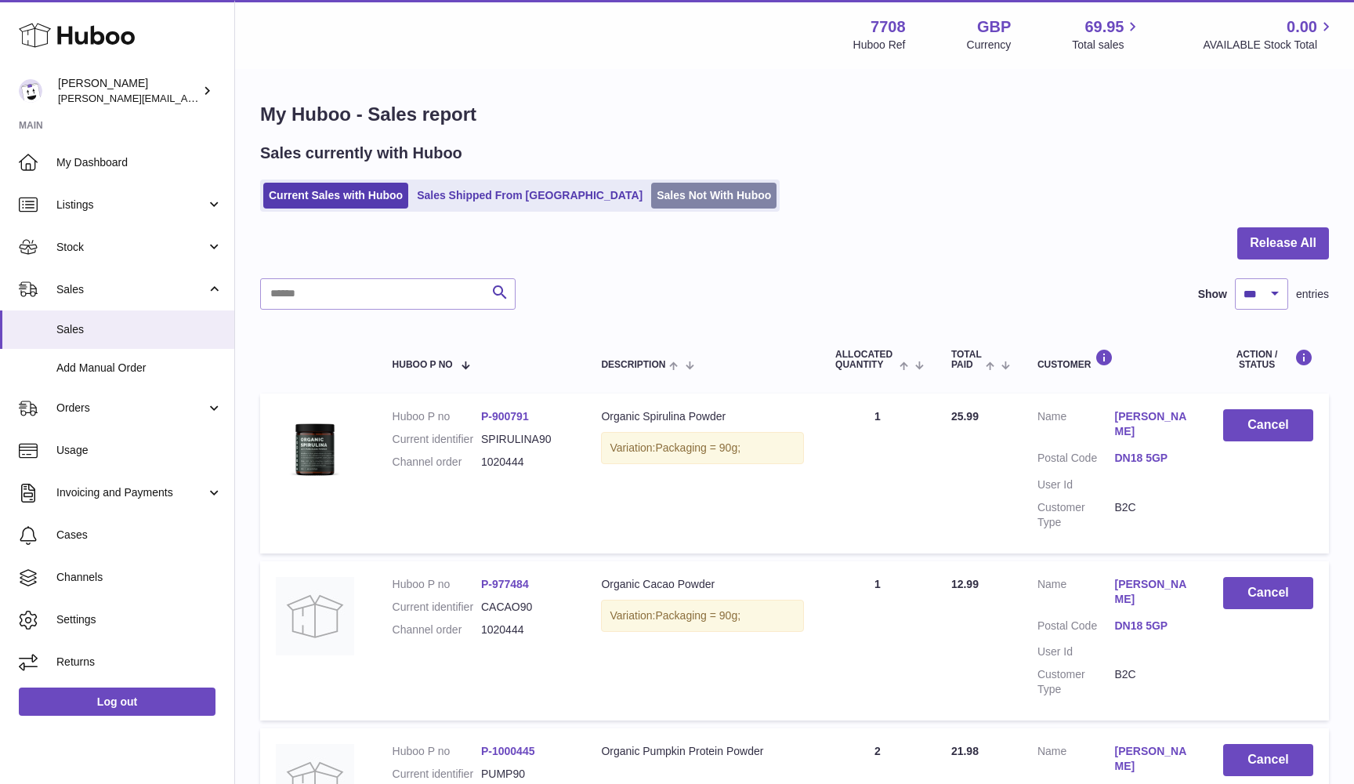
click at [651, 198] on link "Sales Not With Huboo" at bounding box center [713, 196] width 125 height 26
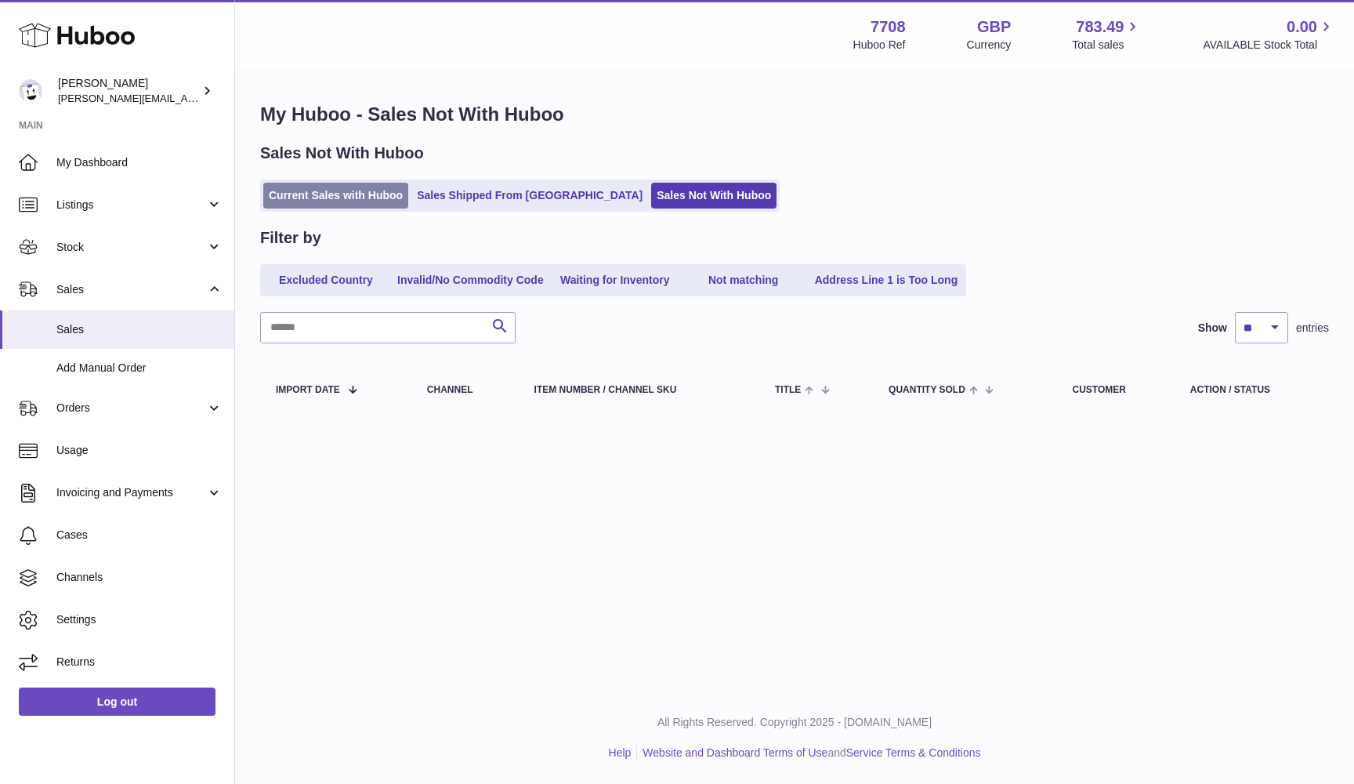
click at [325, 194] on link "Current Sales with Huboo" at bounding box center [335, 196] width 145 height 26
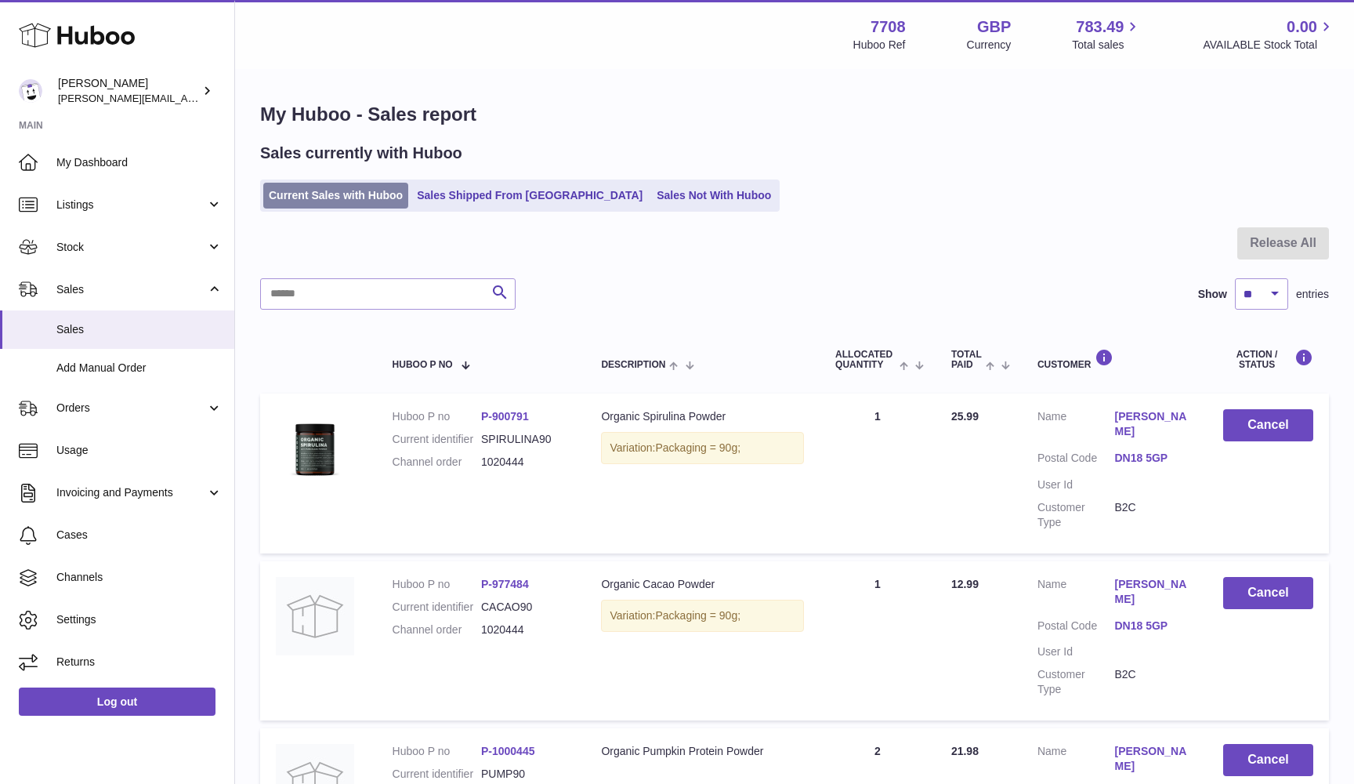
click at [282, 201] on link "Current Sales with Huboo" at bounding box center [335, 196] width 145 height 26
click at [560, 179] on ul "Current Sales with Huboo Sales Shipped From [GEOGRAPHIC_DATA] Sales Not With Hu…" at bounding box center [520, 195] width 520 height 32
click at [651, 187] on link "Sales Not With Huboo" at bounding box center [713, 196] width 125 height 26
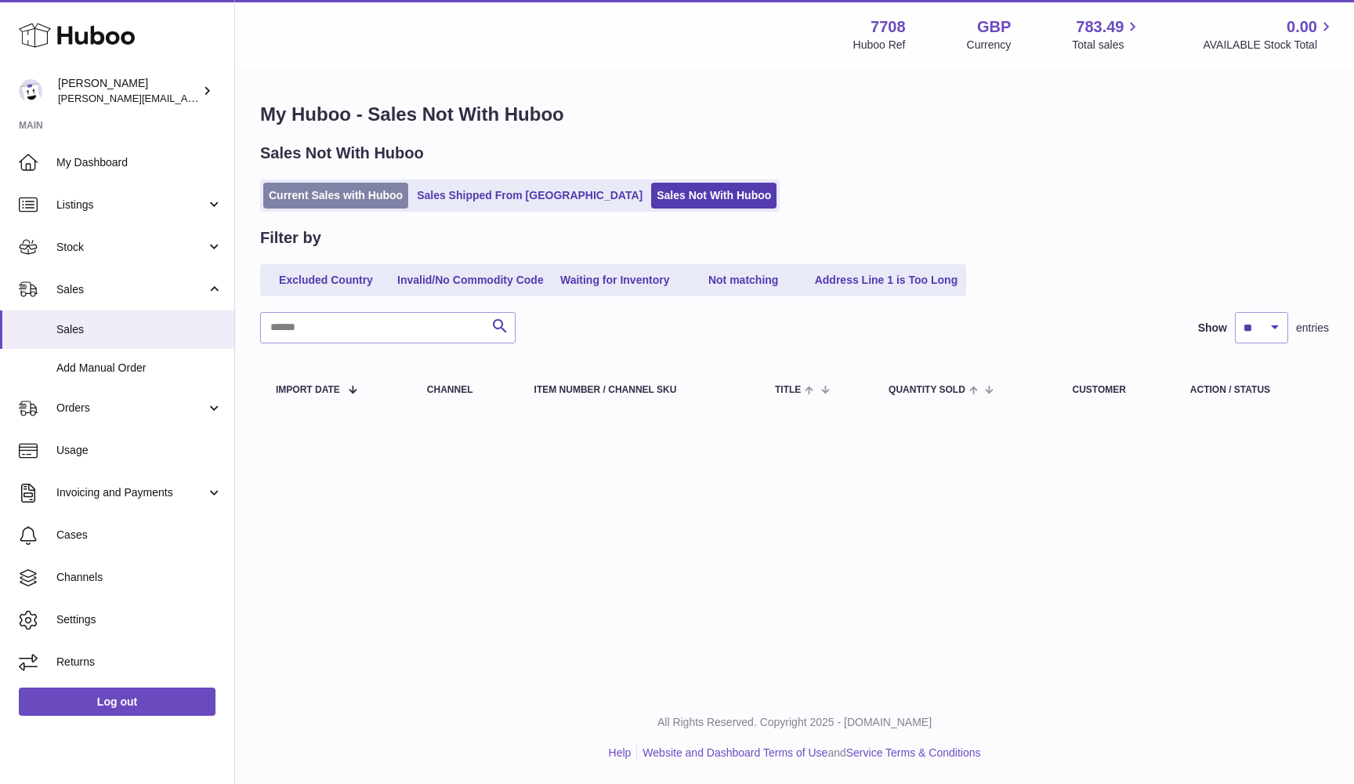
click at [367, 194] on link "Current Sales with Huboo" at bounding box center [335, 196] width 145 height 26
